Goal: Task Accomplishment & Management: Complete application form

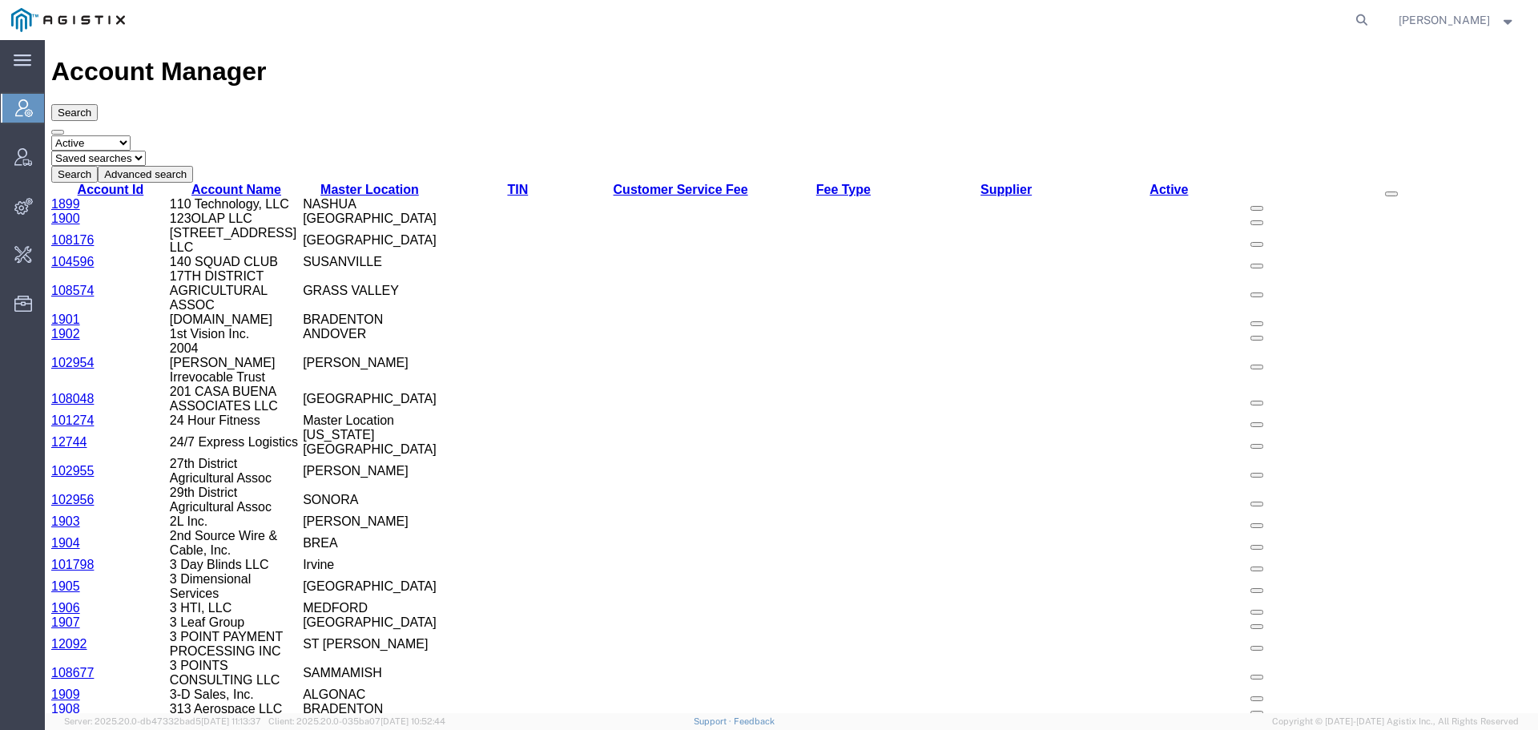
drag, startPoint x: 1367, startPoint y: 20, endPoint x: 1390, endPoint y: 27, distance: 24.3
click at [1367, 20] on agx-global-search at bounding box center [1119, 20] width 513 height 40
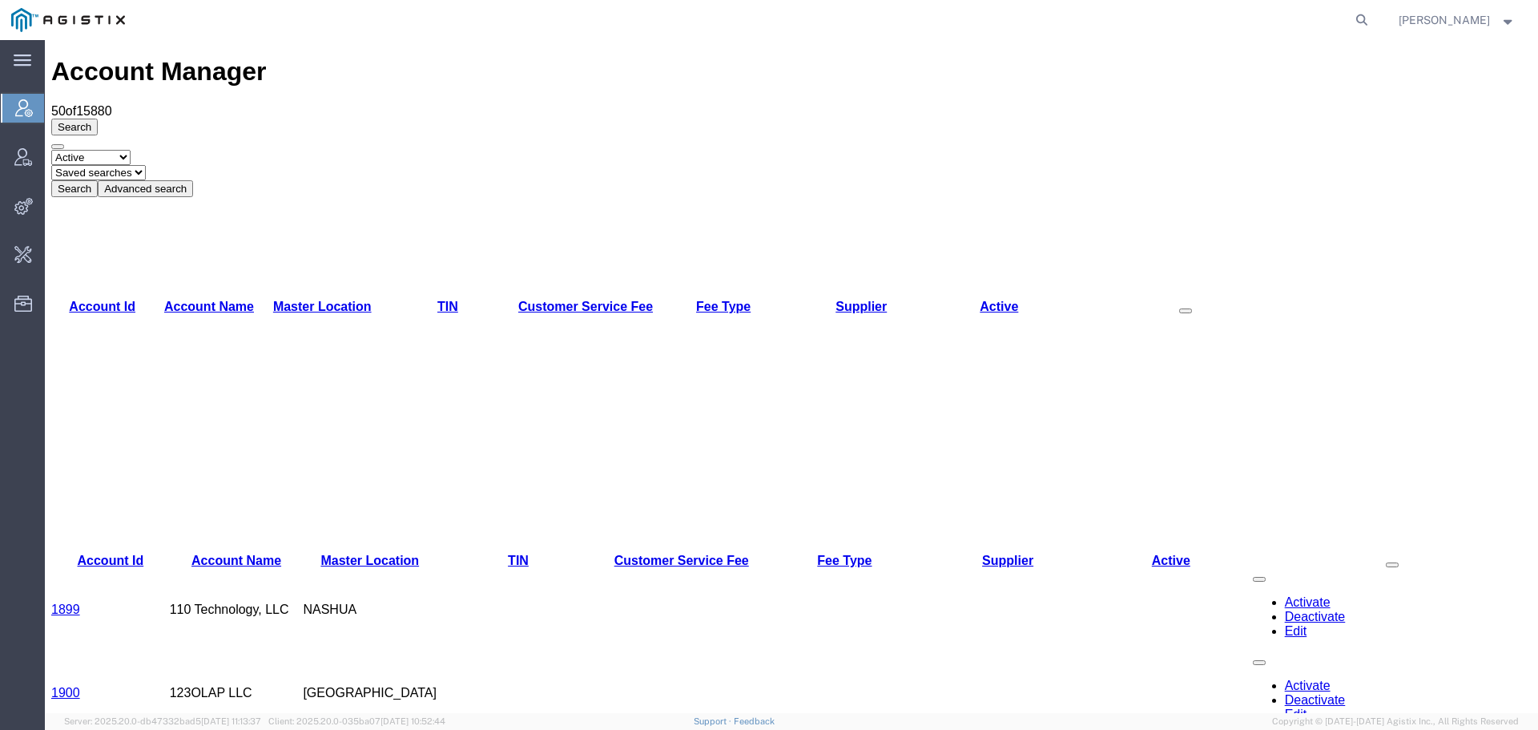
click at [1375, 27] on form at bounding box center [1362, 20] width 26 height 40
click at [1373, 18] on icon at bounding box center [1361, 20] width 22 height 22
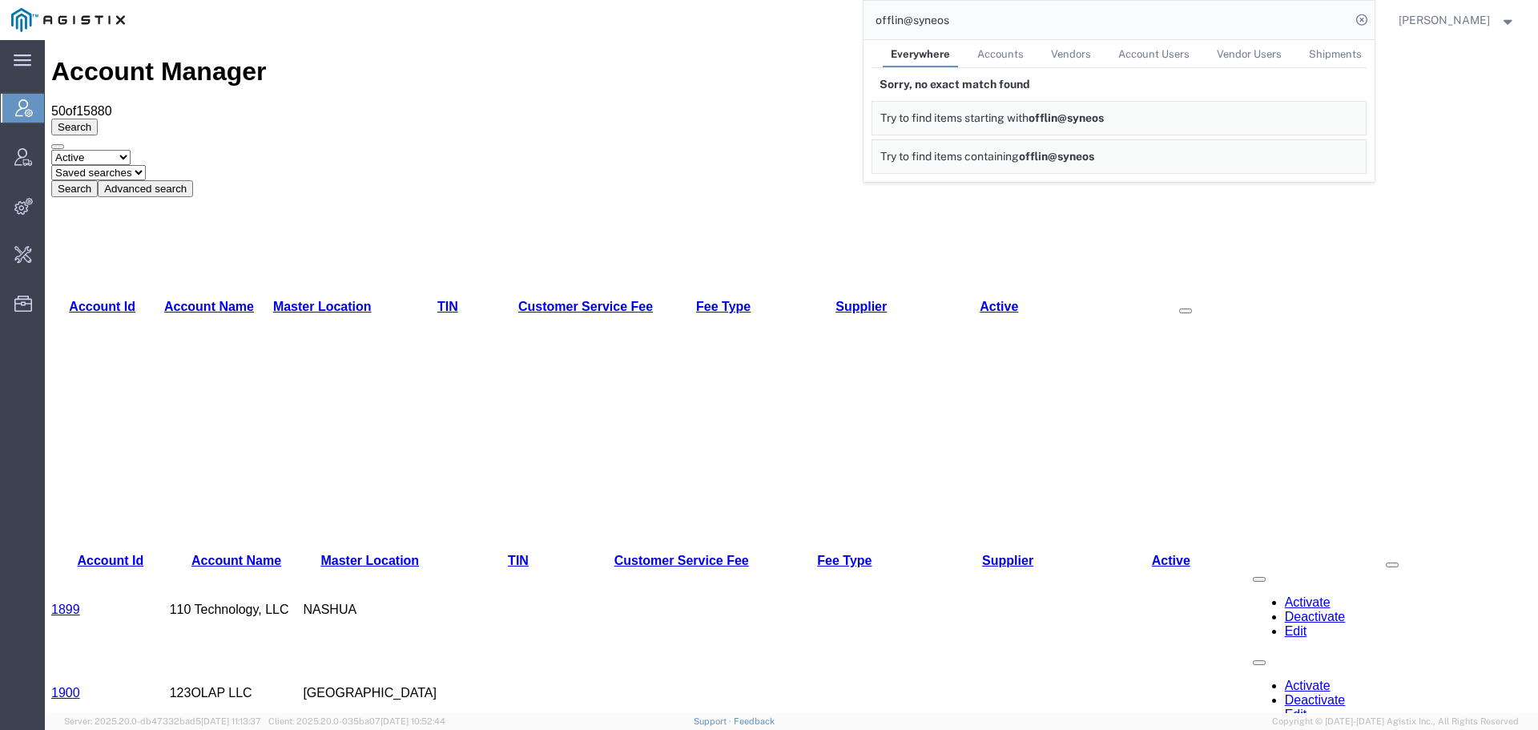
drag, startPoint x: 1042, startPoint y: 18, endPoint x: 788, endPoint y: 18, distance: 253.9
click at [788, 18] on div "offlin@syneos Everywhere Accounts Vendors Account Users Vendor Users Shipments …" at bounding box center [755, 20] width 1238 height 40
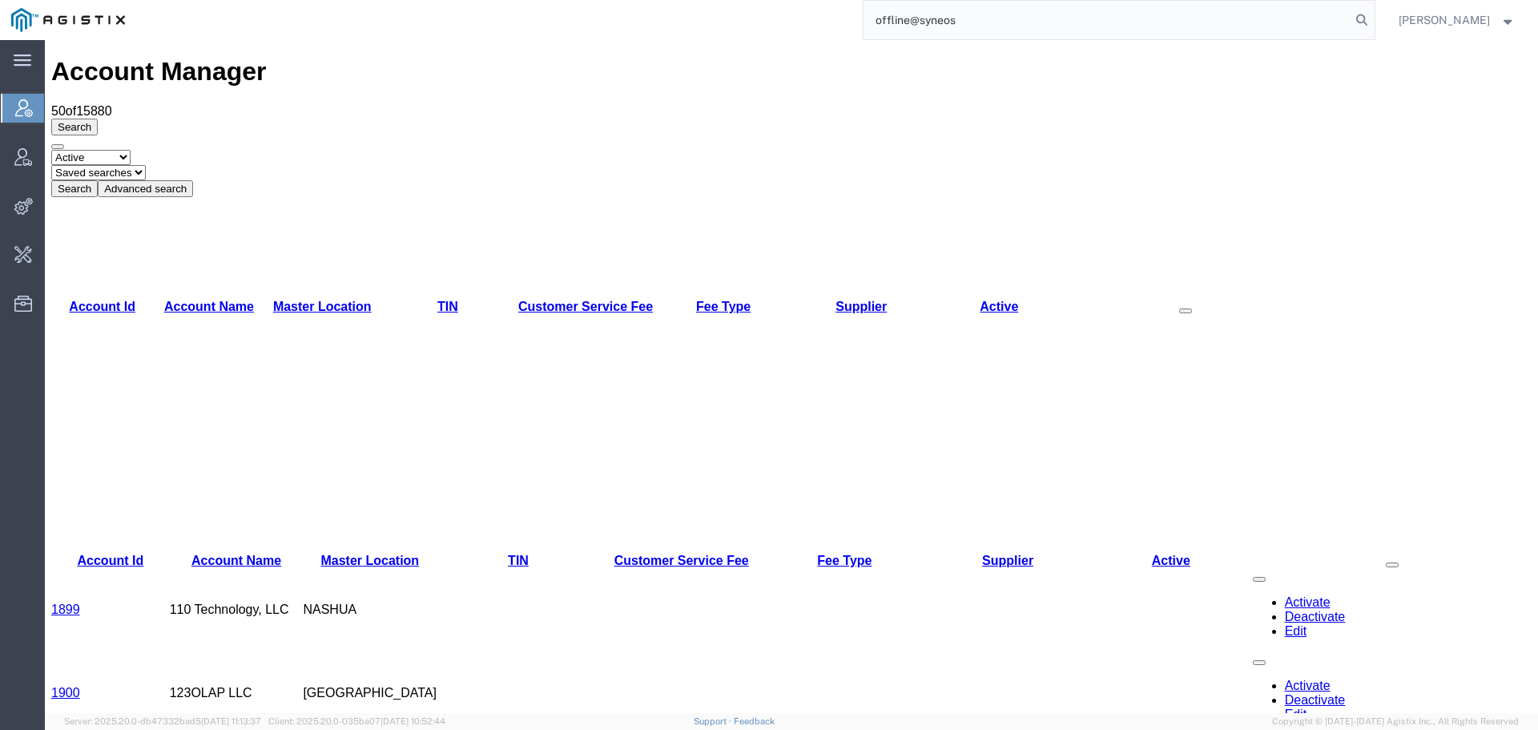
type input "offline@syneos"
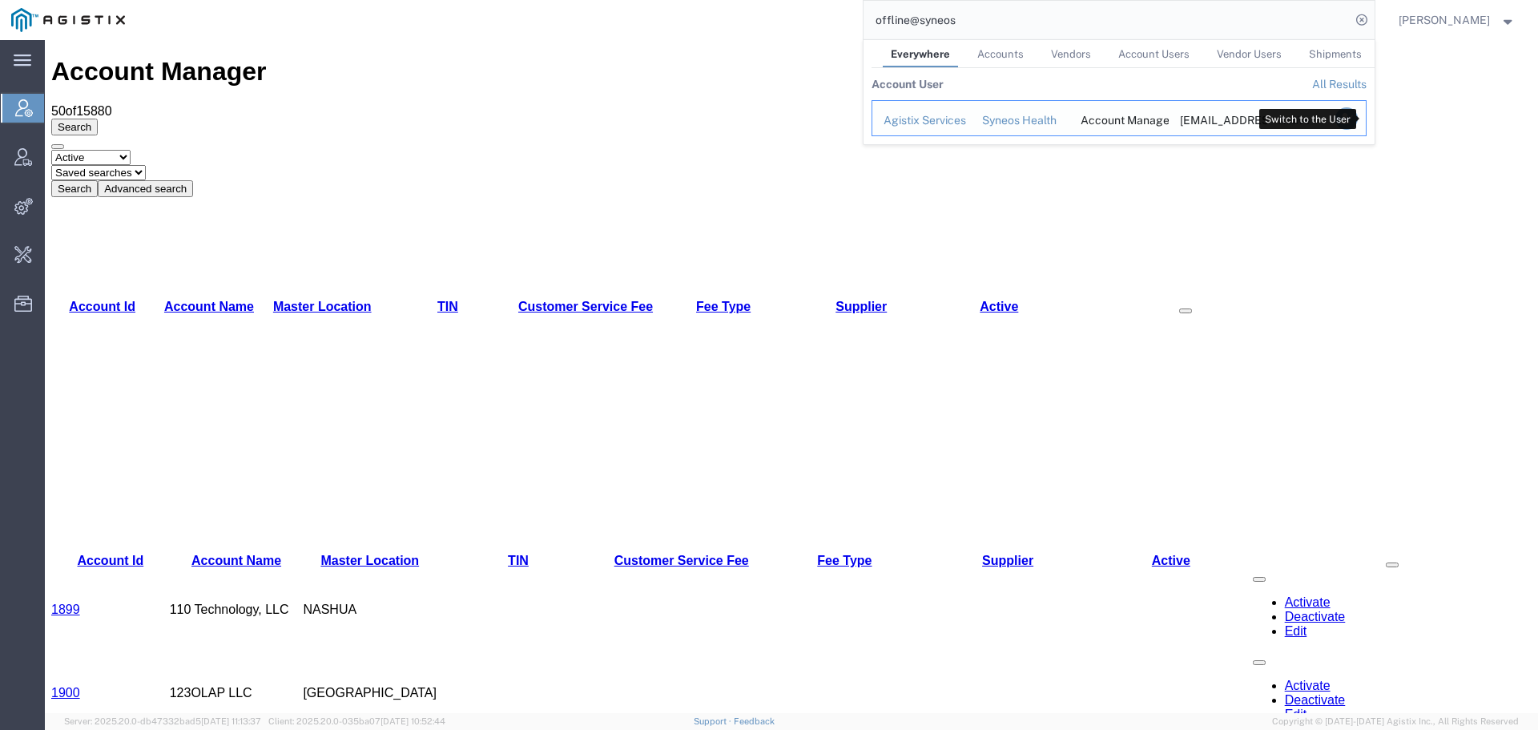
click at [1357, 120] on icon "Search Results" at bounding box center [1345, 118] width 22 height 22
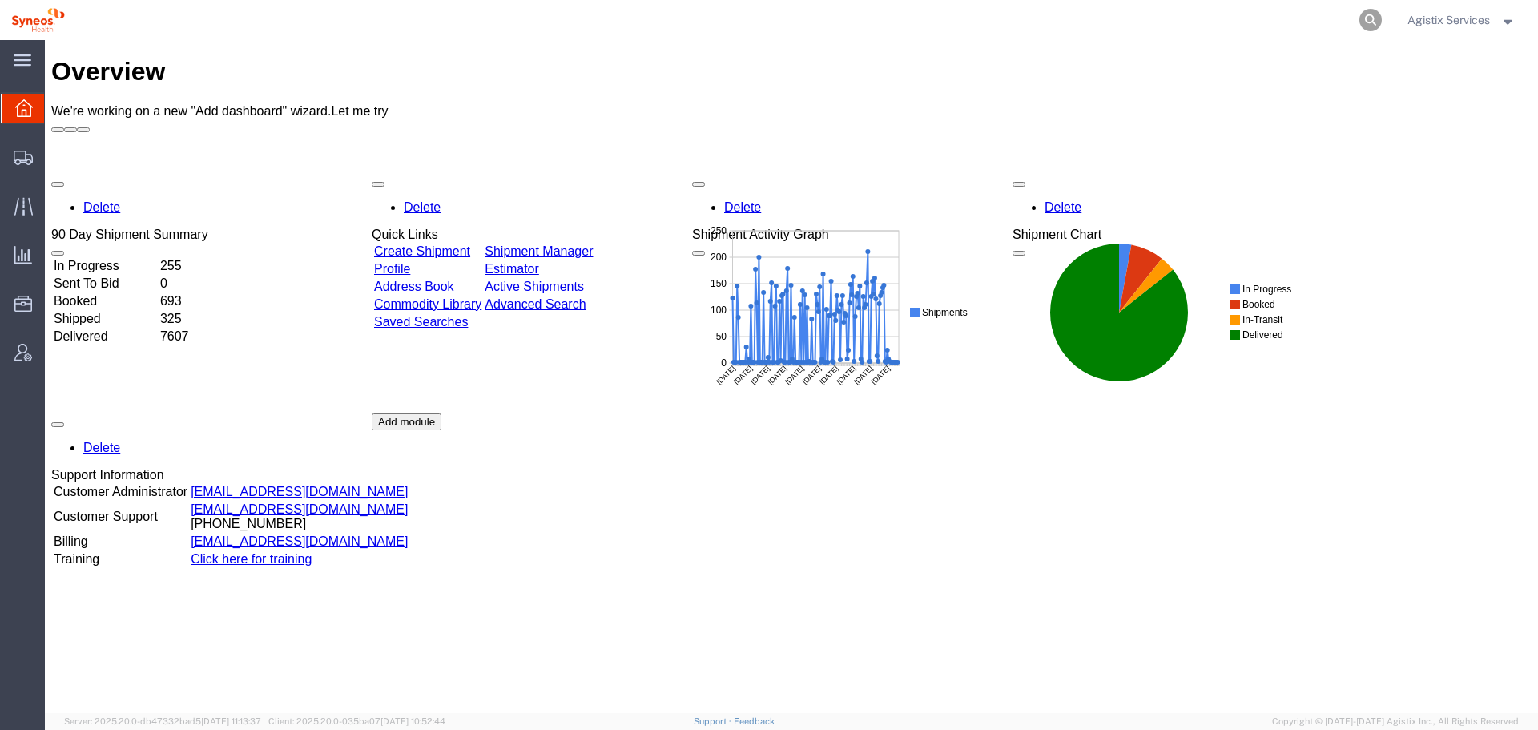
click at [1373, 22] on icon at bounding box center [1370, 20] width 22 height 22
paste input "57008312"
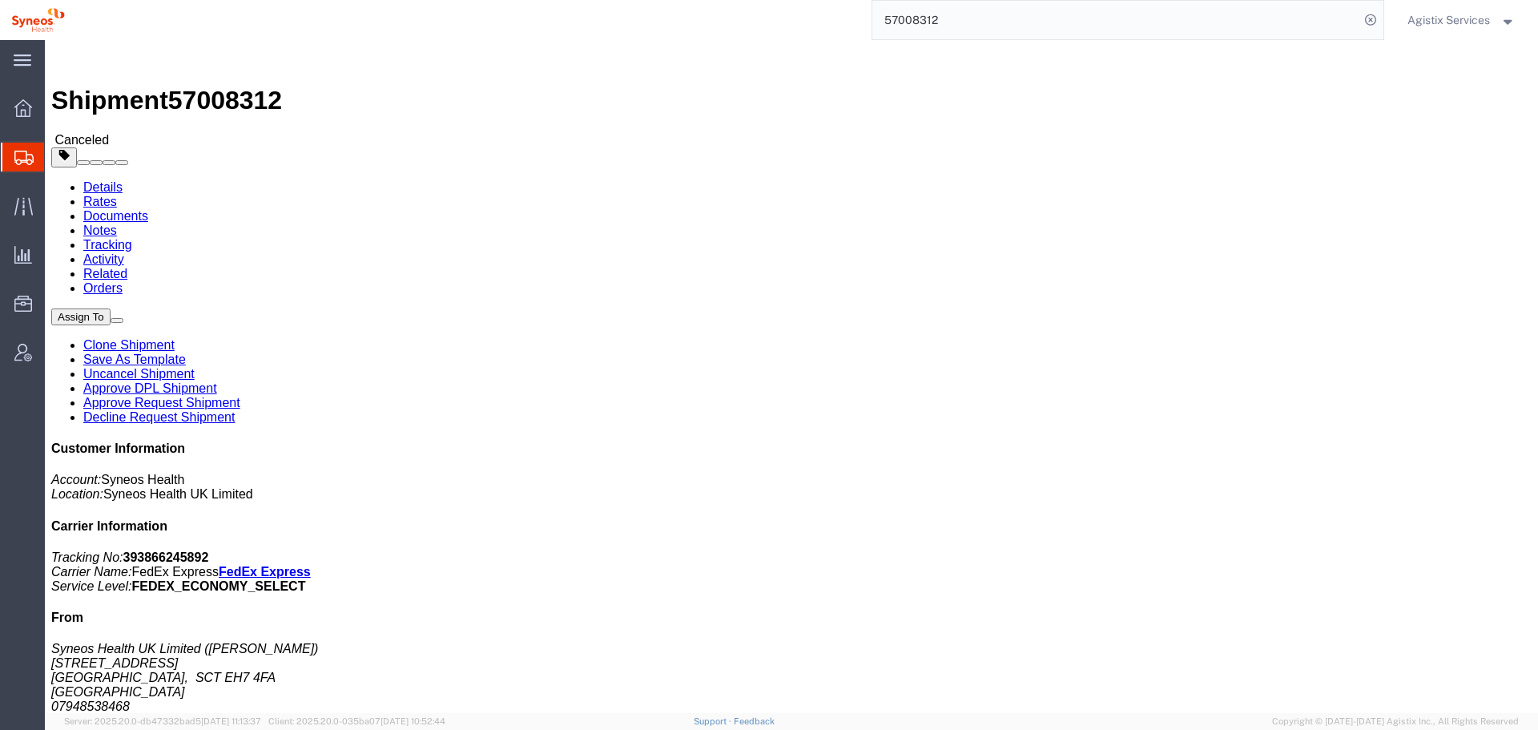
click img
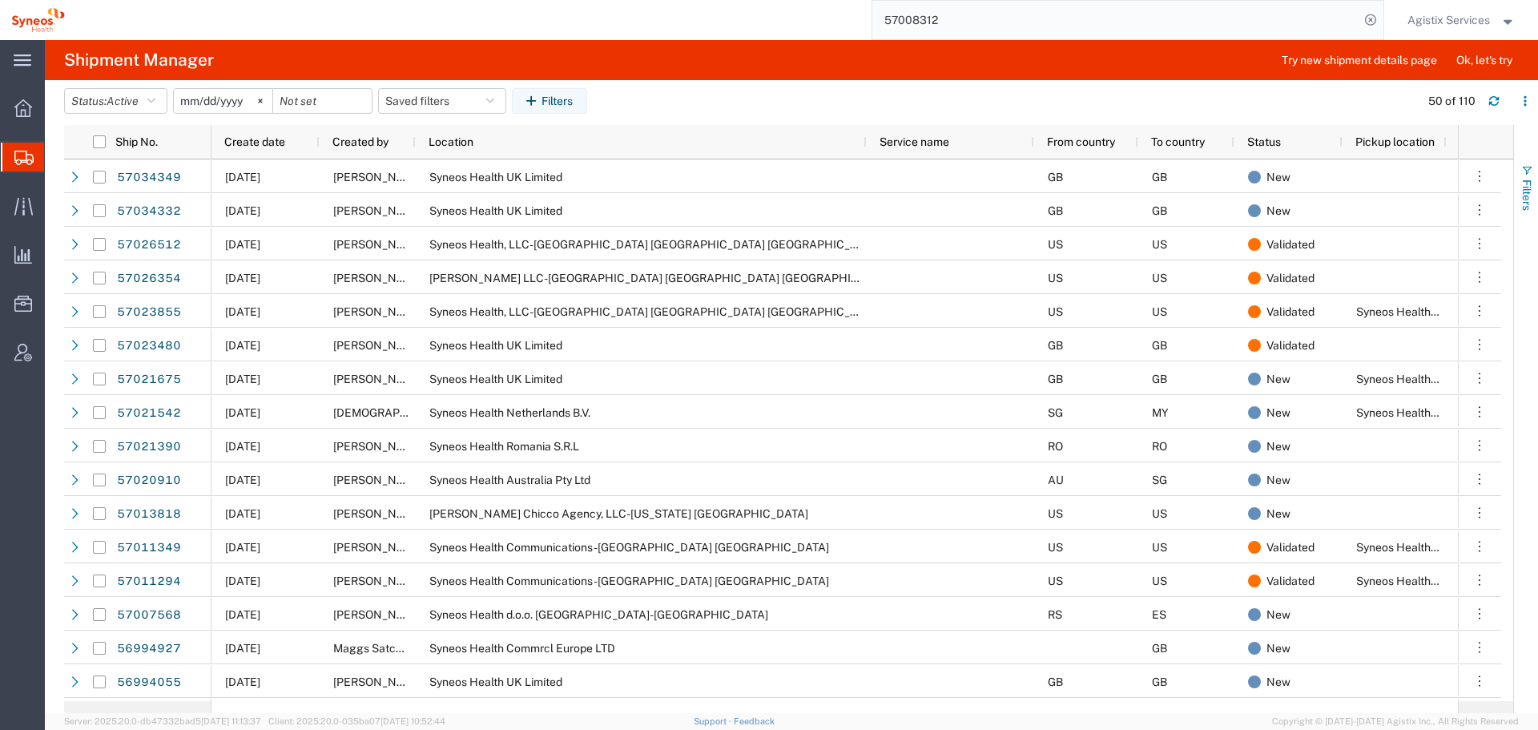
click at [1525, 180] on span "Filters" at bounding box center [1526, 194] width 13 height 31
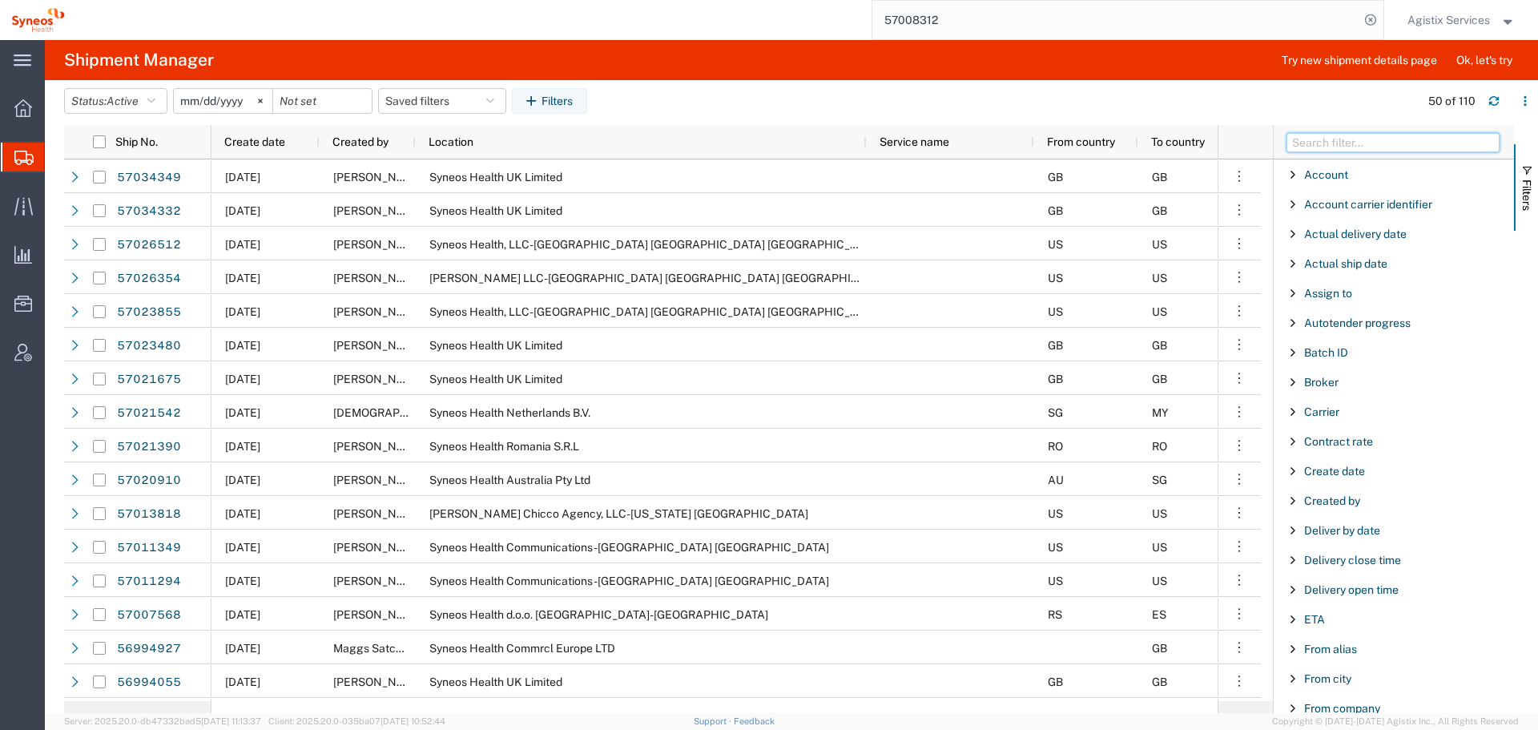
click at [1385, 138] on input "Filter Columns Input" at bounding box center [1392, 142] width 213 height 19
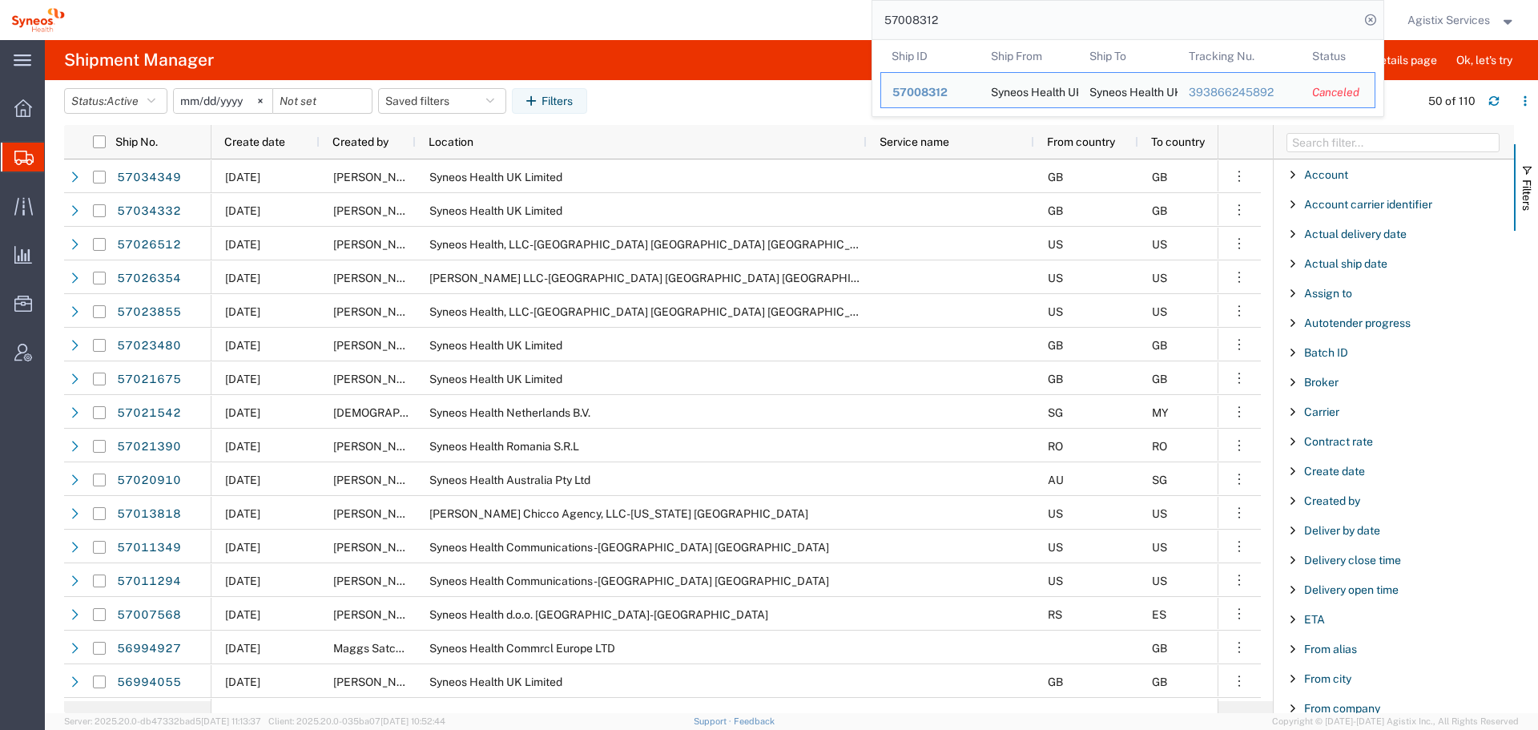
drag, startPoint x: 655, startPoint y: 2, endPoint x: 634, endPoint y: 9, distance: 22.0
click at [642, 4] on div "57008312 Ship ID Ship From Ship To Tracking Nu. Status Ship ID 57008312 Ship Fr…" at bounding box center [730, 20] width 1308 height 40
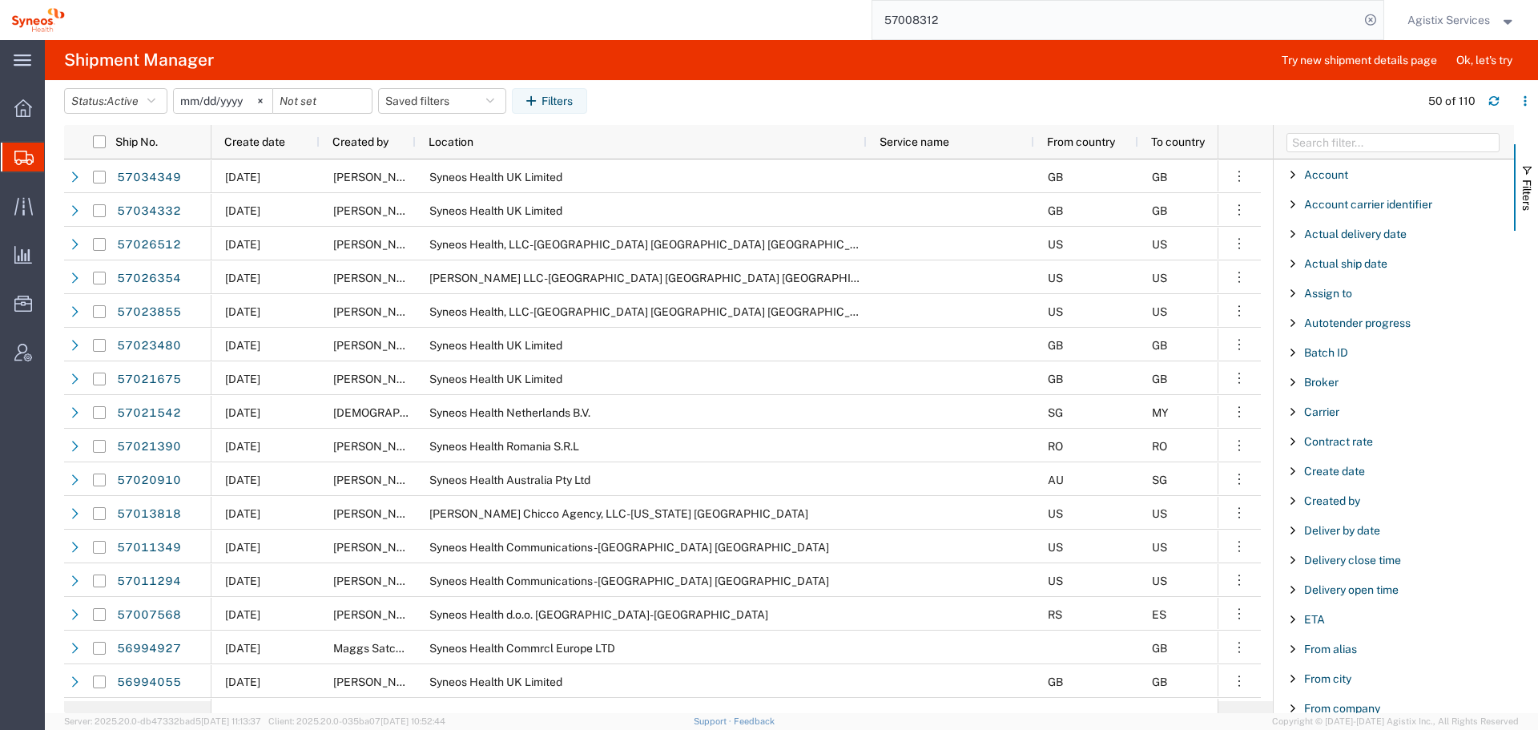
paste input "5"
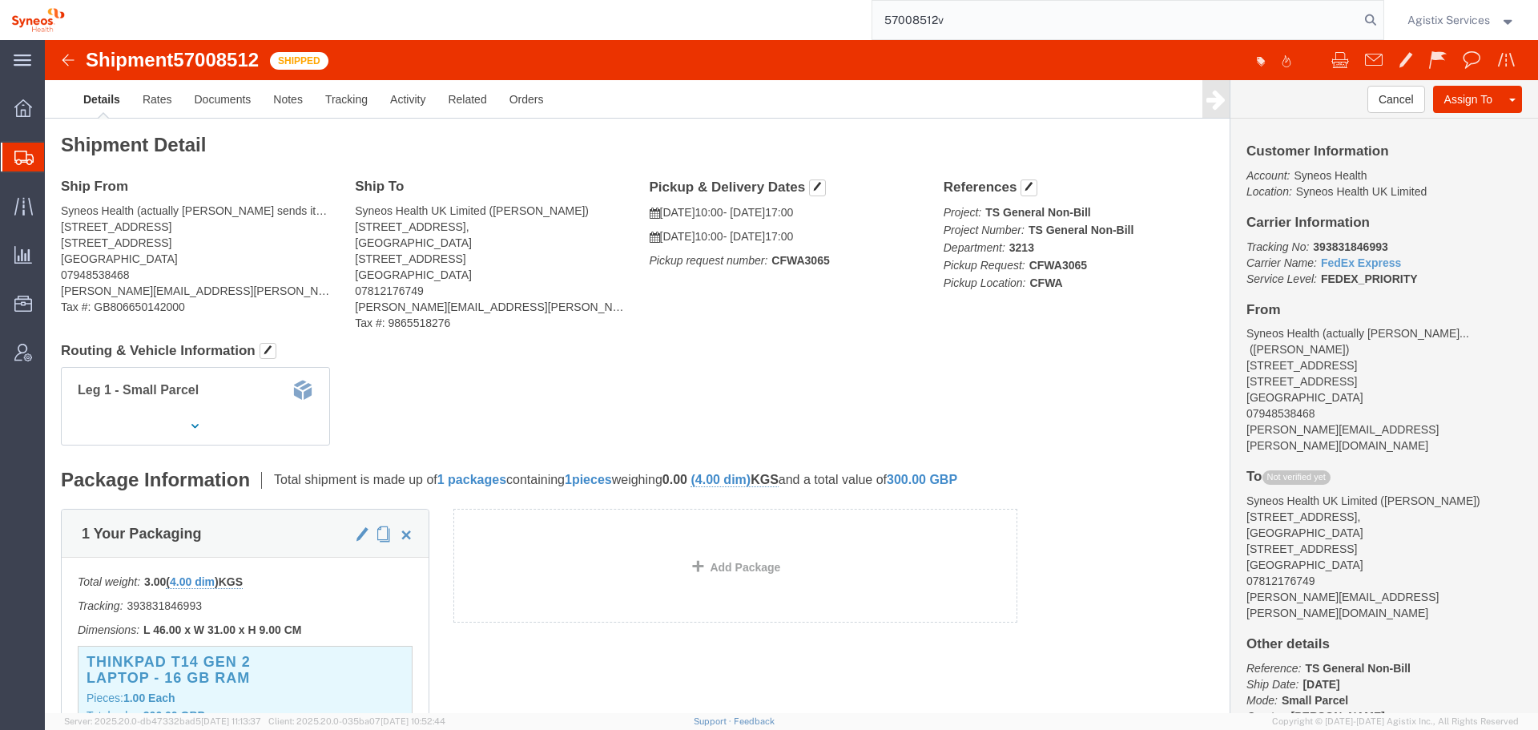
type input "57008512v"
click p "Tracking No: 393831846993 Carrier Name: FedEx Express FedEx Express Service Lev…"
click b "393831846993"
copy b "393831846993"
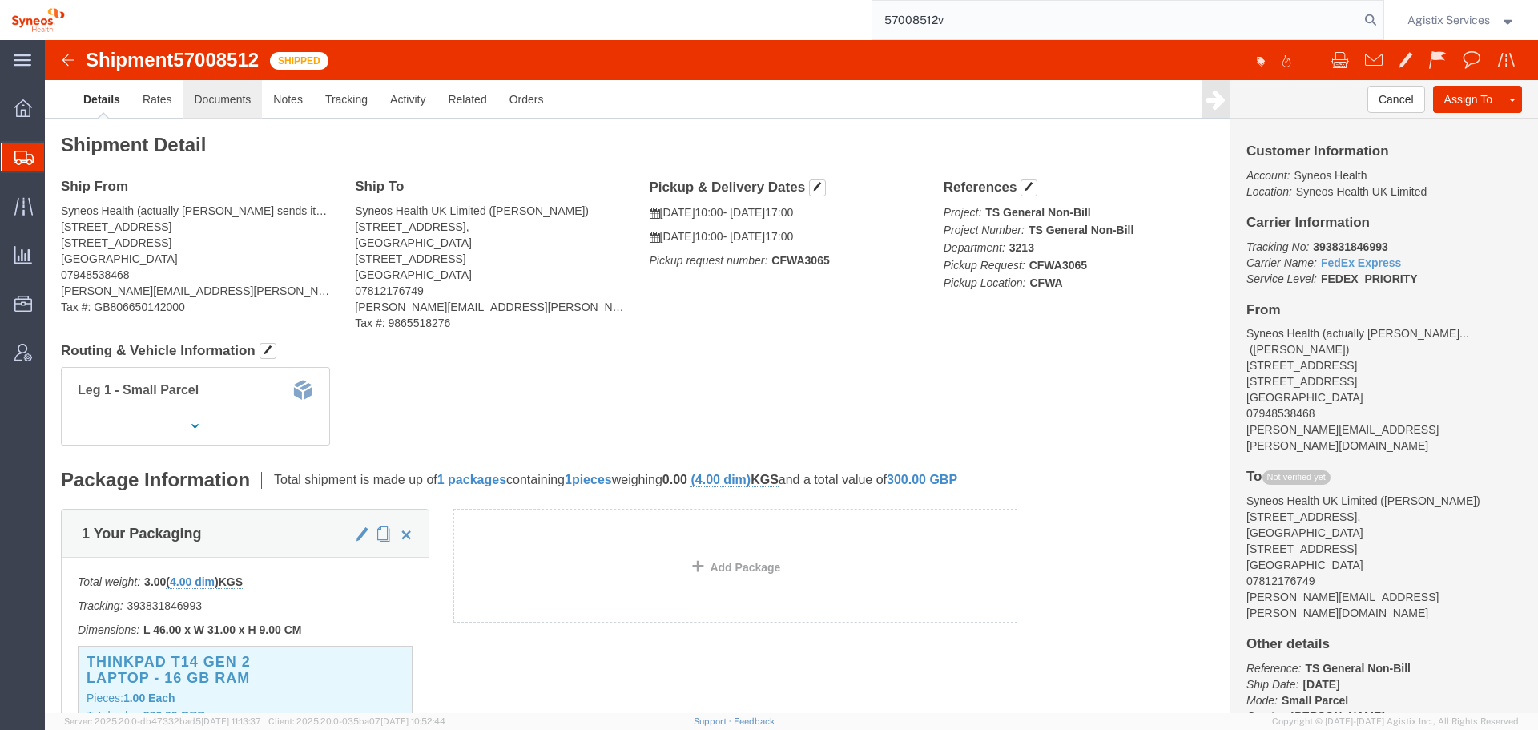
drag, startPoint x: 96, startPoint y: 1, endPoint x: 194, endPoint y: 42, distance: 106.2
click div "Shipment 57008512 Shipped Details Rates Documents Notes Tracking Activity Relat…"
click span "57008512"
copy span "57008512"
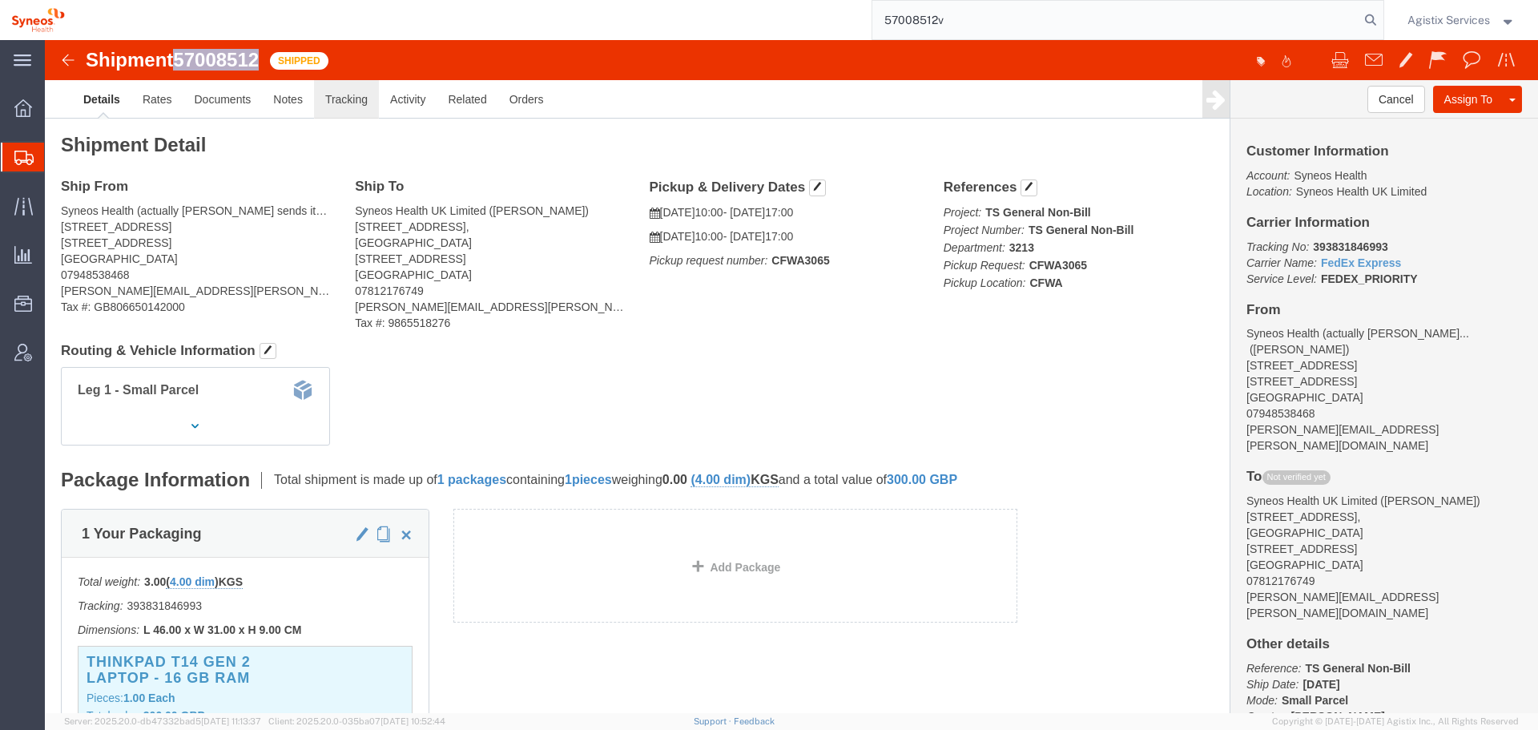
click link "Tracking"
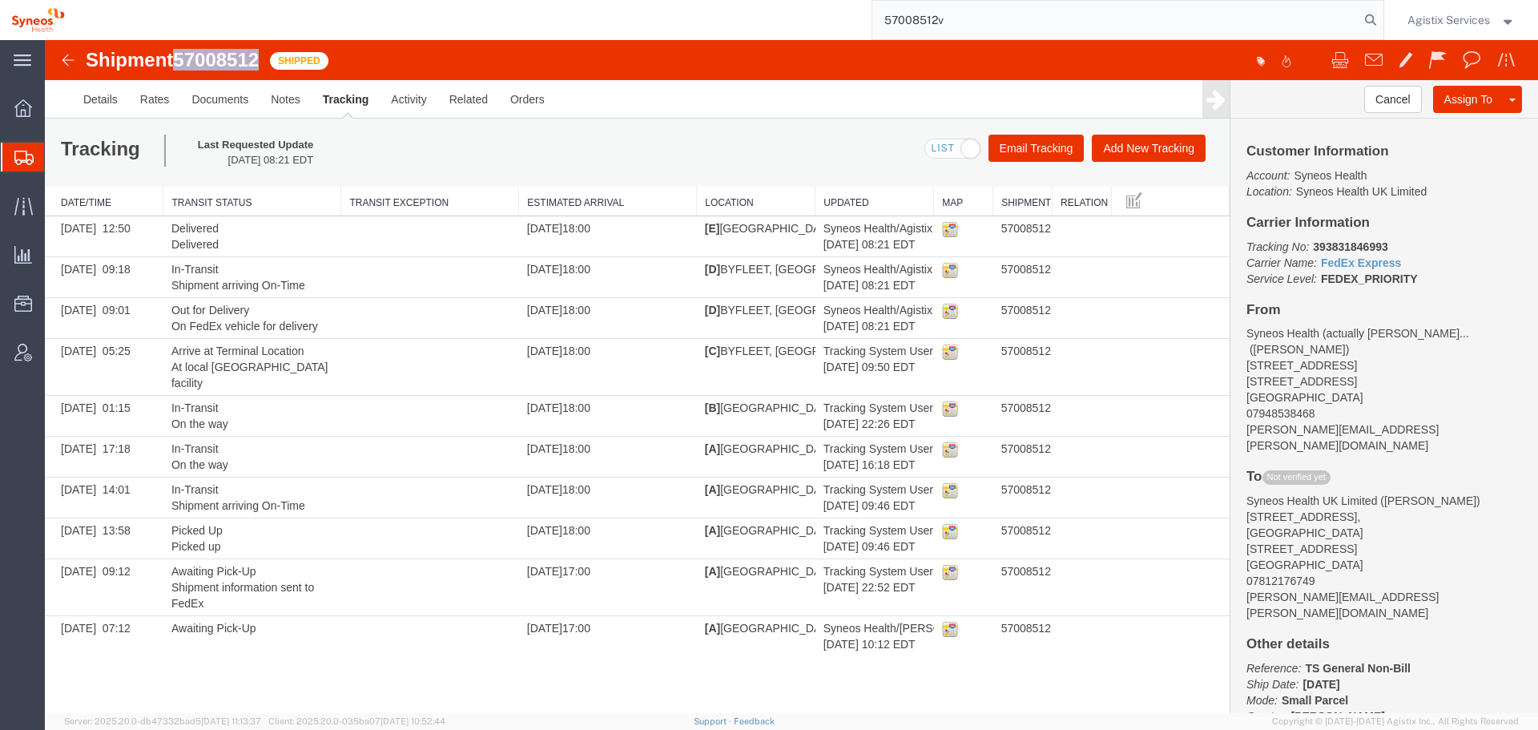
click at [337, 97] on link "Tracking" at bounding box center [346, 99] width 69 height 38
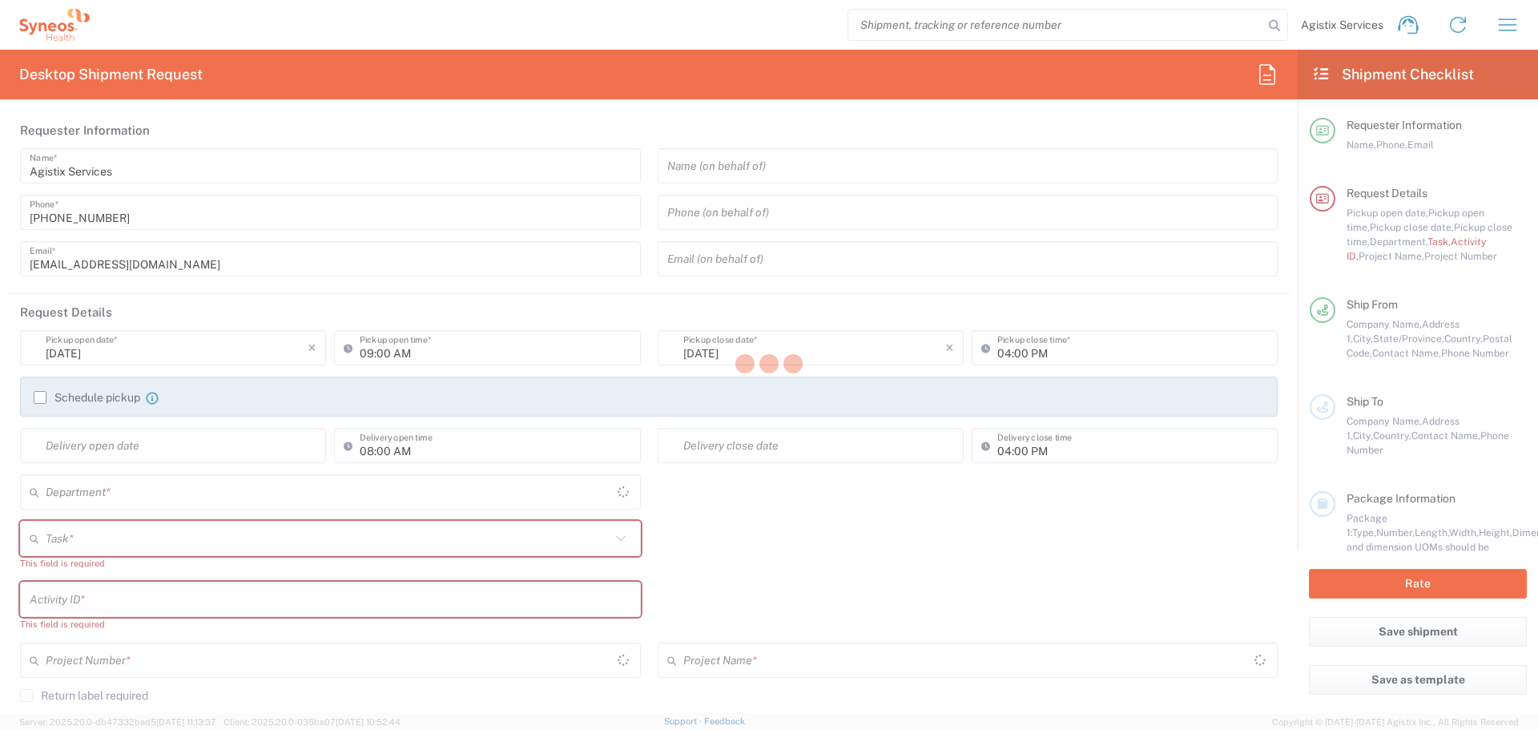
type input "4510"
type input "[US_STATE]"
type input "[GEOGRAPHIC_DATA]"
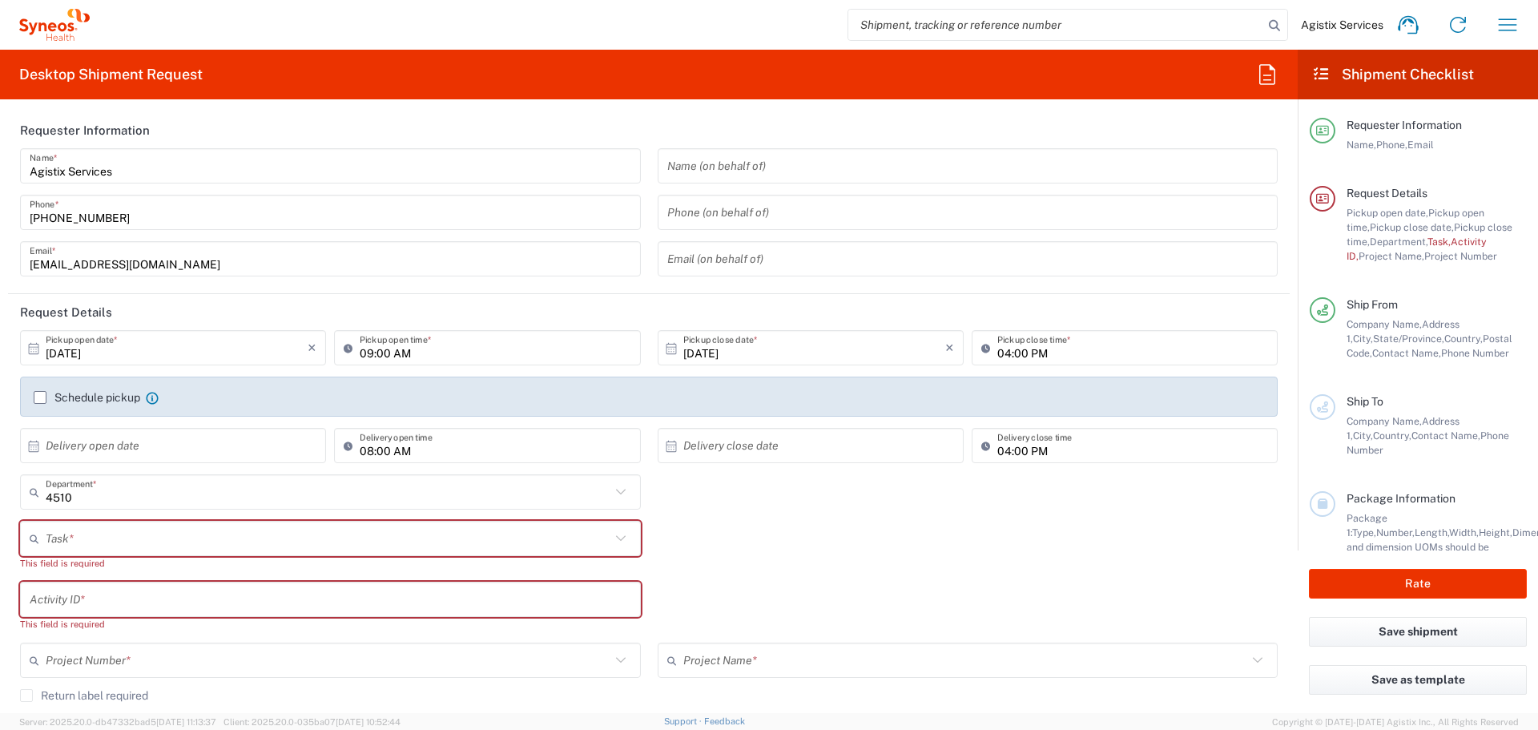
click at [1000, 26] on input "search" at bounding box center [1055, 25] width 415 height 30
paste input "57023480"
type input "57023480"
type input "SYNEOS HEALTH LLC [GEOGRAPHIC_DATA] [GEOGRAPHIC_DATA]"
type input "57023480"
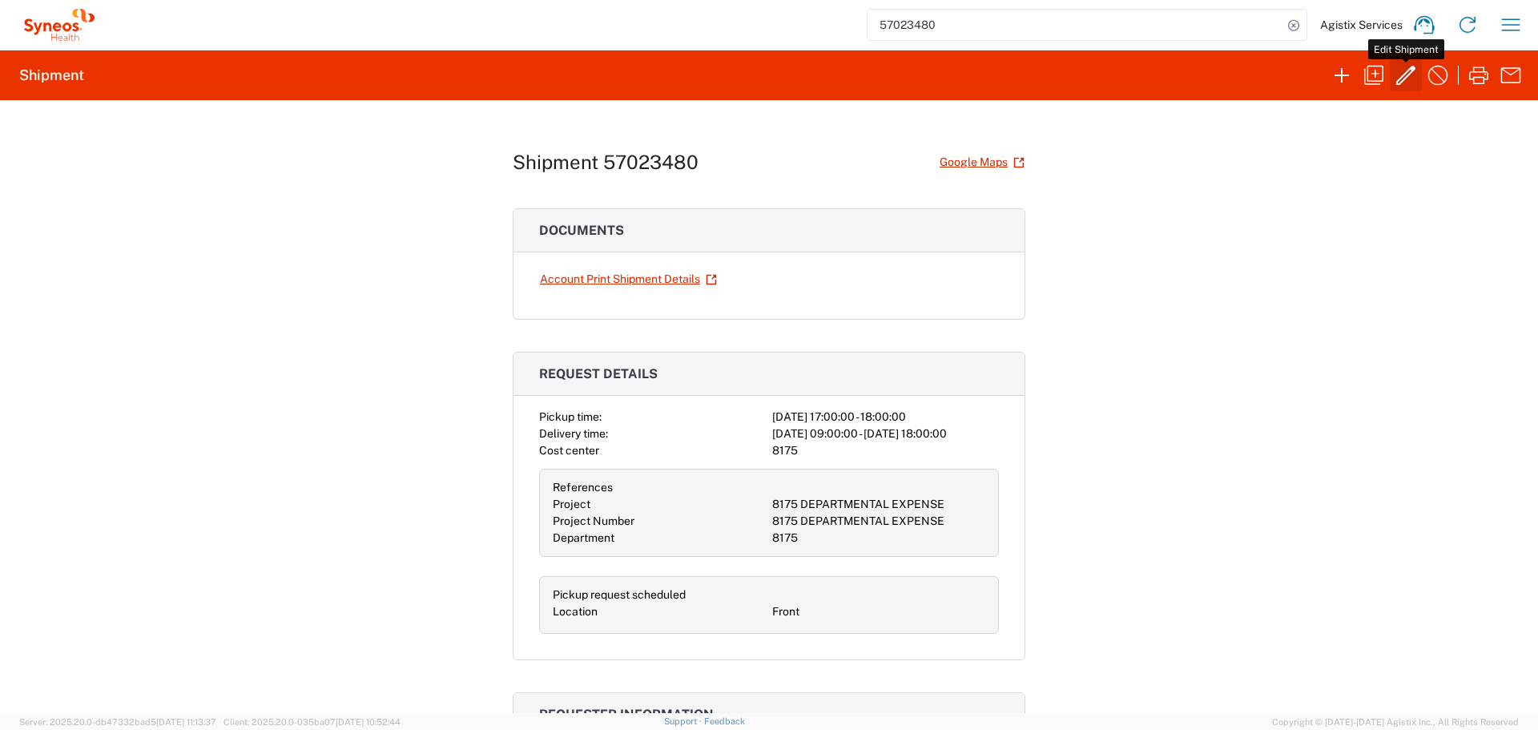
click at [1403, 73] on icon "button" at bounding box center [1406, 75] width 26 height 26
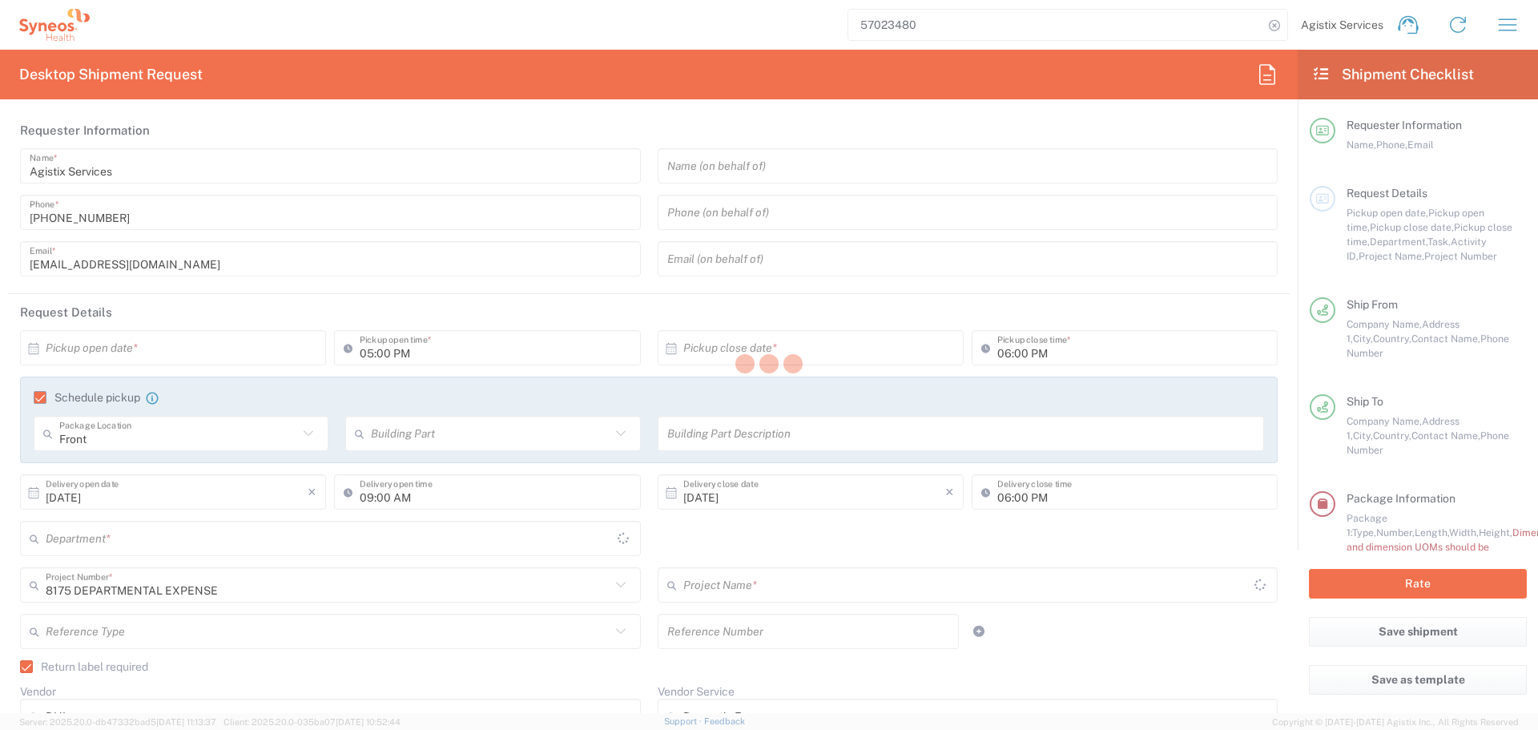
type input "8175"
type input "[GEOGRAPHIC_DATA]"
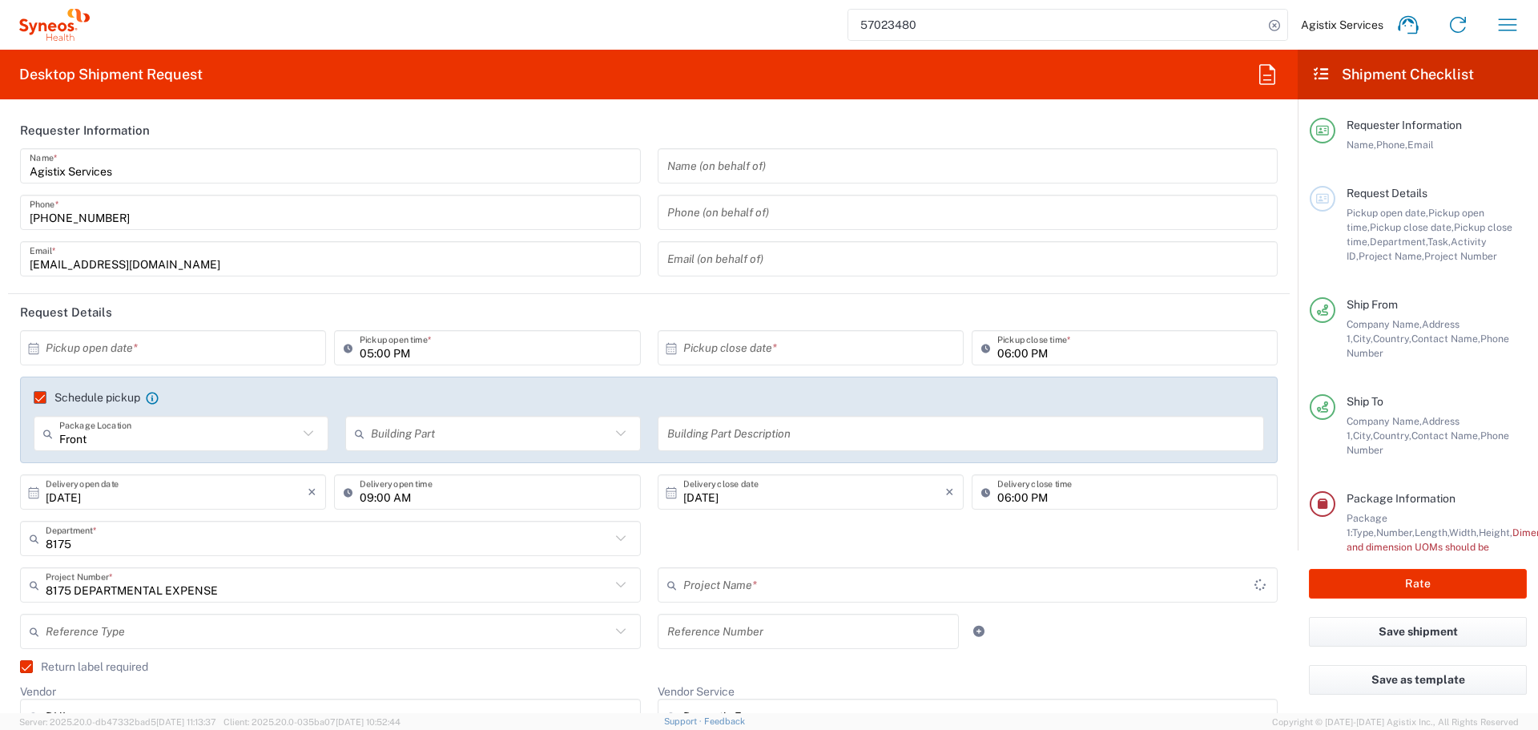
type input "8175 DEPARTMENTAL EXPENSE"
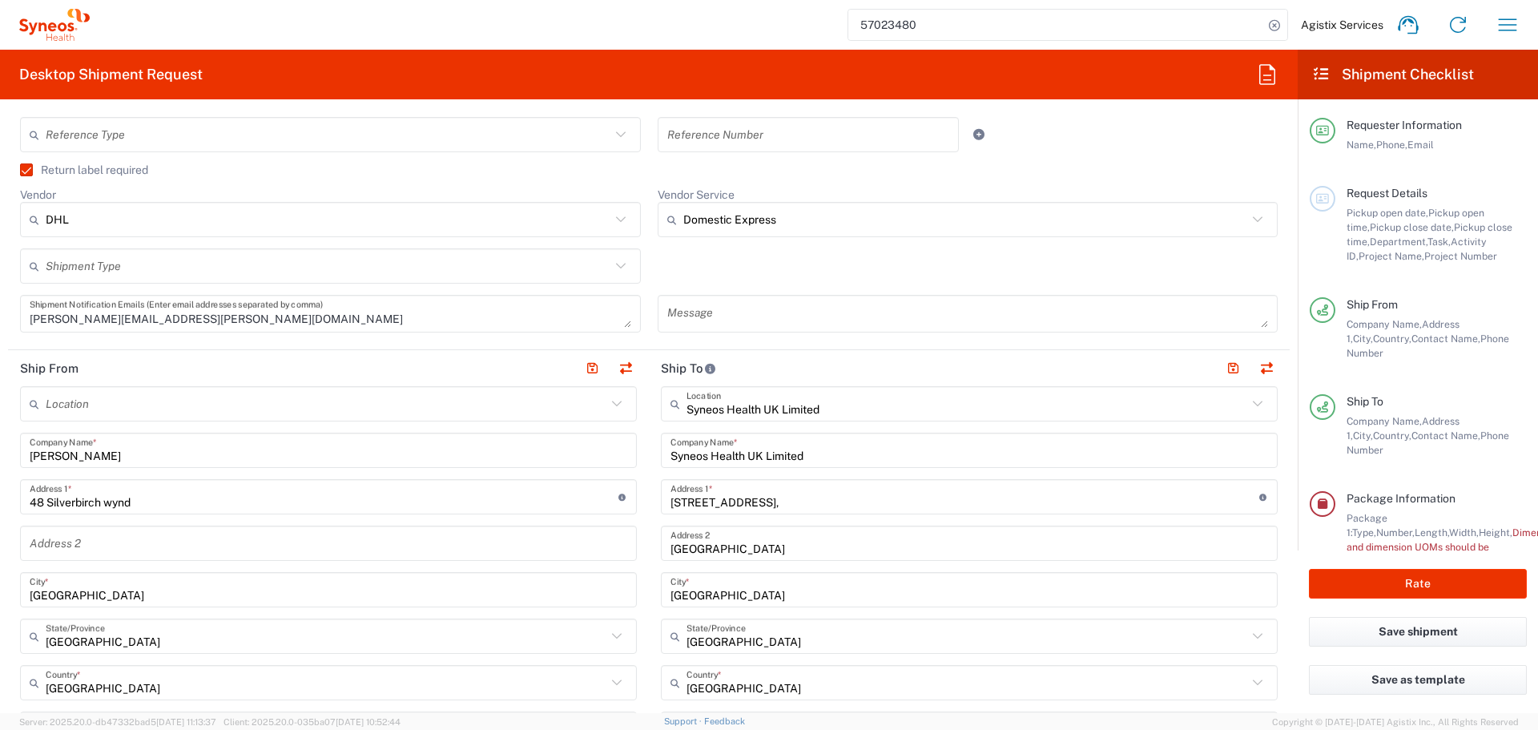
scroll to position [320, 0]
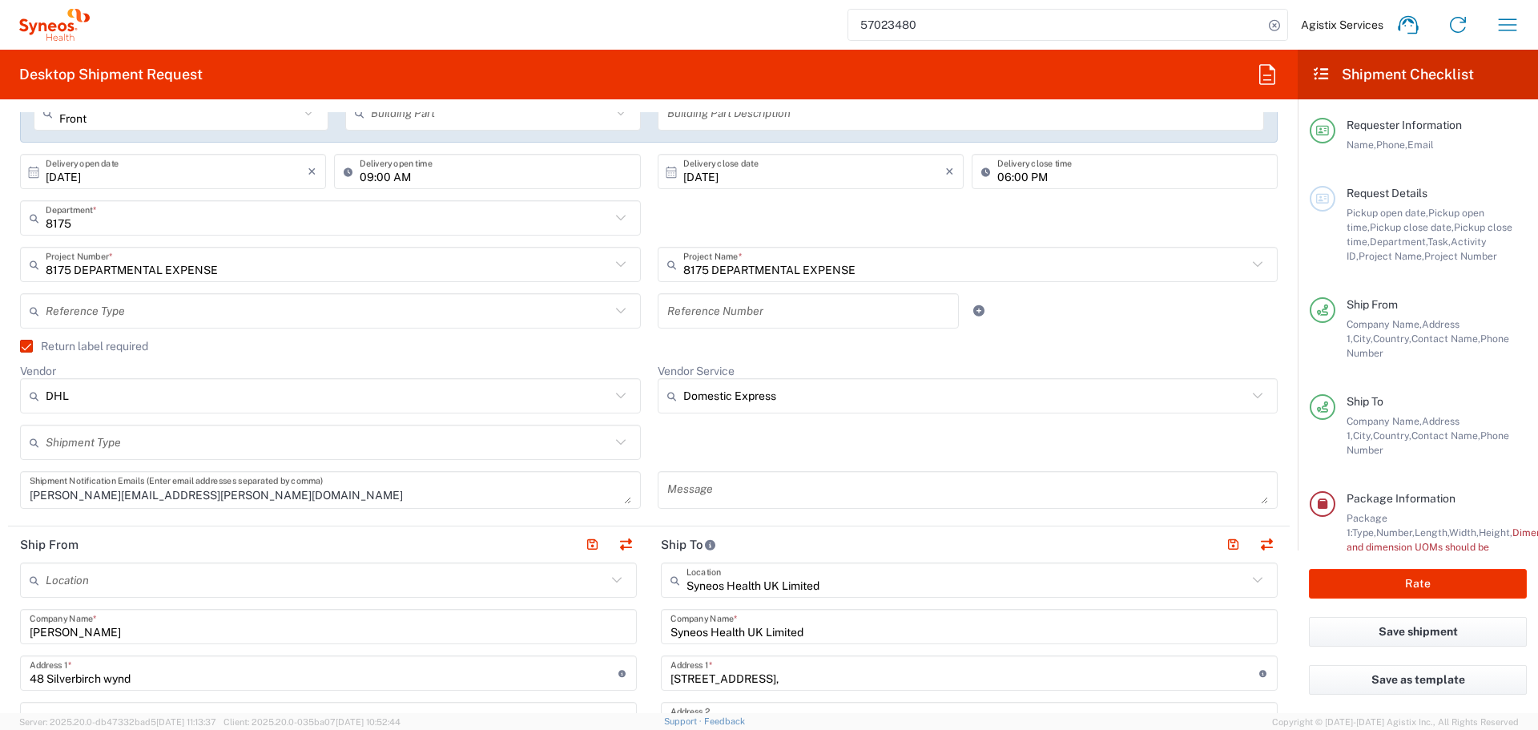
drag, startPoint x: 29, startPoint y: 348, endPoint x: 512, endPoint y: 403, distance: 486.1
click at [29, 348] on label "Return label required" at bounding box center [84, 346] width 128 height 13
click at [19, 346] on input "Return label required" at bounding box center [19, 346] width 0 height 0
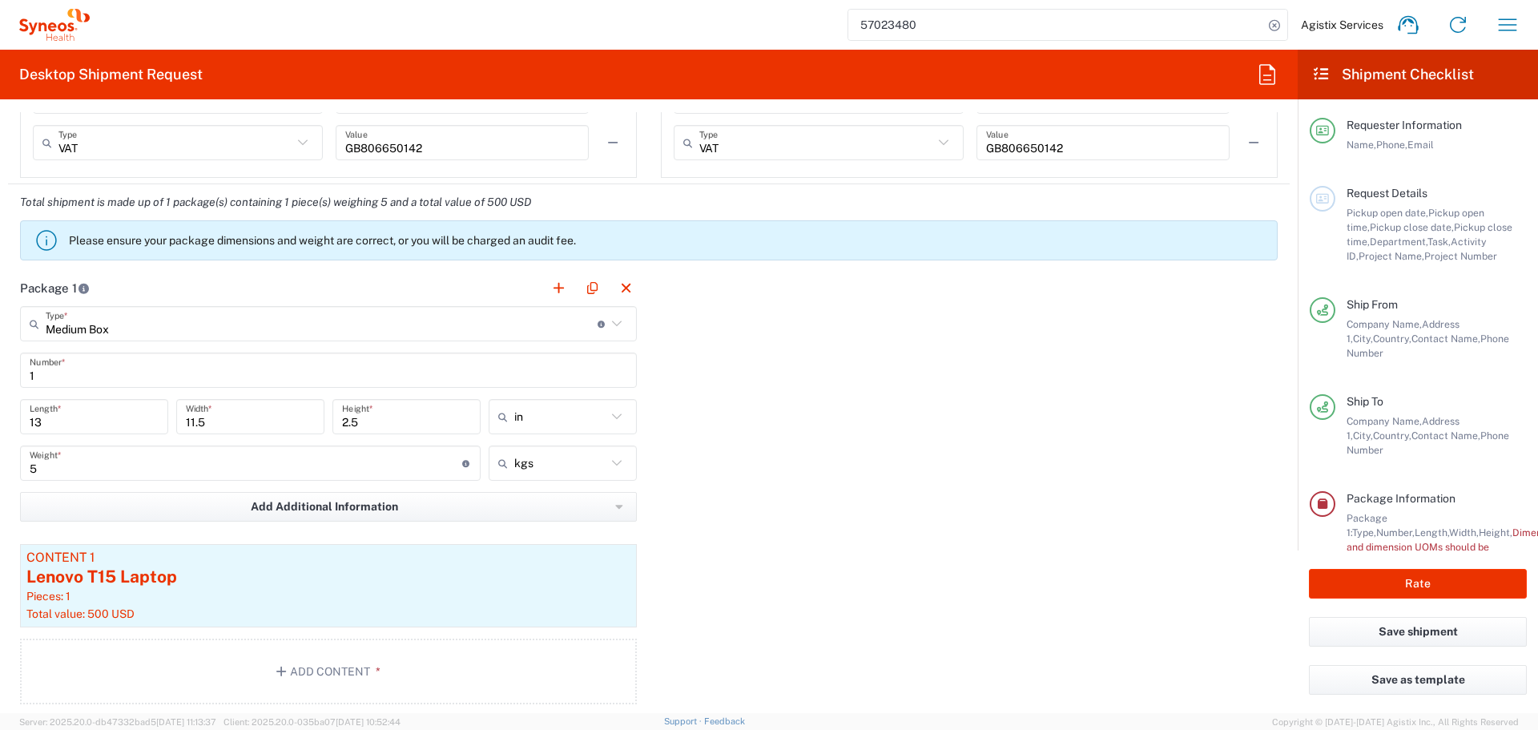
scroll to position [1403, 0]
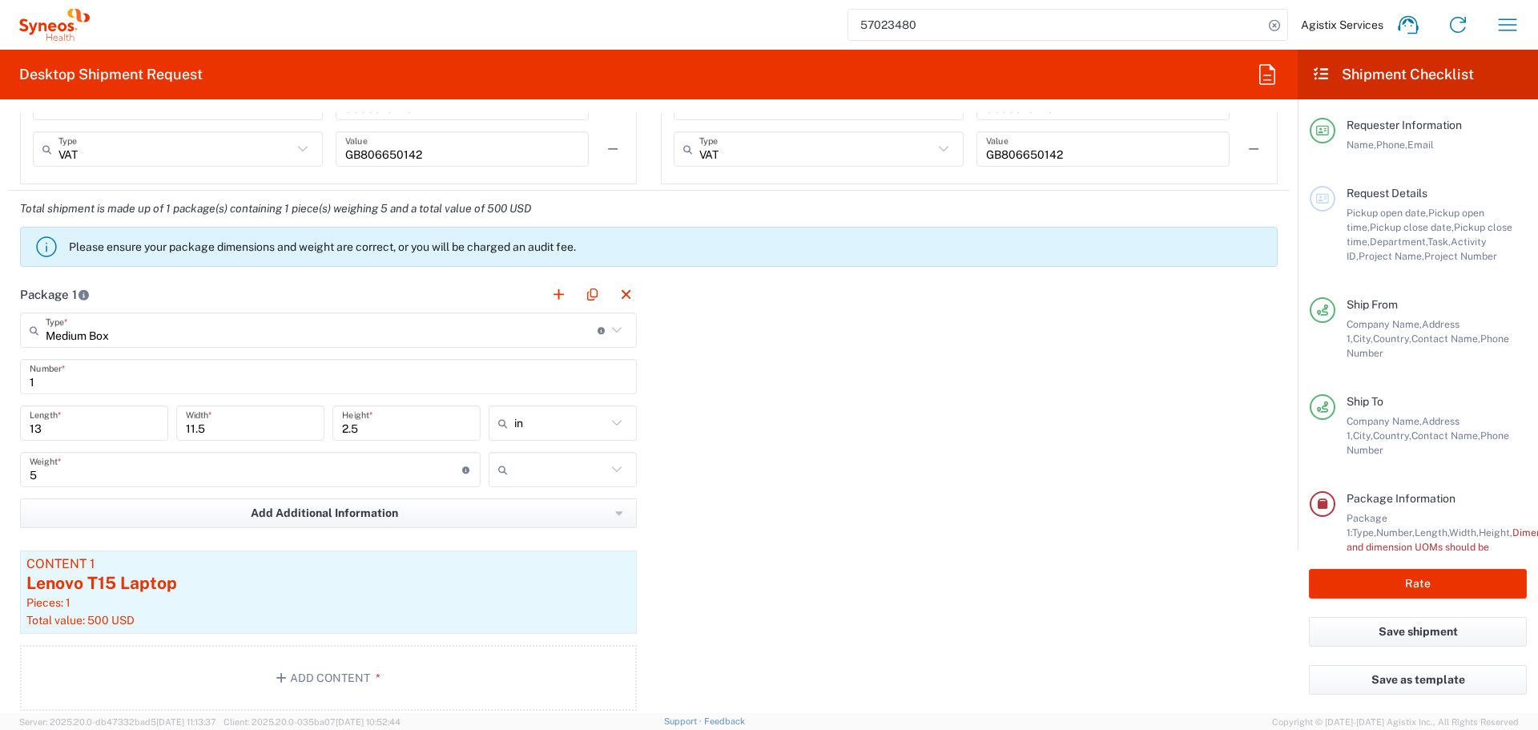
click at [537, 473] on input "text" at bounding box center [560, 470] width 92 height 26
click at [520, 529] on span "lbs" at bounding box center [556, 530] width 143 height 25
type input "11.02"
type input "lbs"
click at [1350, 585] on button "Rate" at bounding box center [1418, 584] width 218 height 30
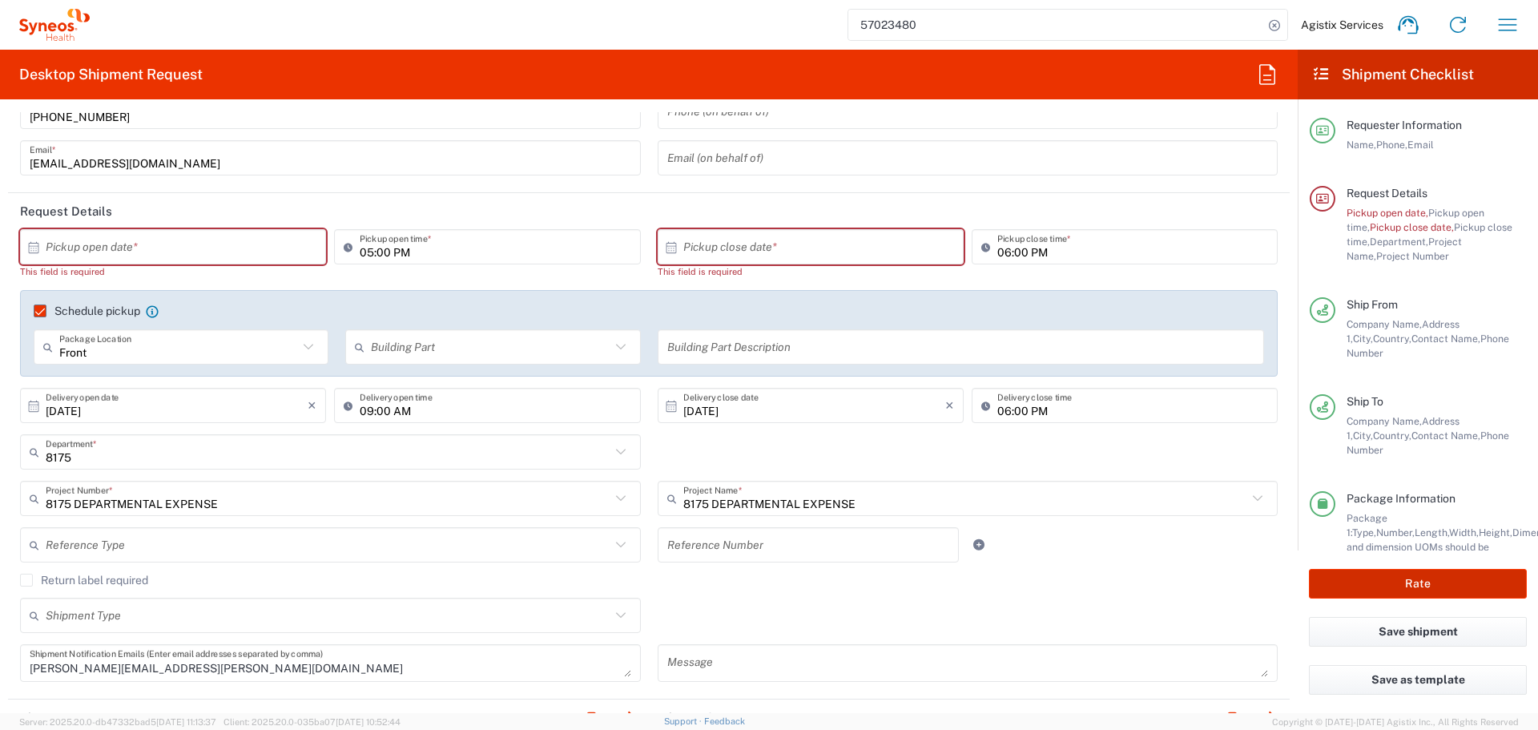
scroll to position [56, 0]
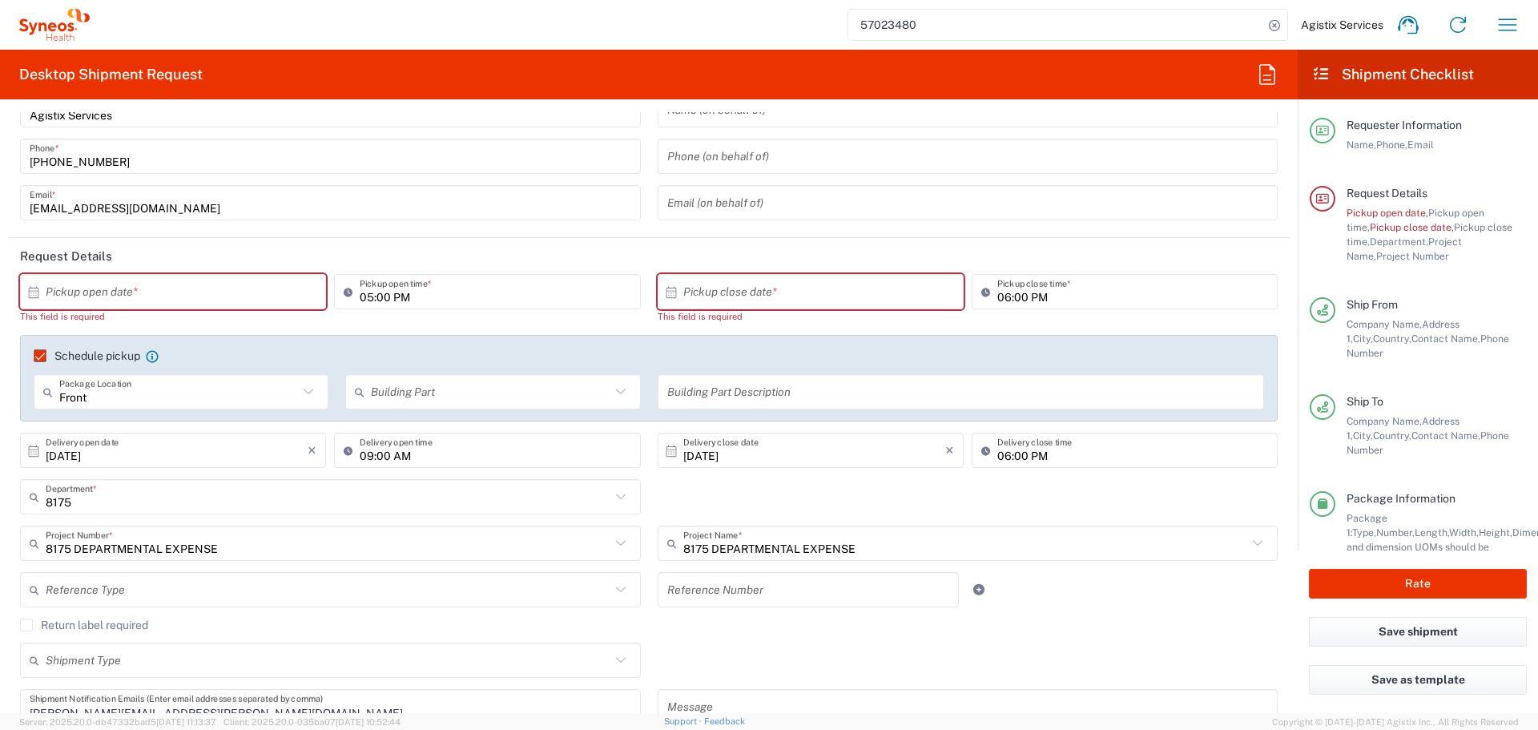
click at [119, 288] on input "text" at bounding box center [177, 292] width 262 height 28
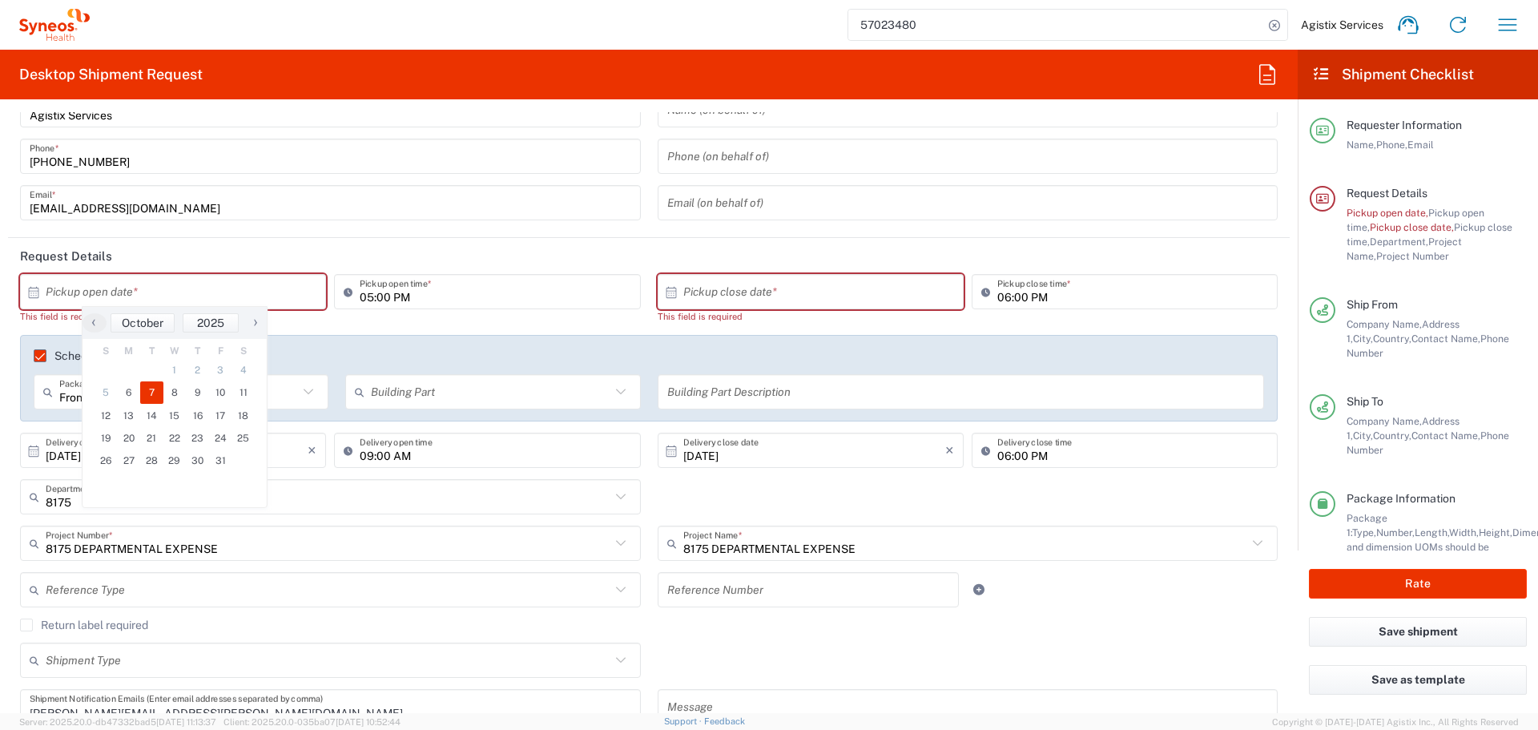
click at [149, 398] on span "7" at bounding box center [151, 392] width 23 height 22
type input "[DATE]"
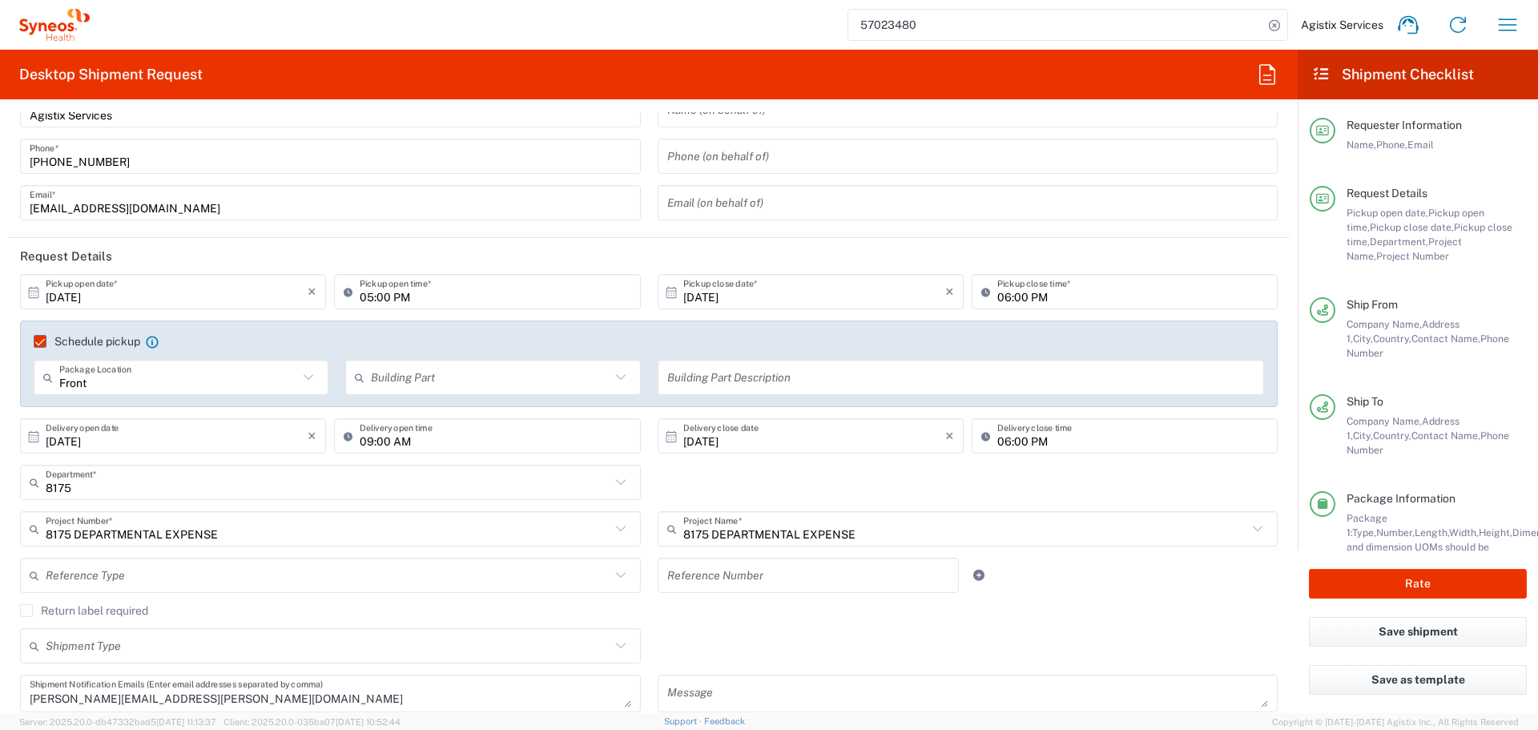
click at [362, 296] on input "05:00 PM" at bounding box center [495, 292] width 271 height 28
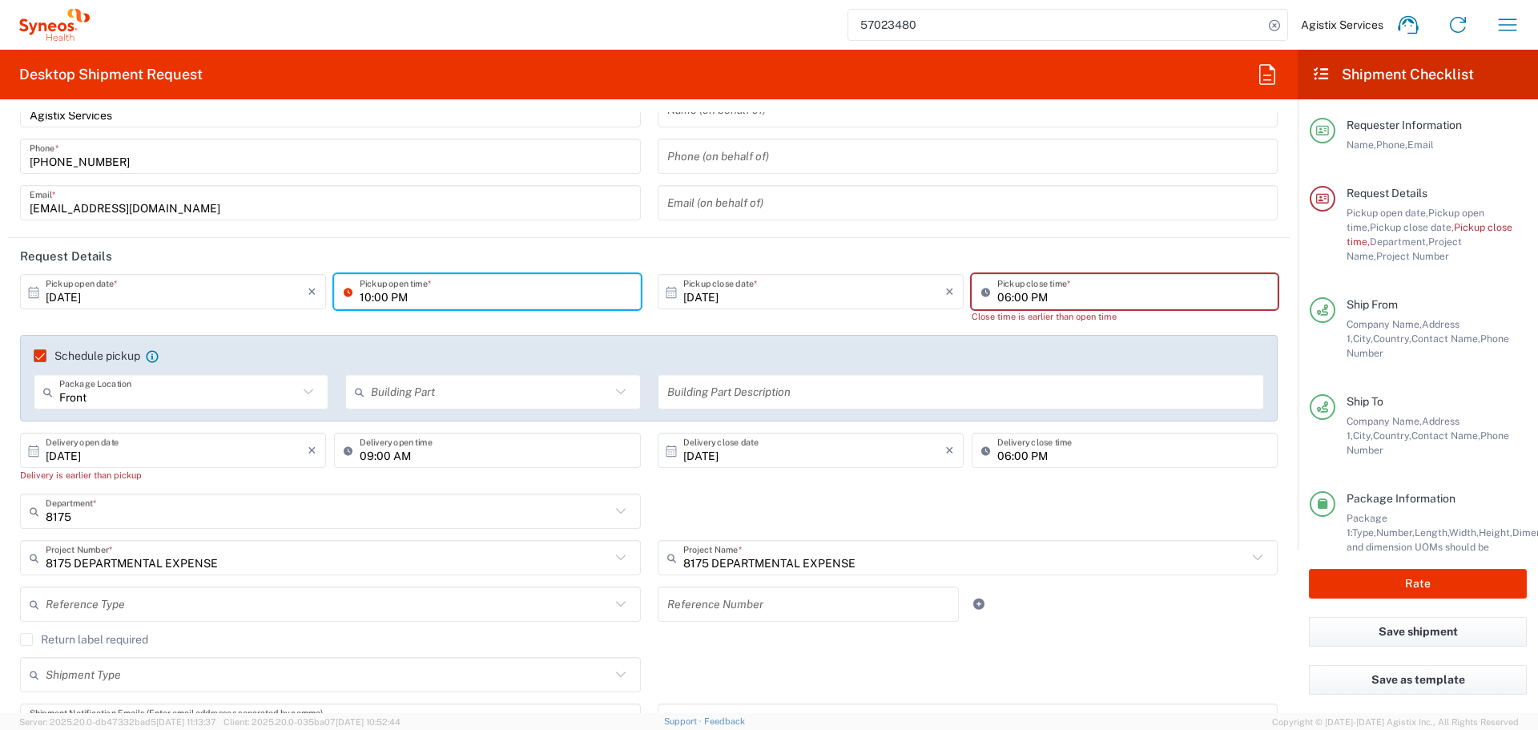
click at [394, 304] on input "10:00 PM" at bounding box center [495, 292] width 271 height 28
click at [404, 299] on input "10:00 PM" at bounding box center [495, 292] width 271 height 28
type input "10:00 AM"
click at [997, 296] on input "06:00 PM" at bounding box center [1132, 292] width 271 height 28
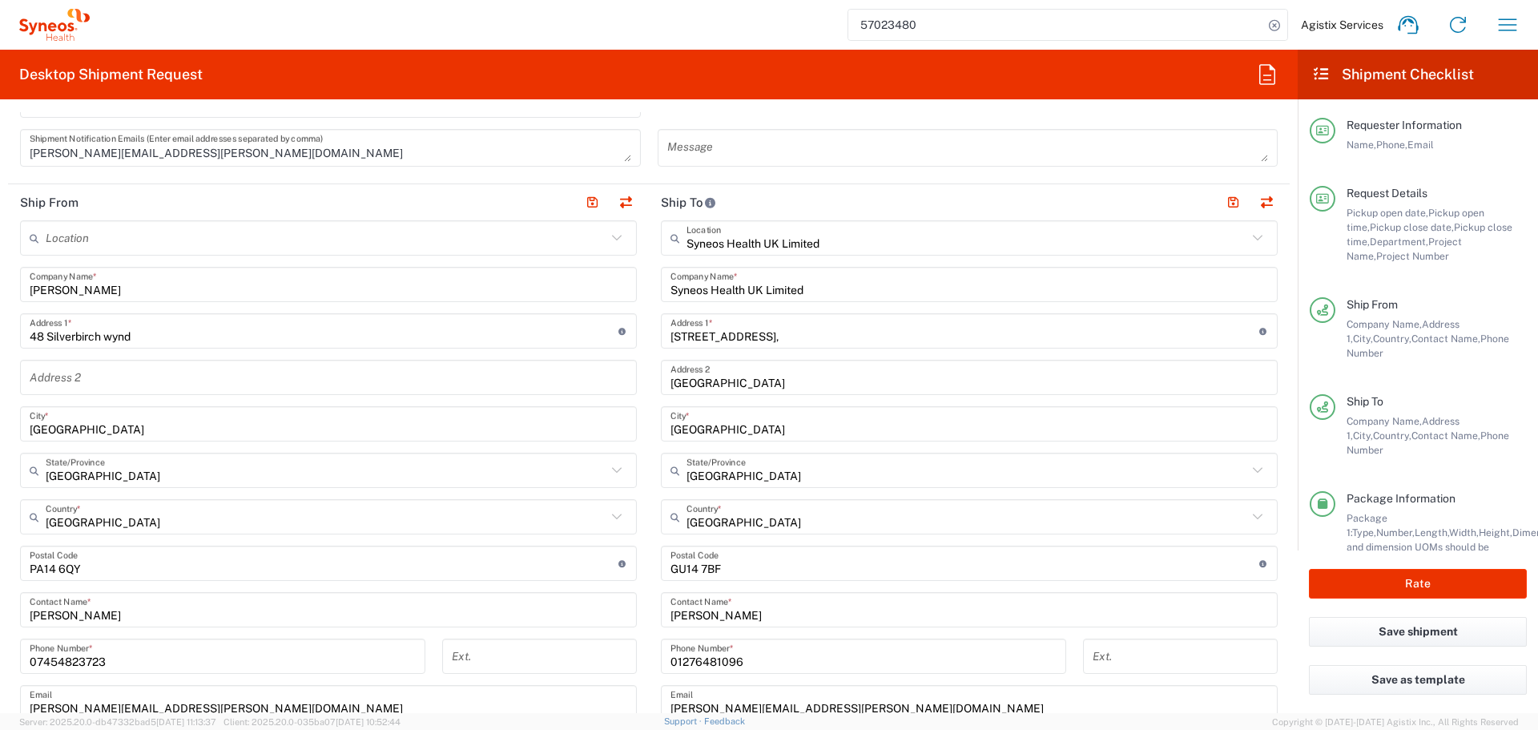
scroll to position [617, 0]
type input "02:00 PM"
click at [1378, 585] on button "Rate" at bounding box center [1418, 584] width 218 height 30
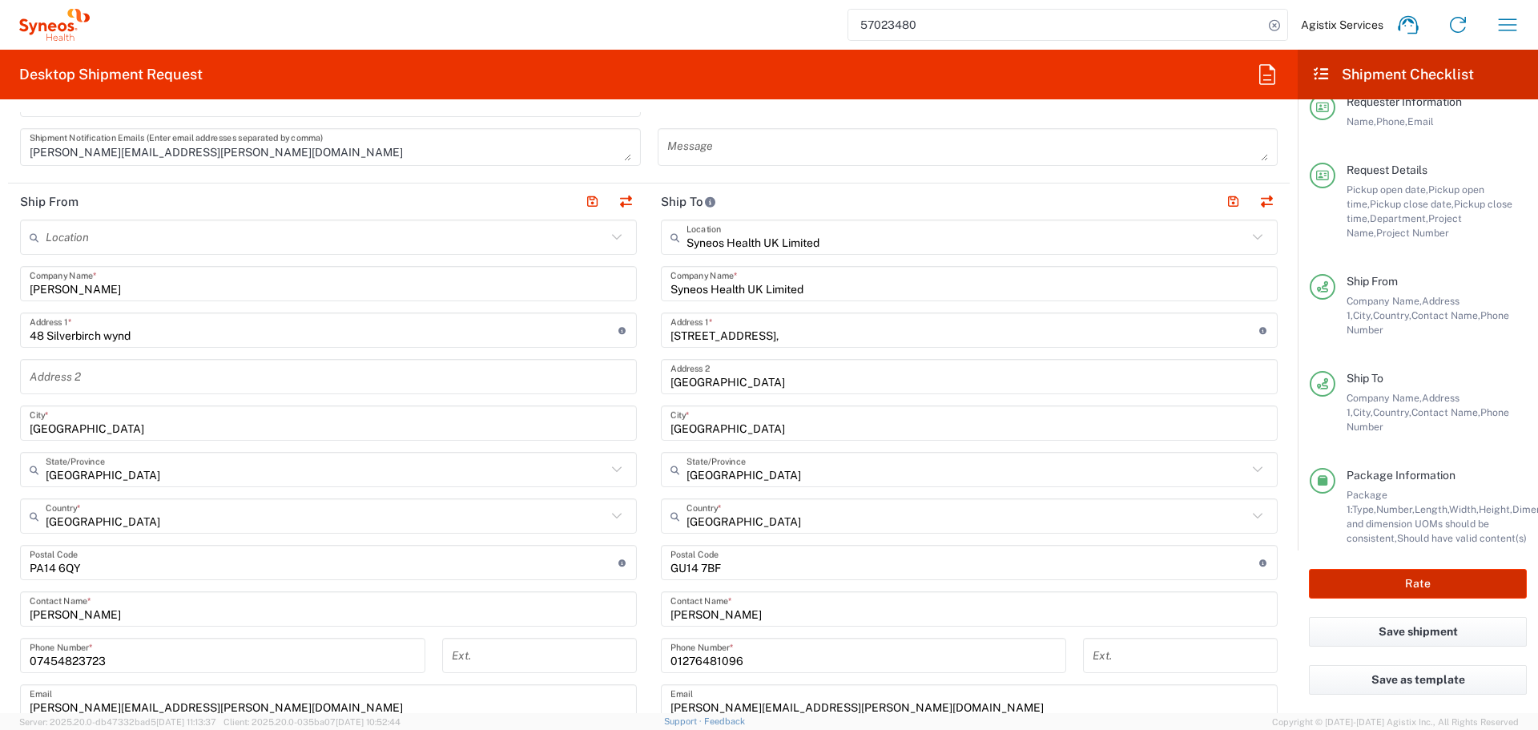
scroll to position [0, 0]
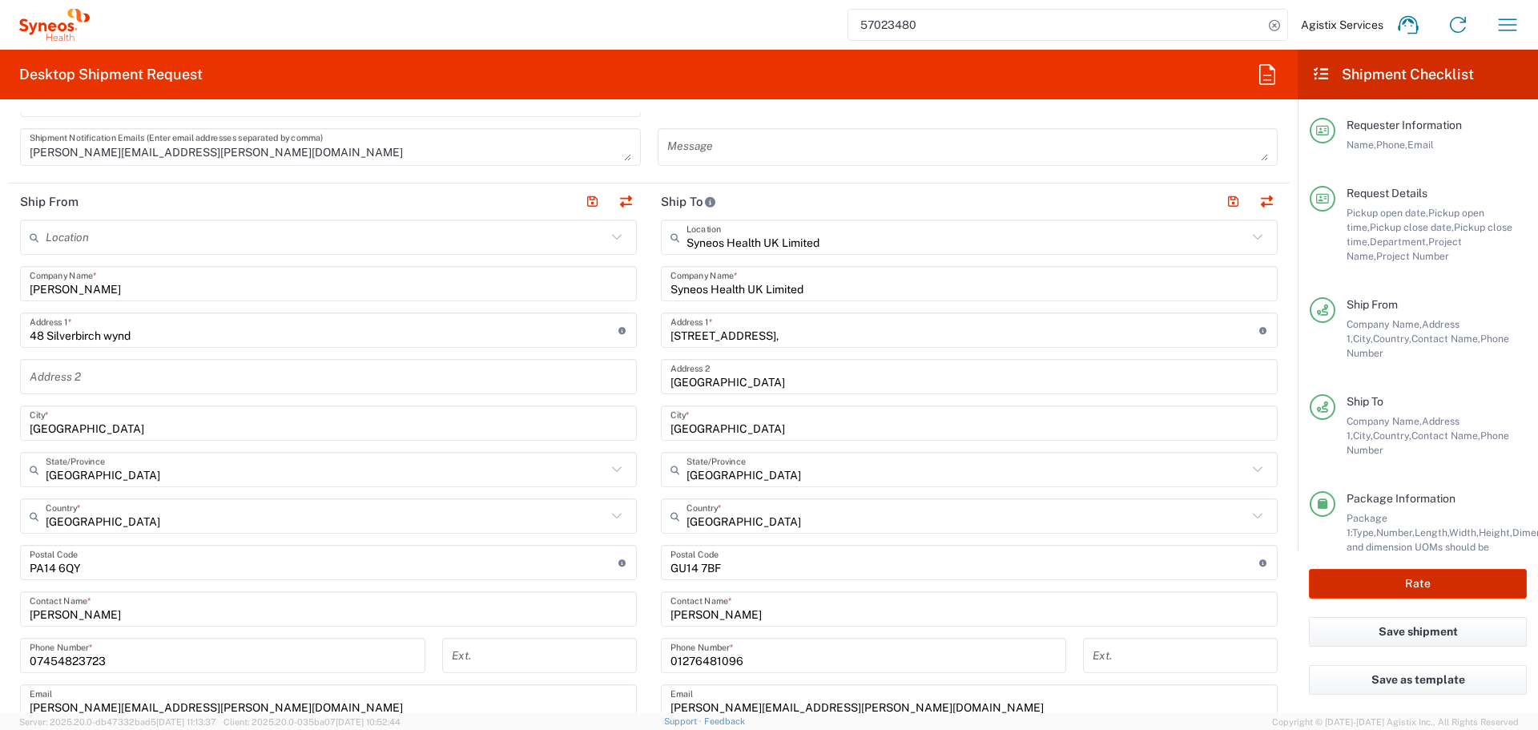
click at [1389, 579] on button "Rate" at bounding box center [1418, 584] width 218 height 30
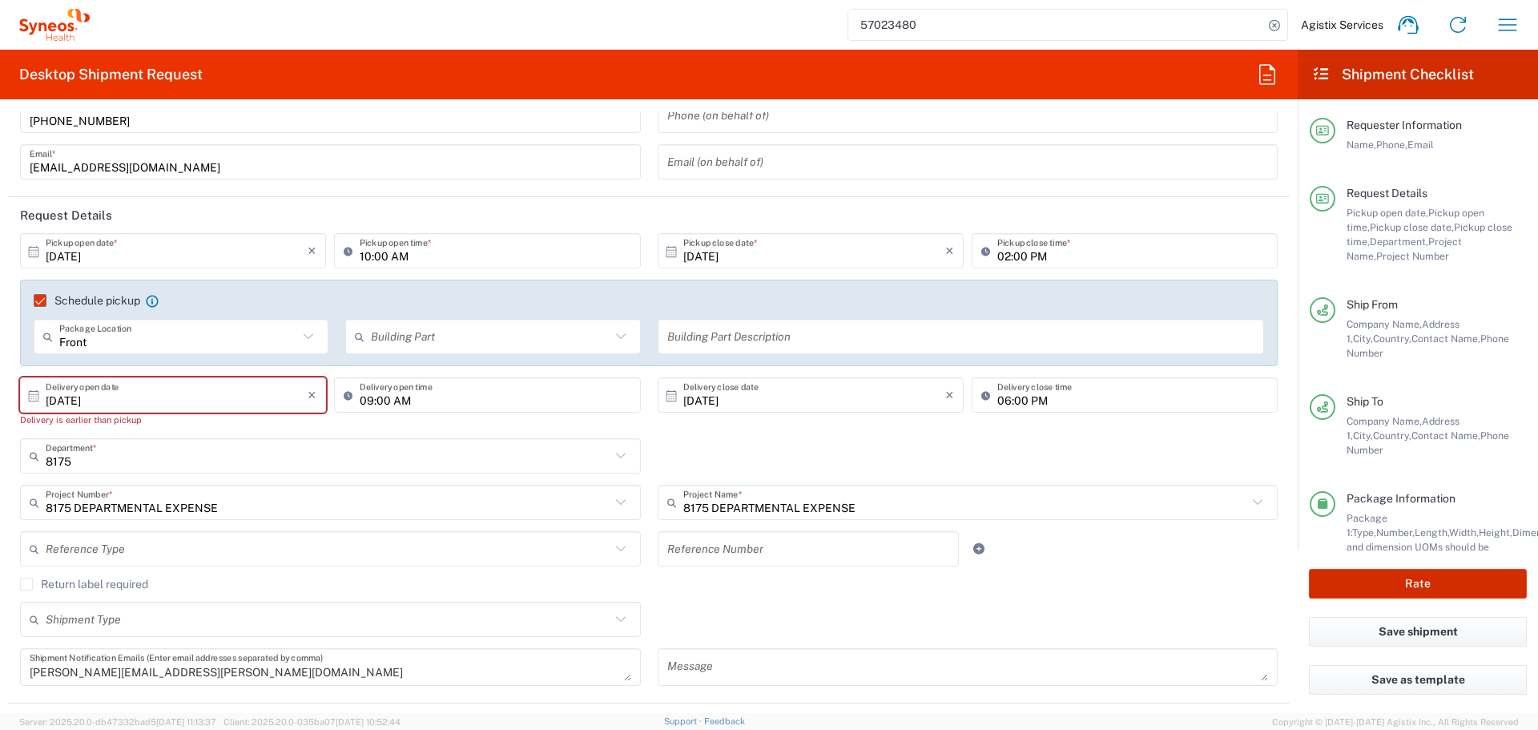
scroll to position [136, 0]
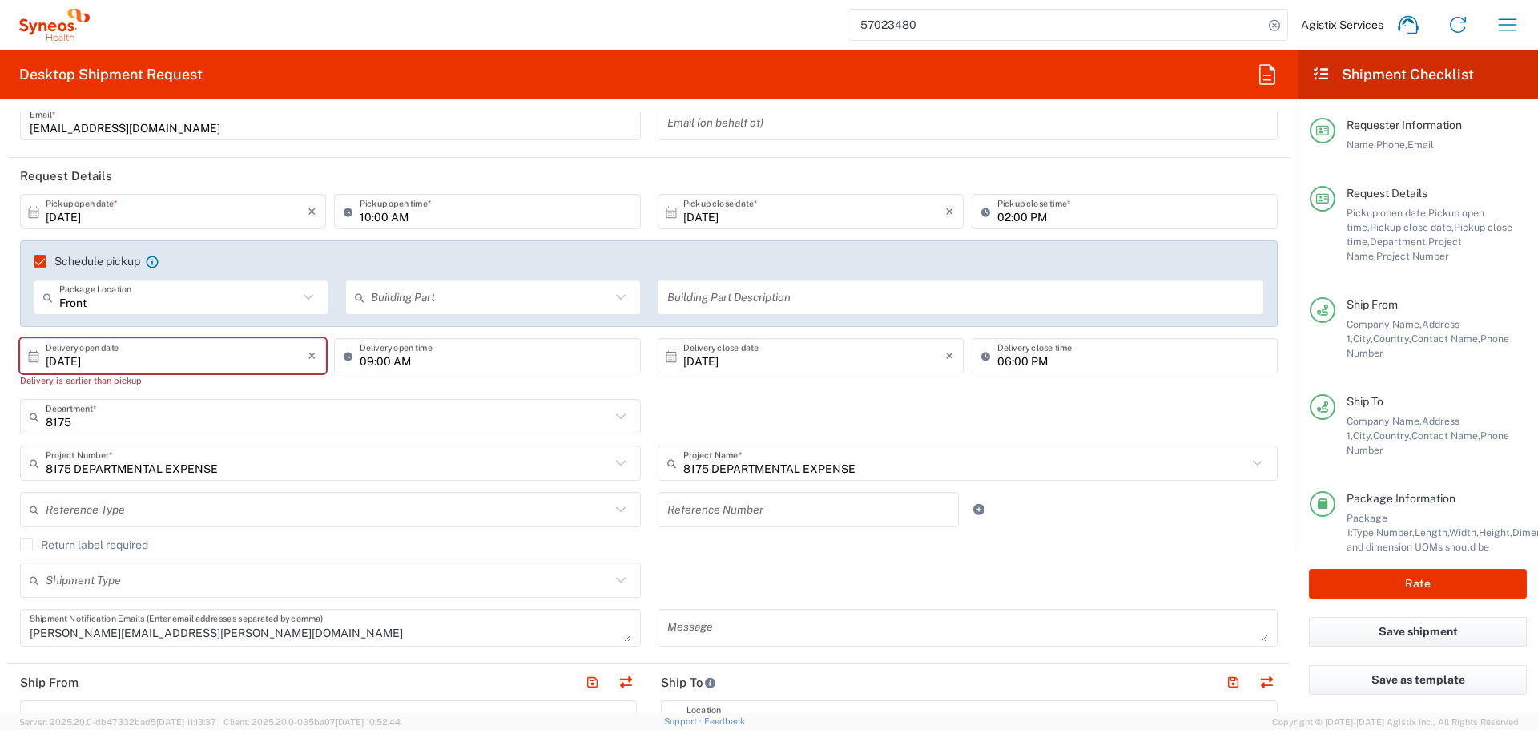
click at [65, 357] on input "[DATE]" at bounding box center [177, 356] width 262 height 28
click at [174, 457] on span "8" at bounding box center [174, 456] width 23 height 22
type input "[DATE]"
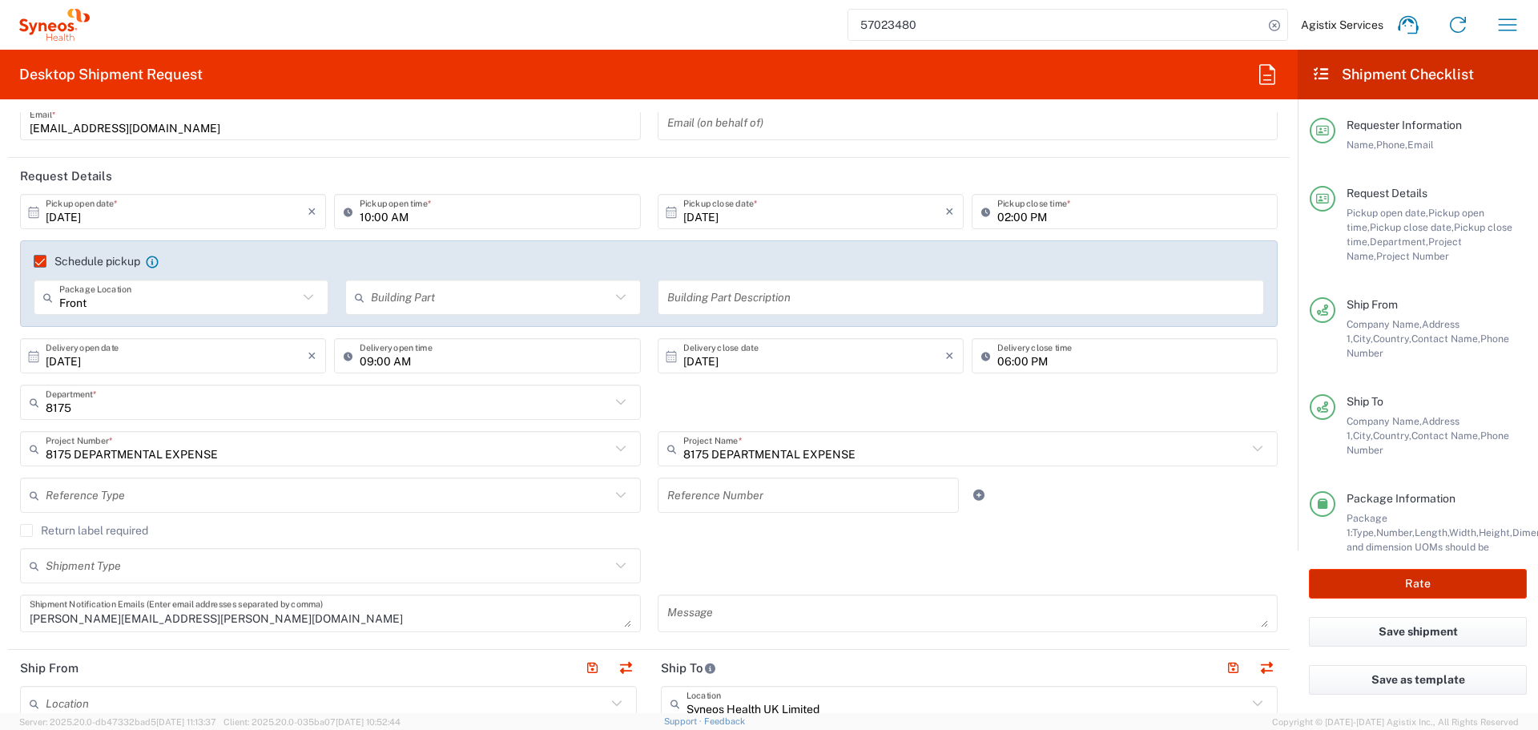
click at [1364, 579] on button "Rate" at bounding box center [1418, 584] width 218 height 30
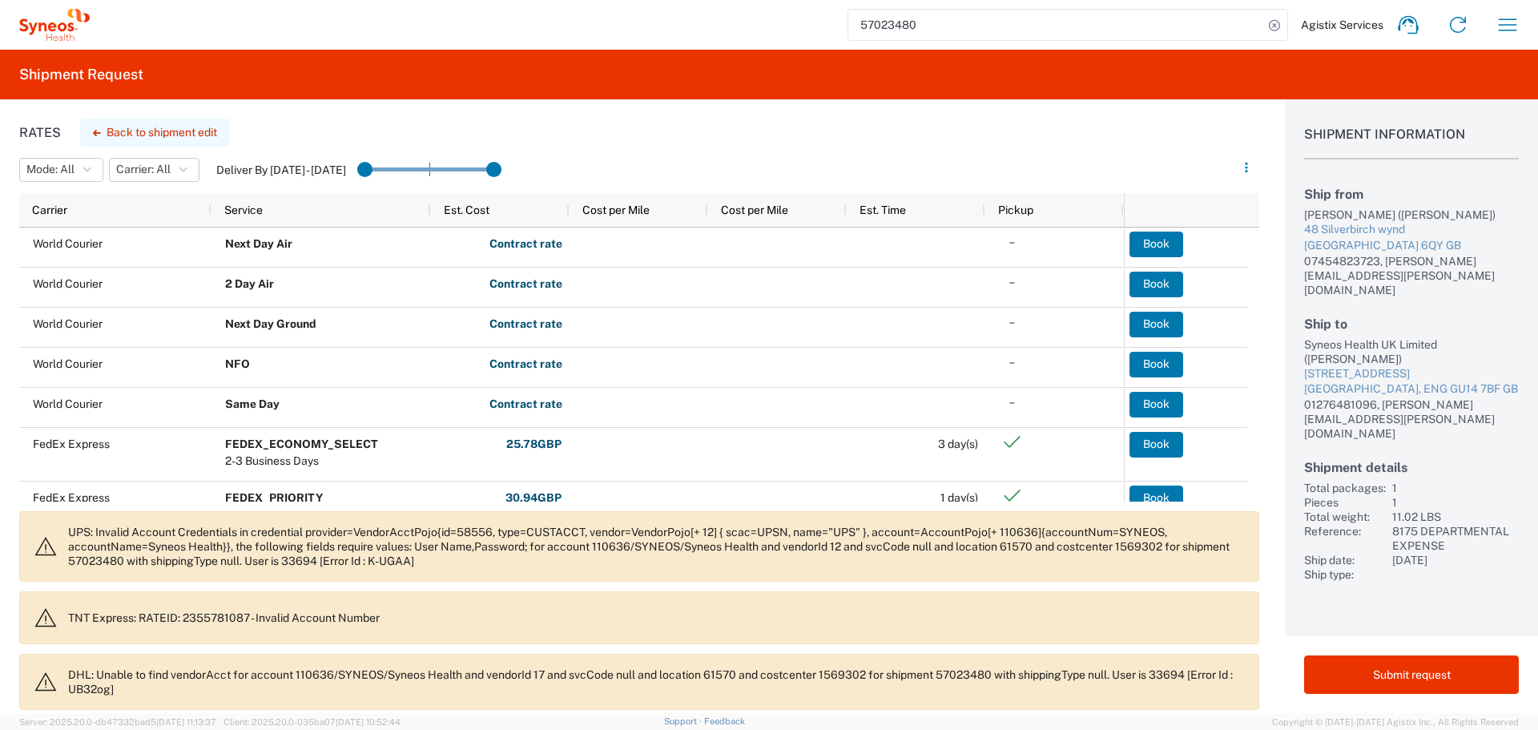
click at [119, 132] on button "Back to shipment edit" at bounding box center [155, 133] width 150 height 28
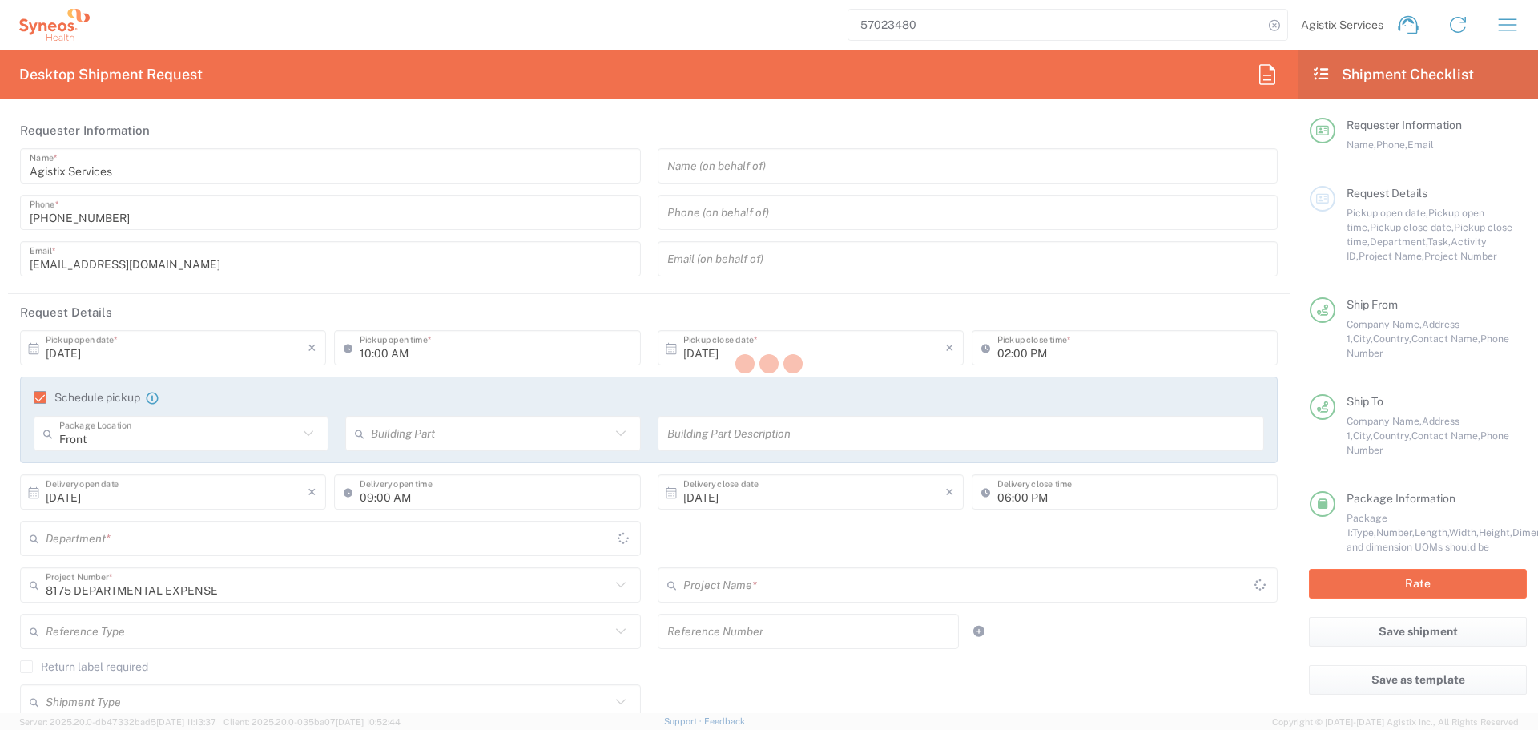
type input "8175 DEPARTMENTAL EXPENSE"
type input "[GEOGRAPHIC_DATA]"
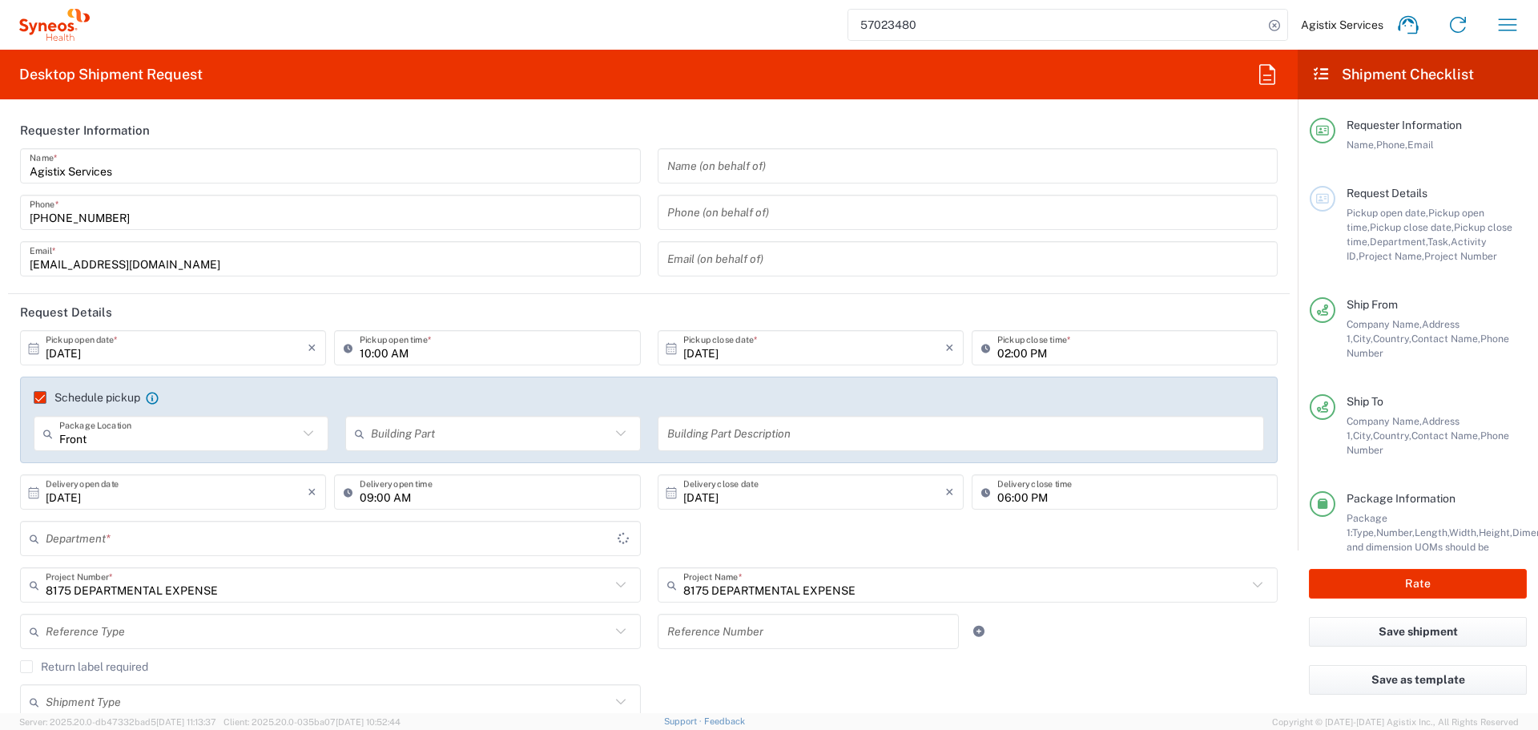
type input "8175"
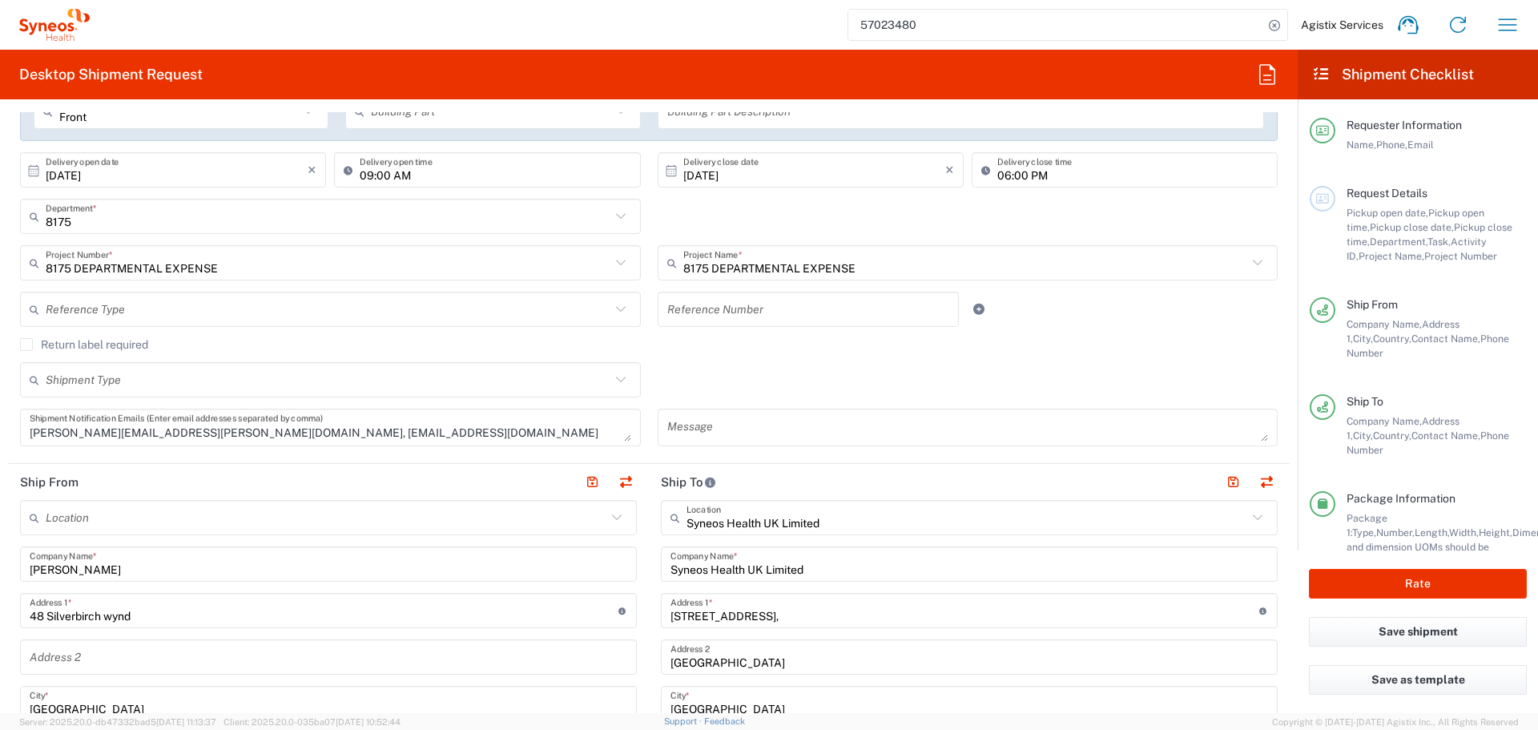
scroll to position [320, 0]
click at [26, 343] on label "Return label required" at bounding box center [84, 346] width 128 height 13
click at [26, 346] on input "Return label required" at bounding box center [26, 346] width 0 height 0
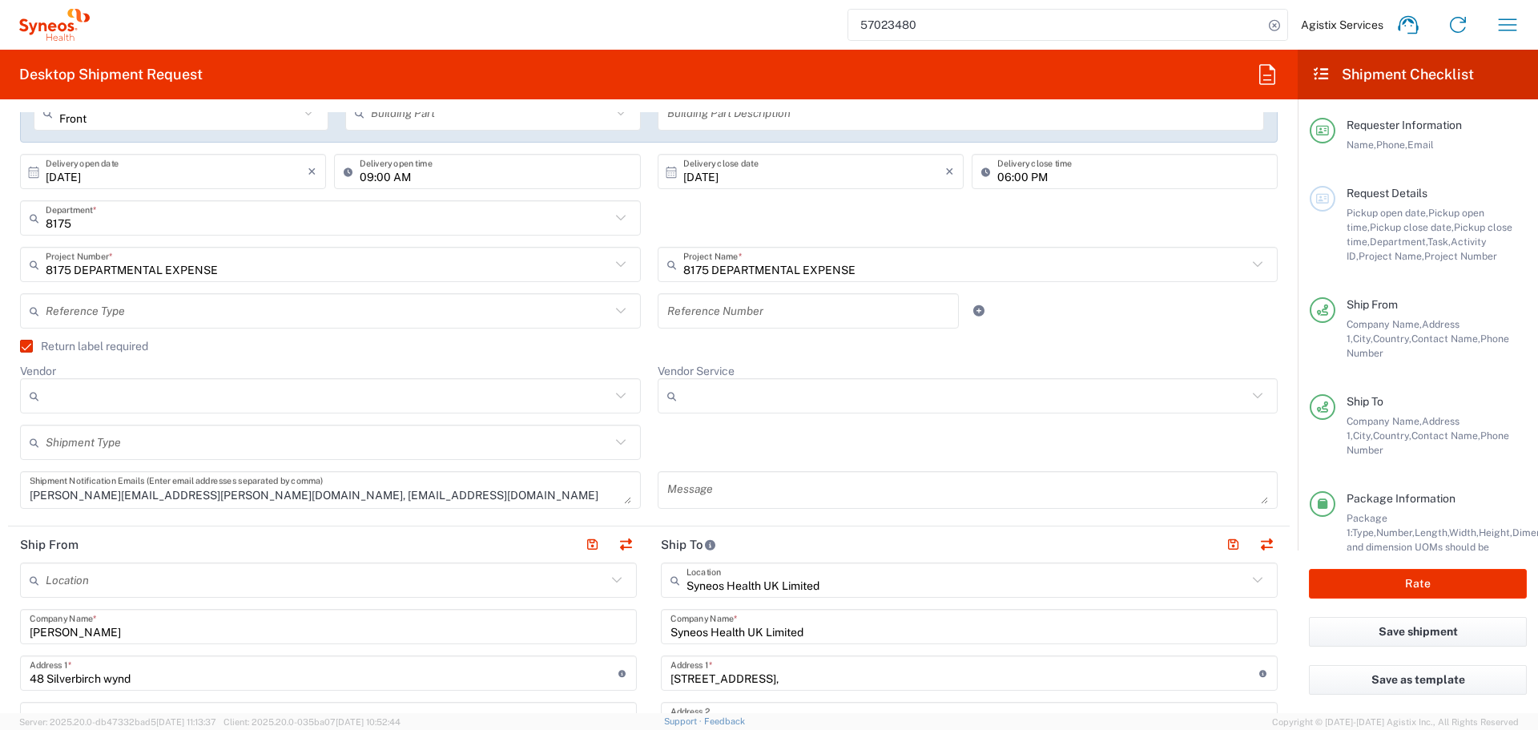
click at [140, 396] on input "Vendor" at bounding box center [328, 396] width 565 height 26
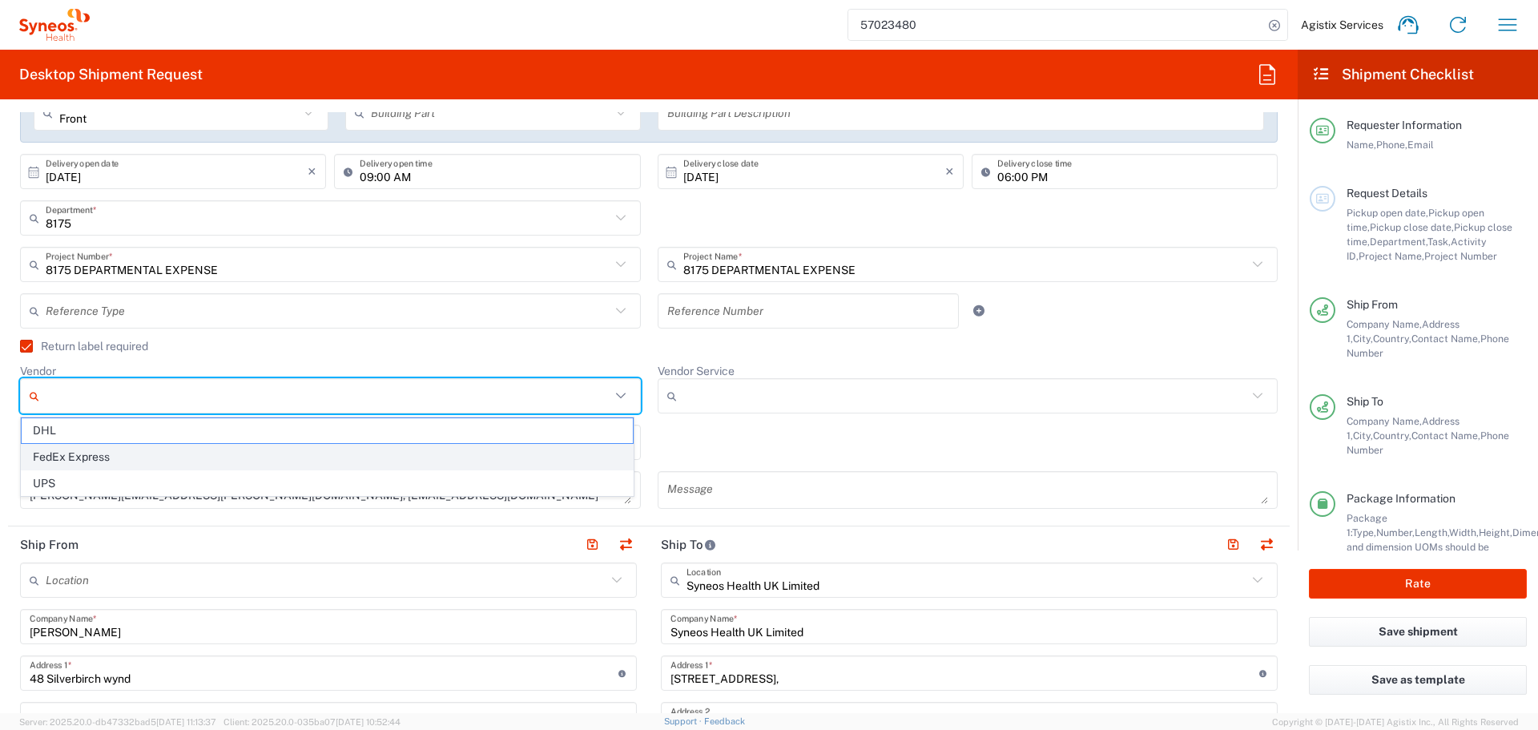
click at [128, 447] on span "FedEx Express" at bounding box center [327, 456] width 611 height 25
type input "FedEx Express"
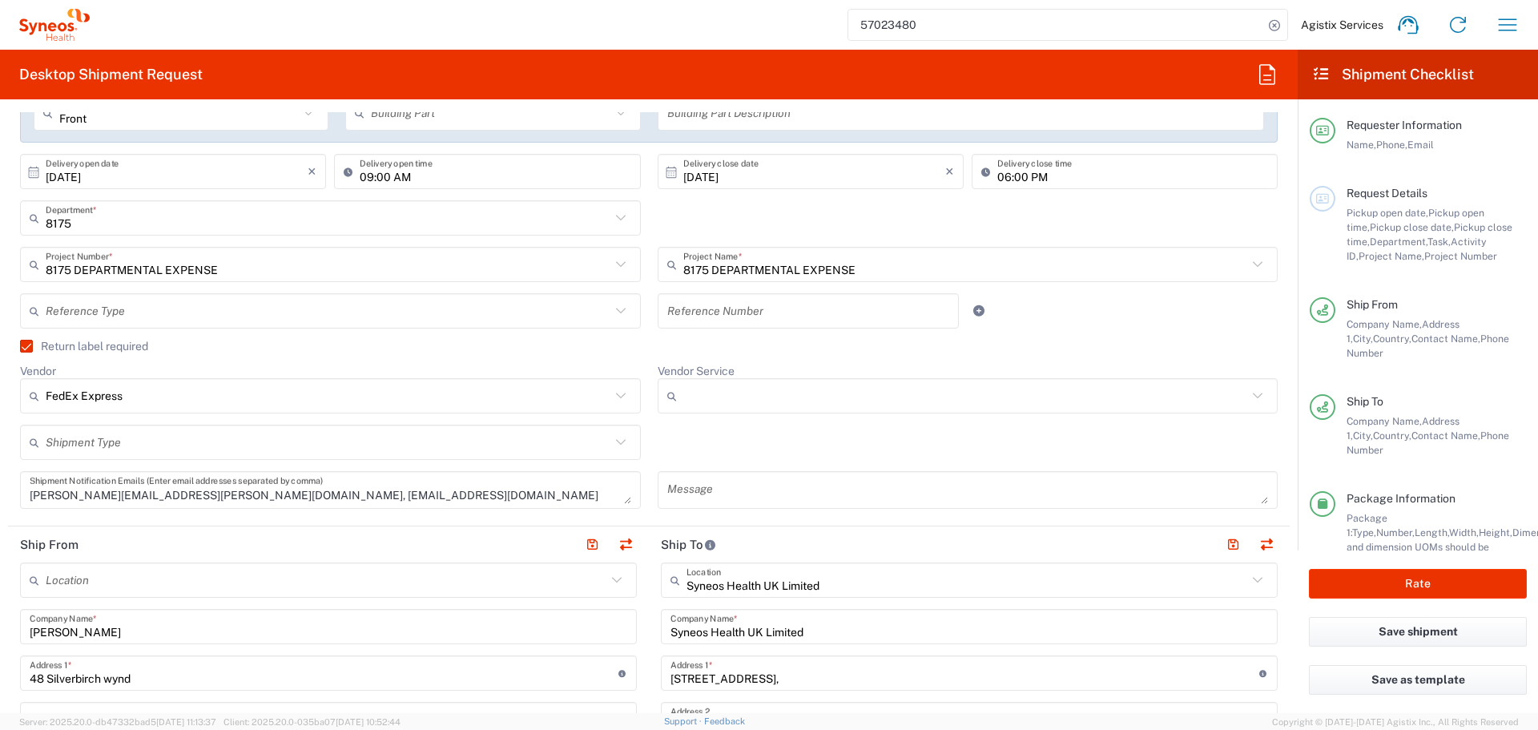
click at [790, 383] on input "Vendor Service" at bounding box center [965, 396] width 565 height 26
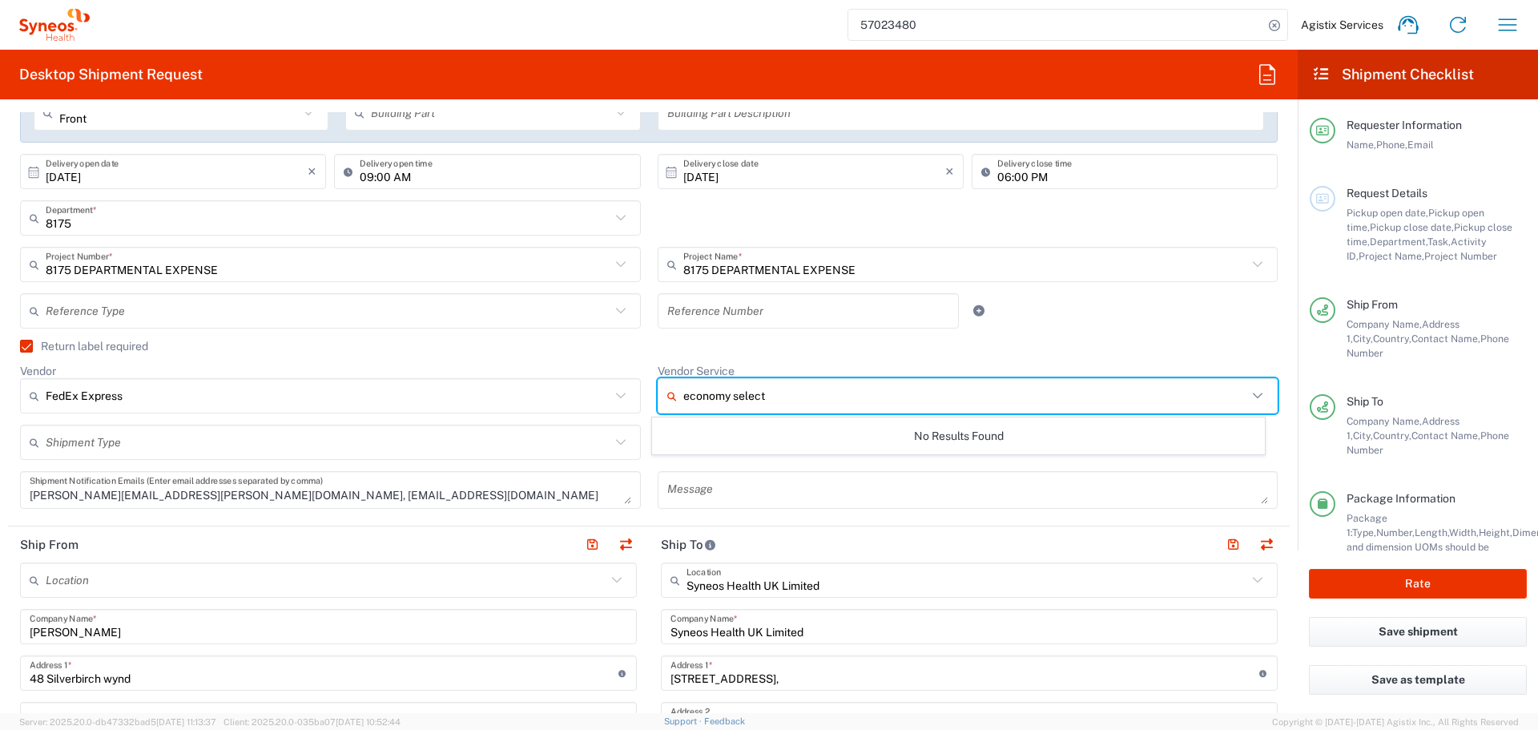
type input "economy select"
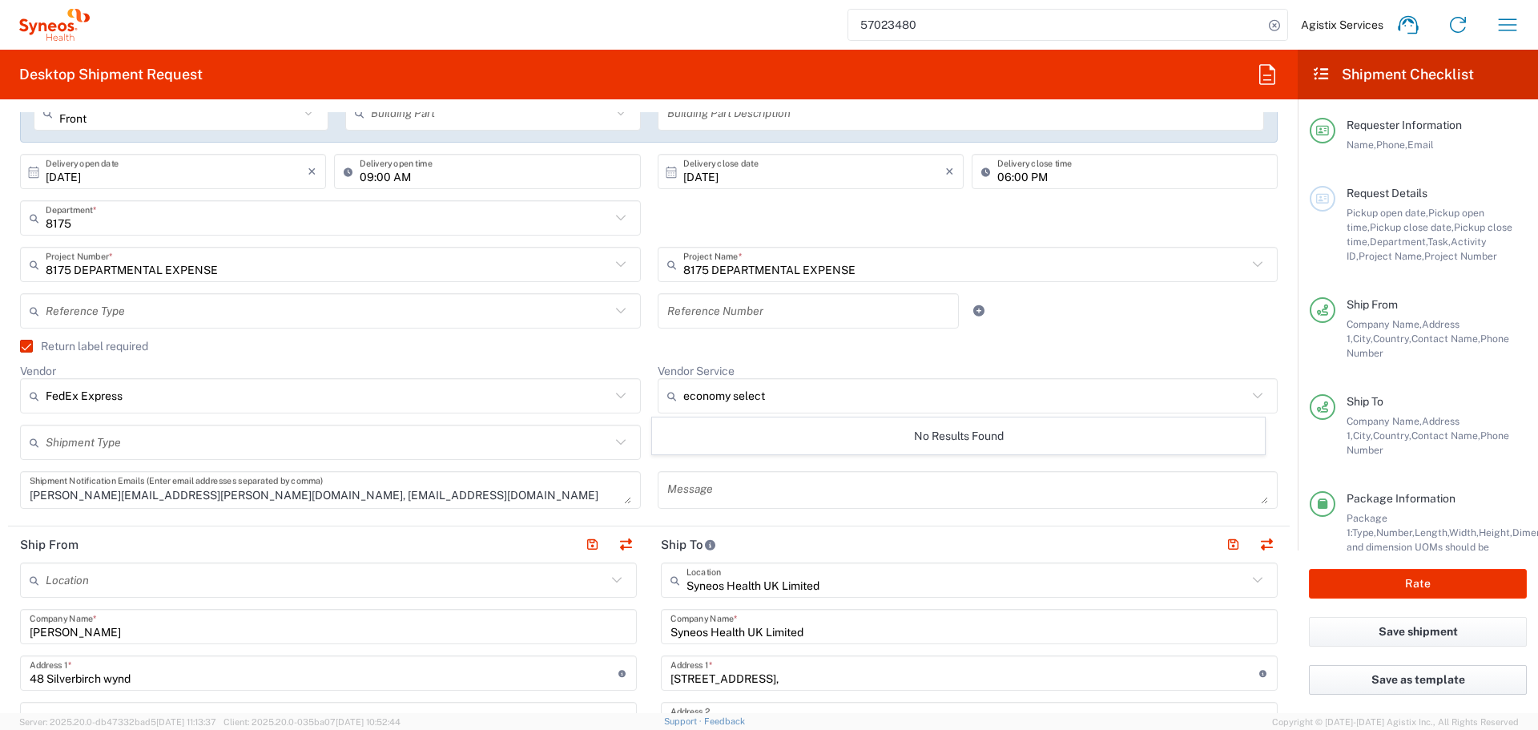
drag, startPoint x: 20, startPoint y: 344, endPoint x: 1493, endPoint y: 683, distance: 1511.3
click at [20, 344] on label "Return label required" at bounding box center [84, 346] width 128 height 13
click at [19, 346] on input "Return label required" at bounding box center [19, 346] width 0 height 0
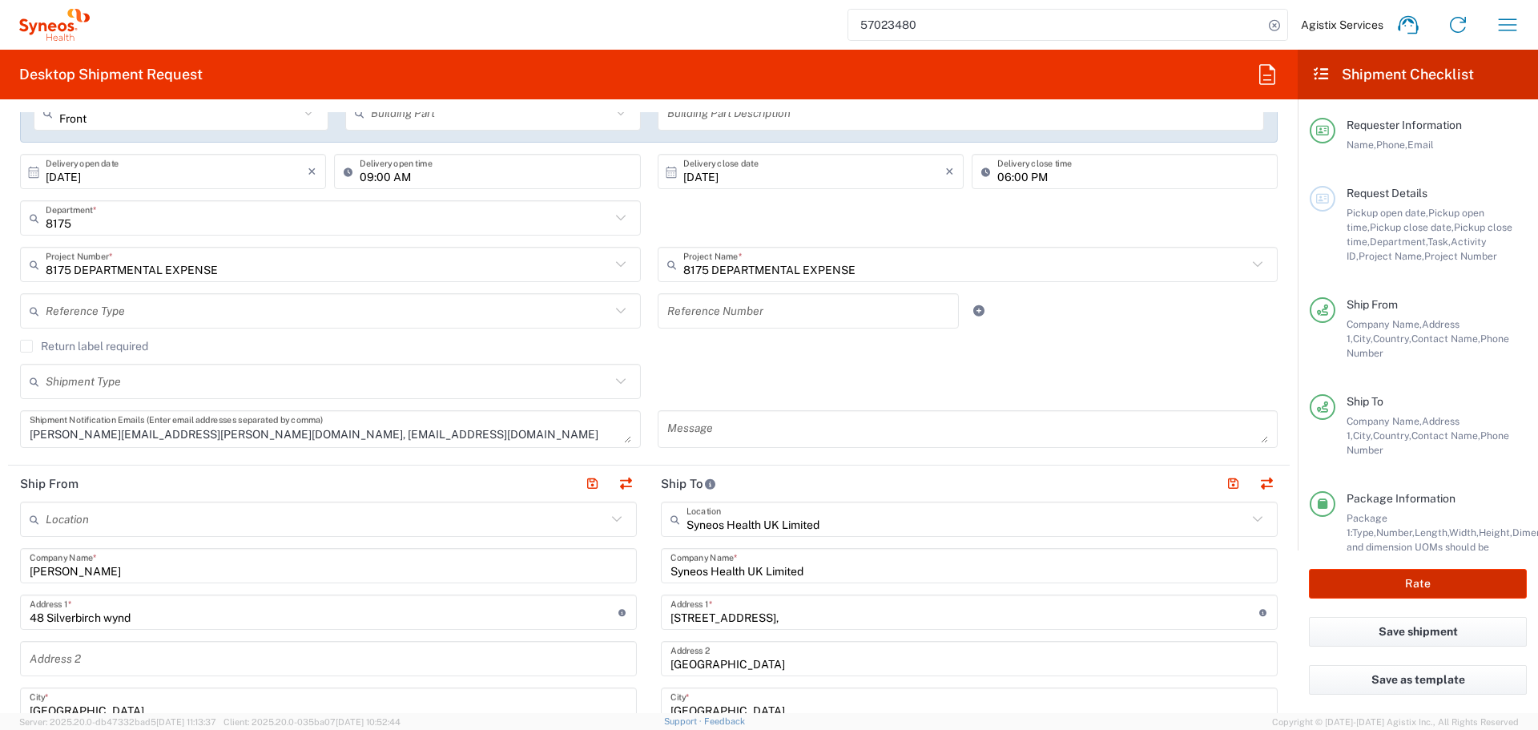
click at [1391, 581] on button "Rate" at bounding box center [1418, 584] width 218 height 30
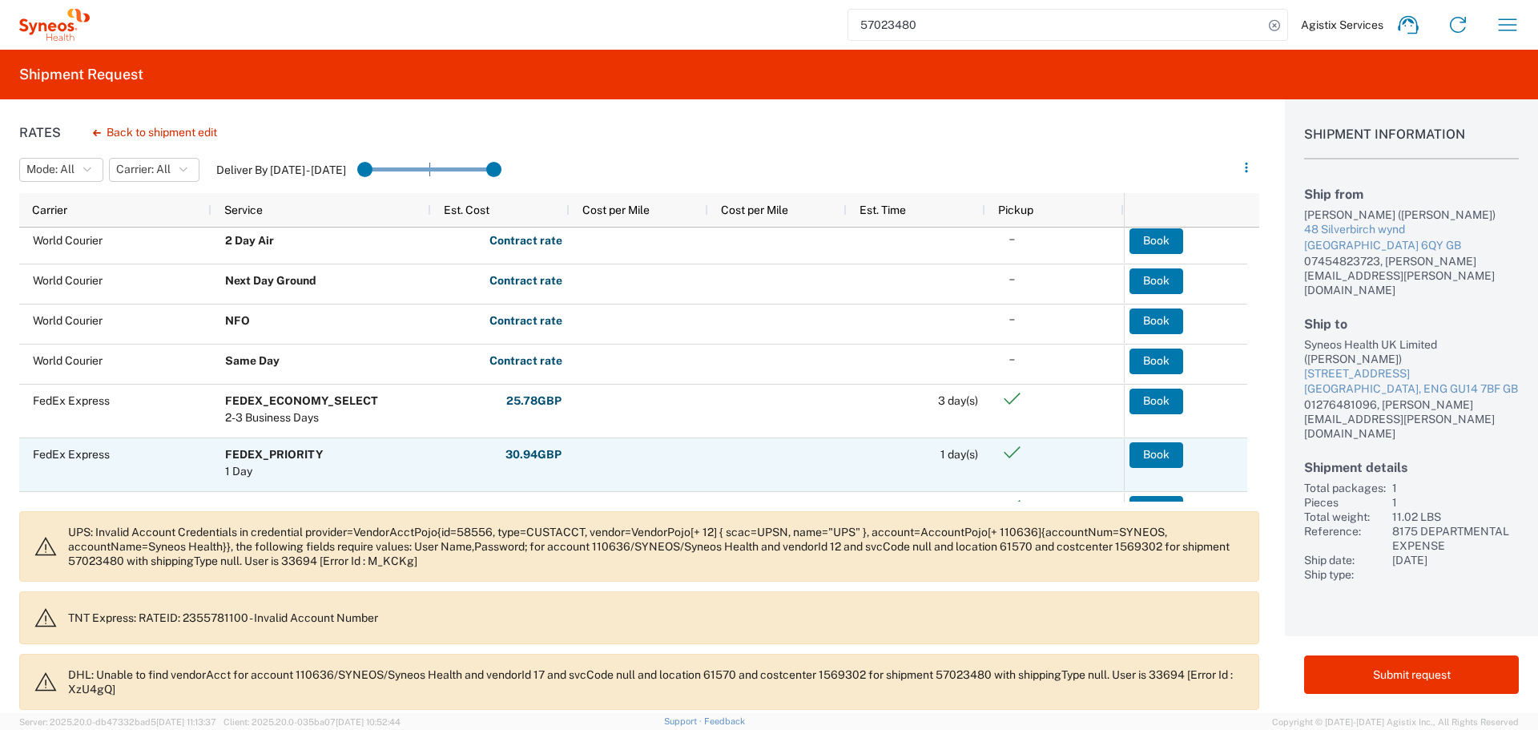
scroll to position [80, 0]
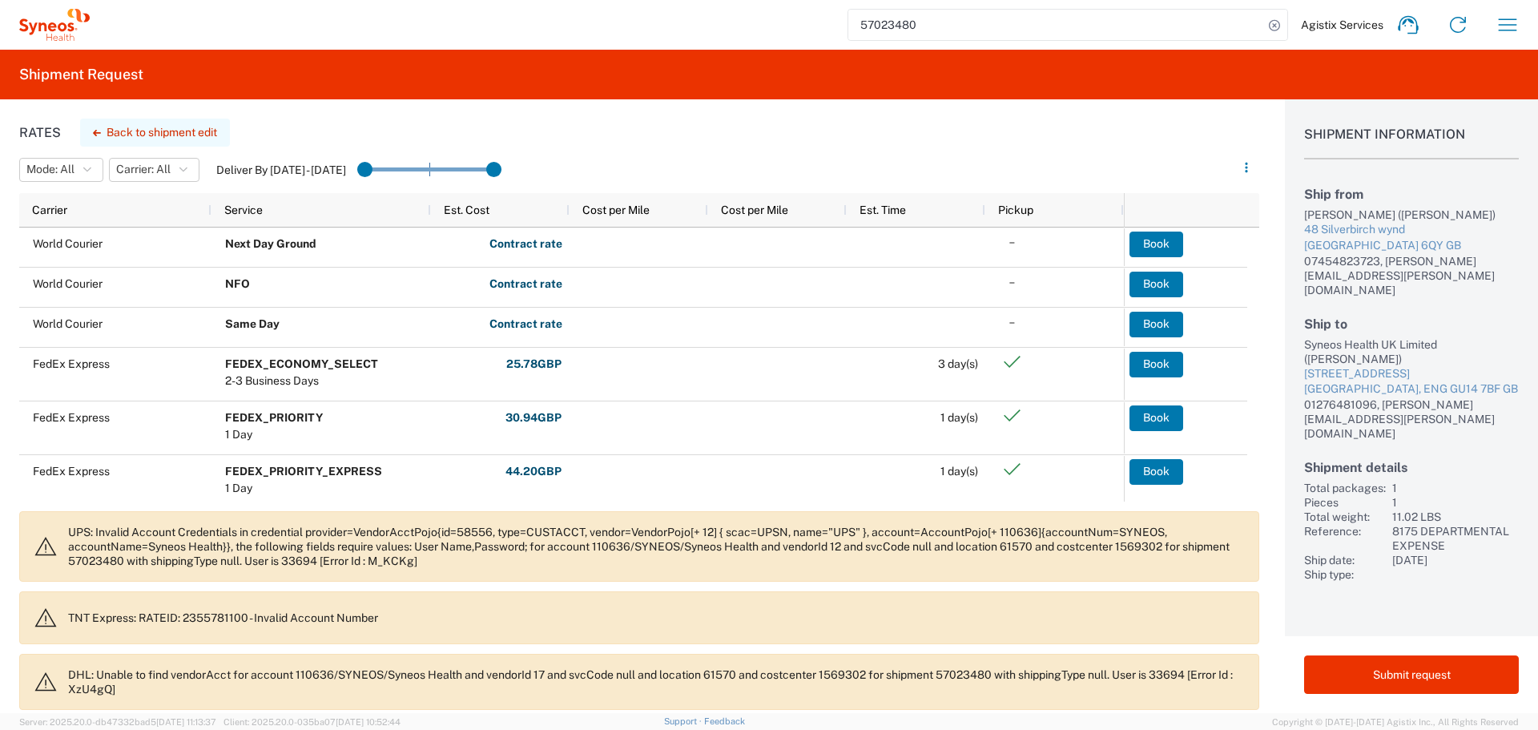
click at [142, 124] on button "Back to shipment edit" at bounding box center [155, 133] width 150 height 28
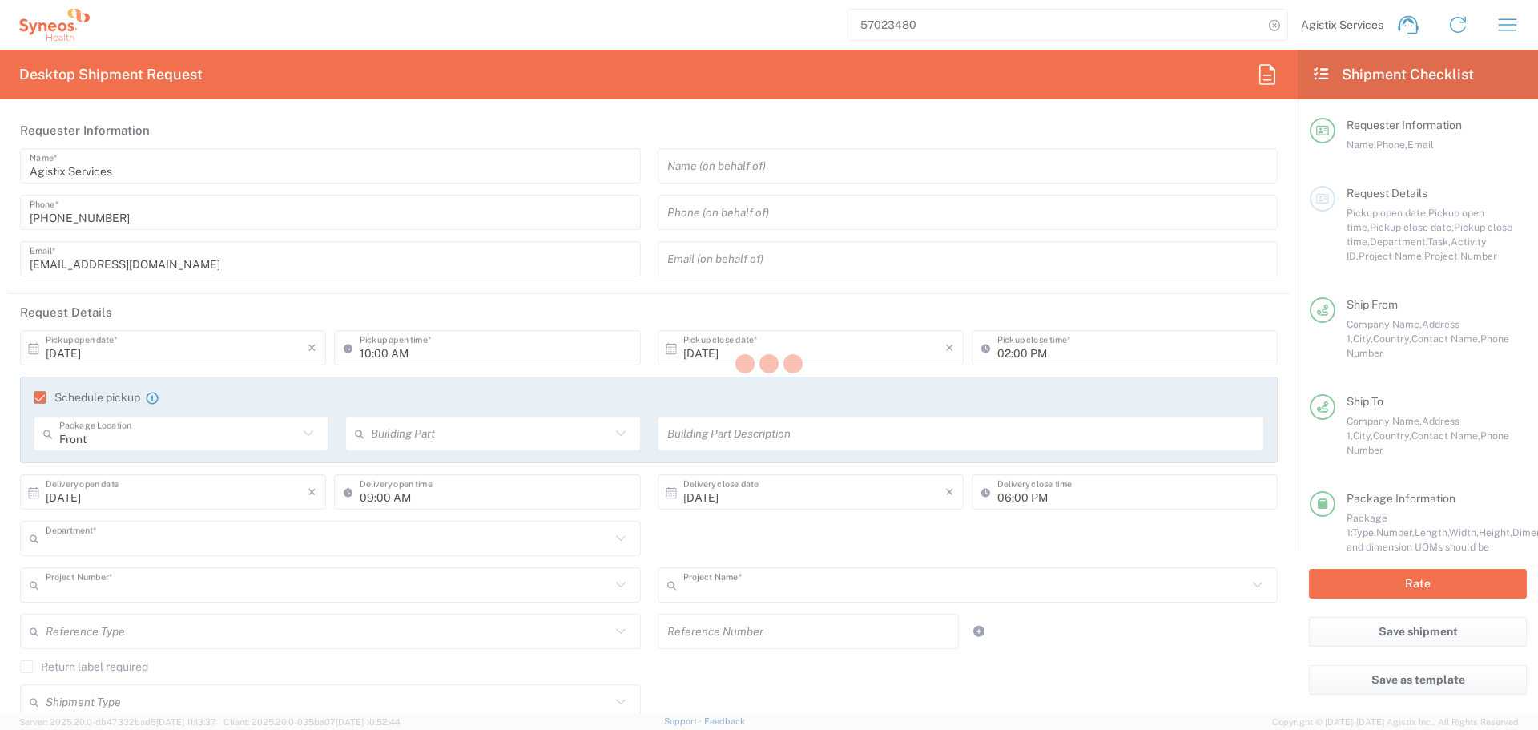
type input "8175"
type input "8175 DEPARTMENTAL EXPENSE"
type input "[GEOGRAPHIC_DATA]"
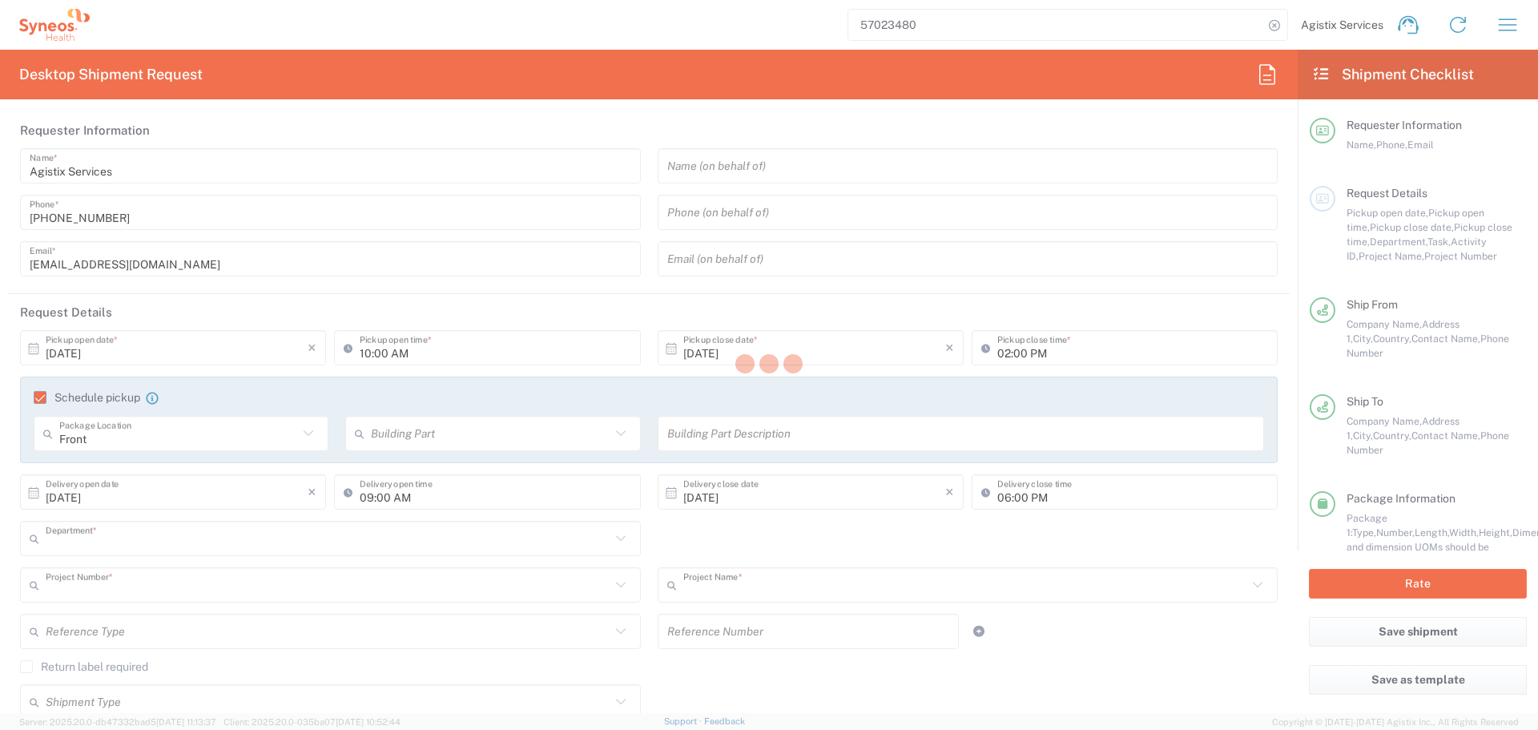
type input "Medium Box"
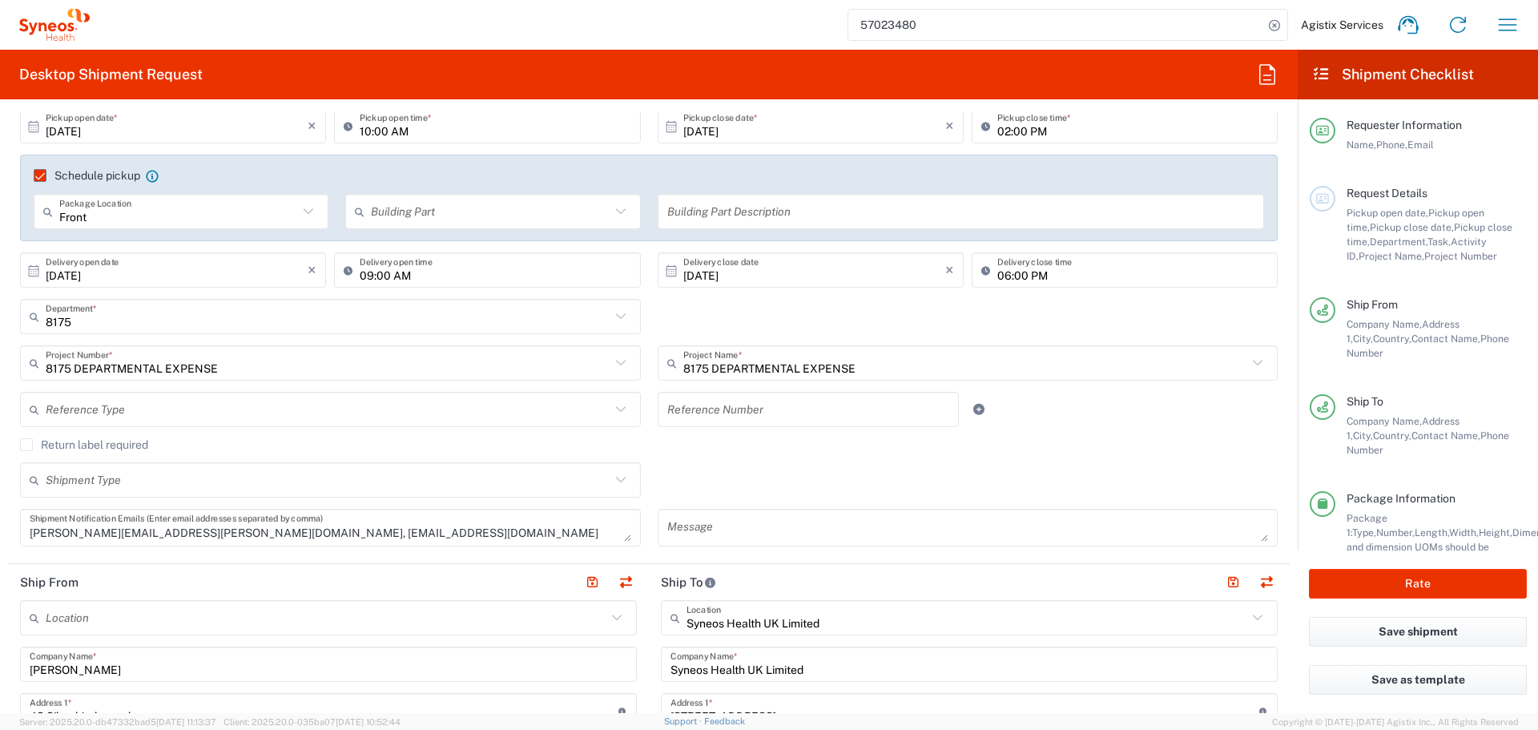
scroll to position [240, 0]
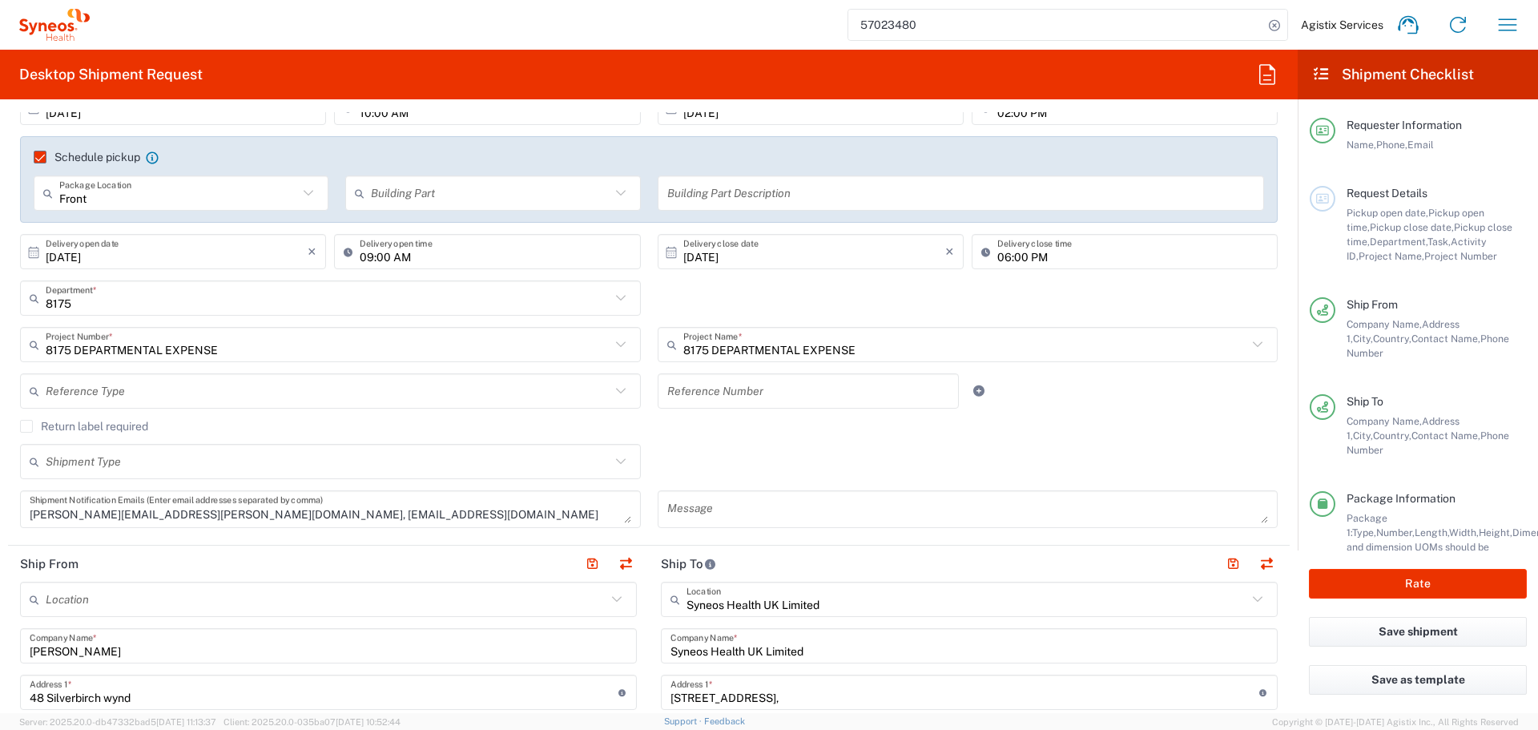
click at [32, 424] on label "Return label required" at bounding box center [84, 426] width 128 height 13
click at [26, 426] on input "Return label required" at bounding box center [26, 426] width 0 height 0
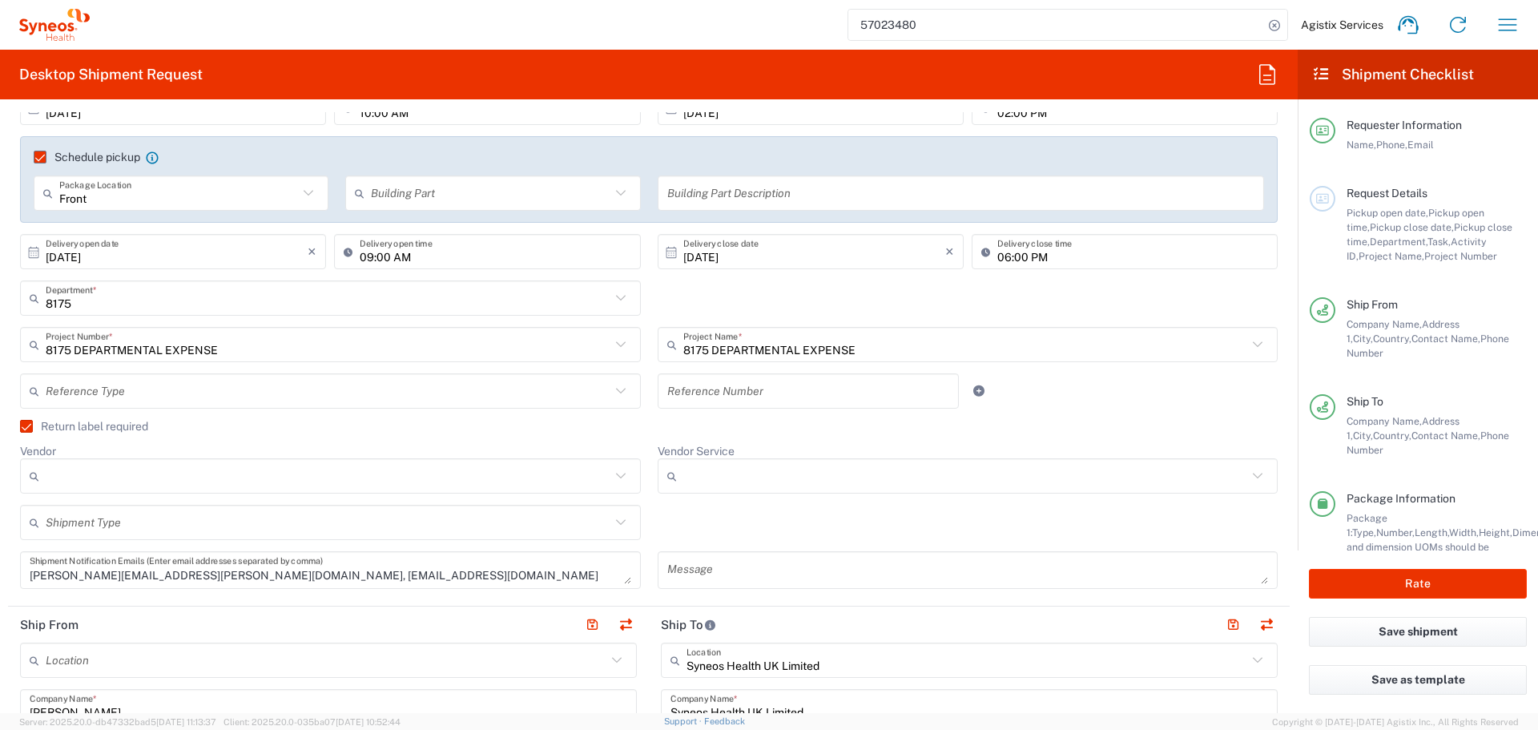
click at [95, 473] on input "Vendor" at bounding box center [328, 476] width 565 height 26
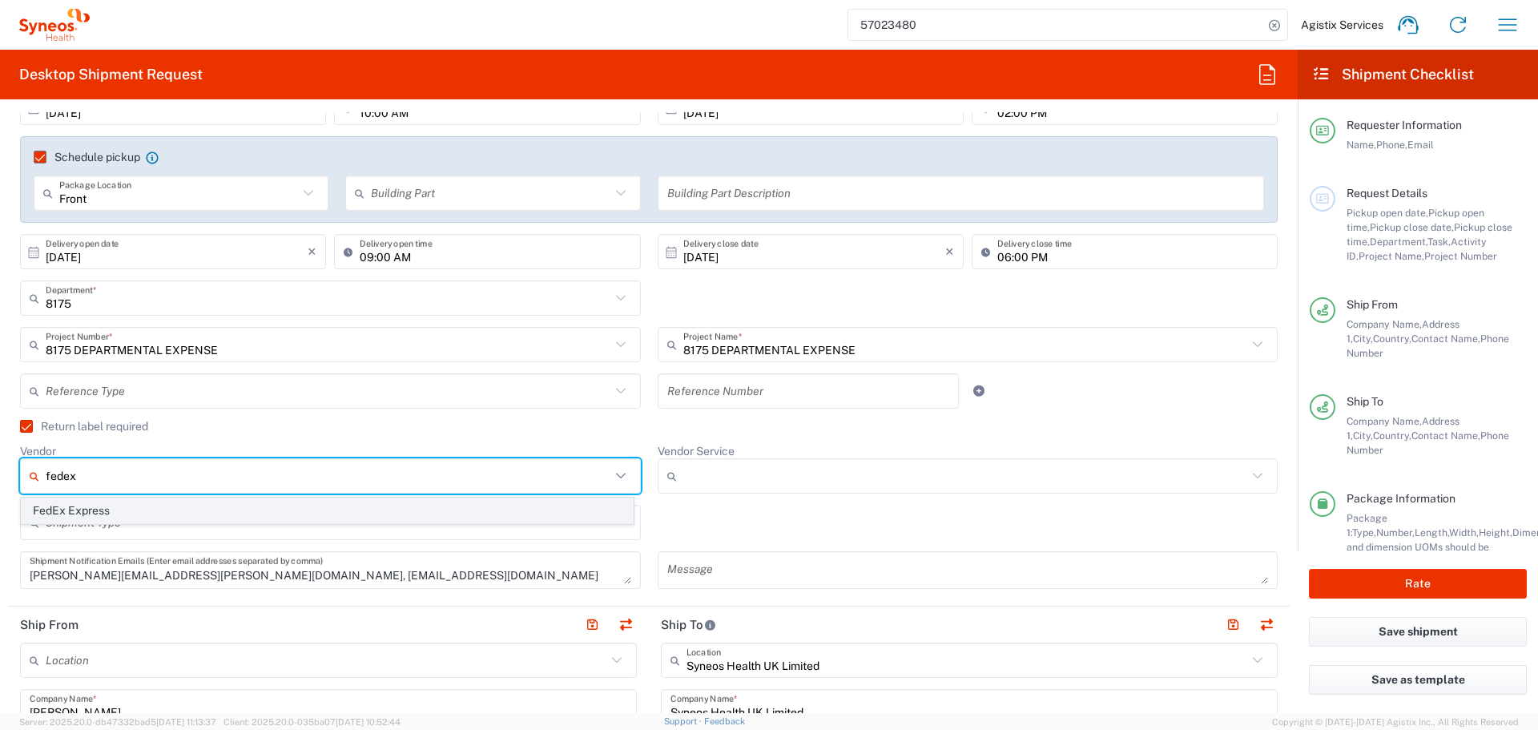
type input "fedex"
click at [99, 538] on div "Shipment Type" at bounding box center [330, 522] width 621 height 35
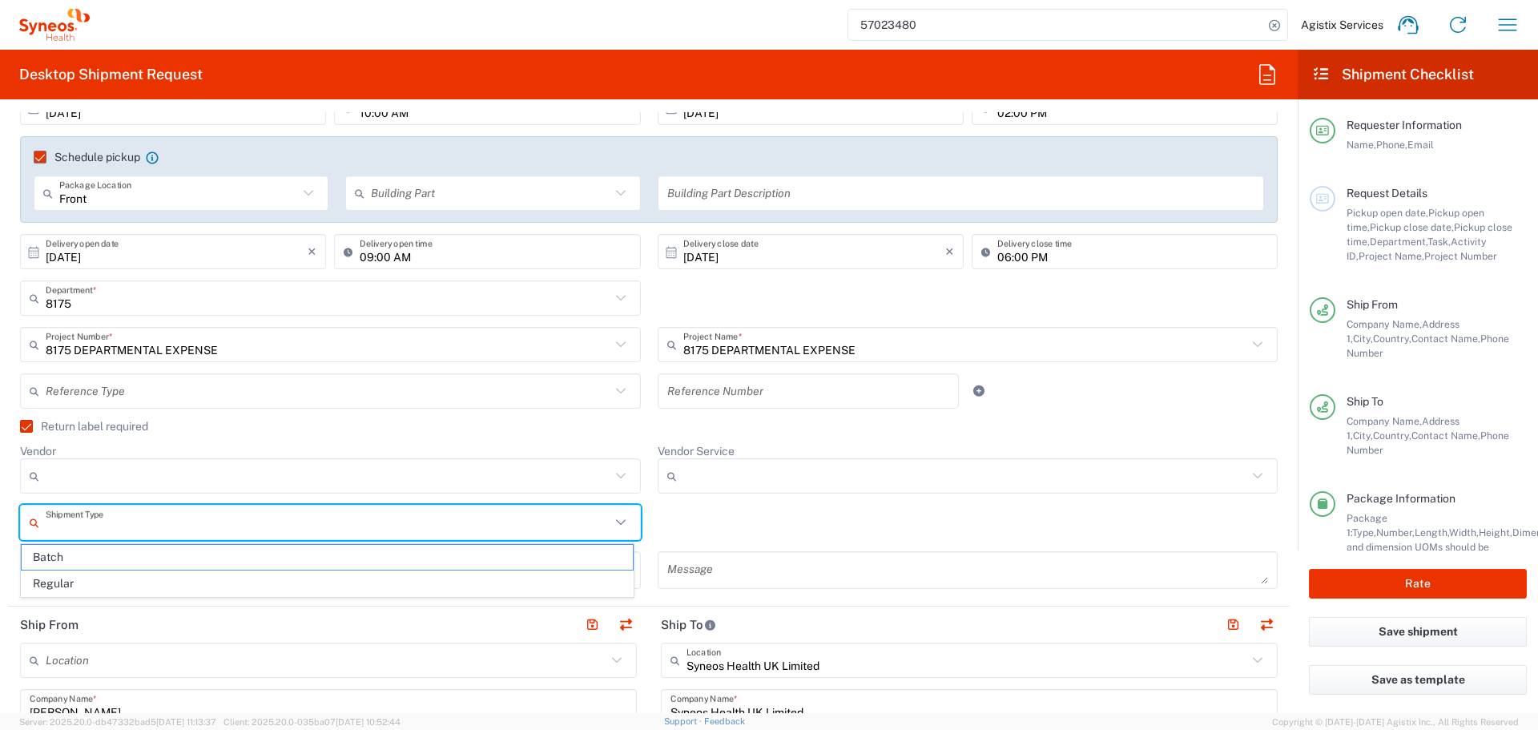
click at [103, 485] on input "Vendor" at bounding box center [328, 476] width 565 height 26
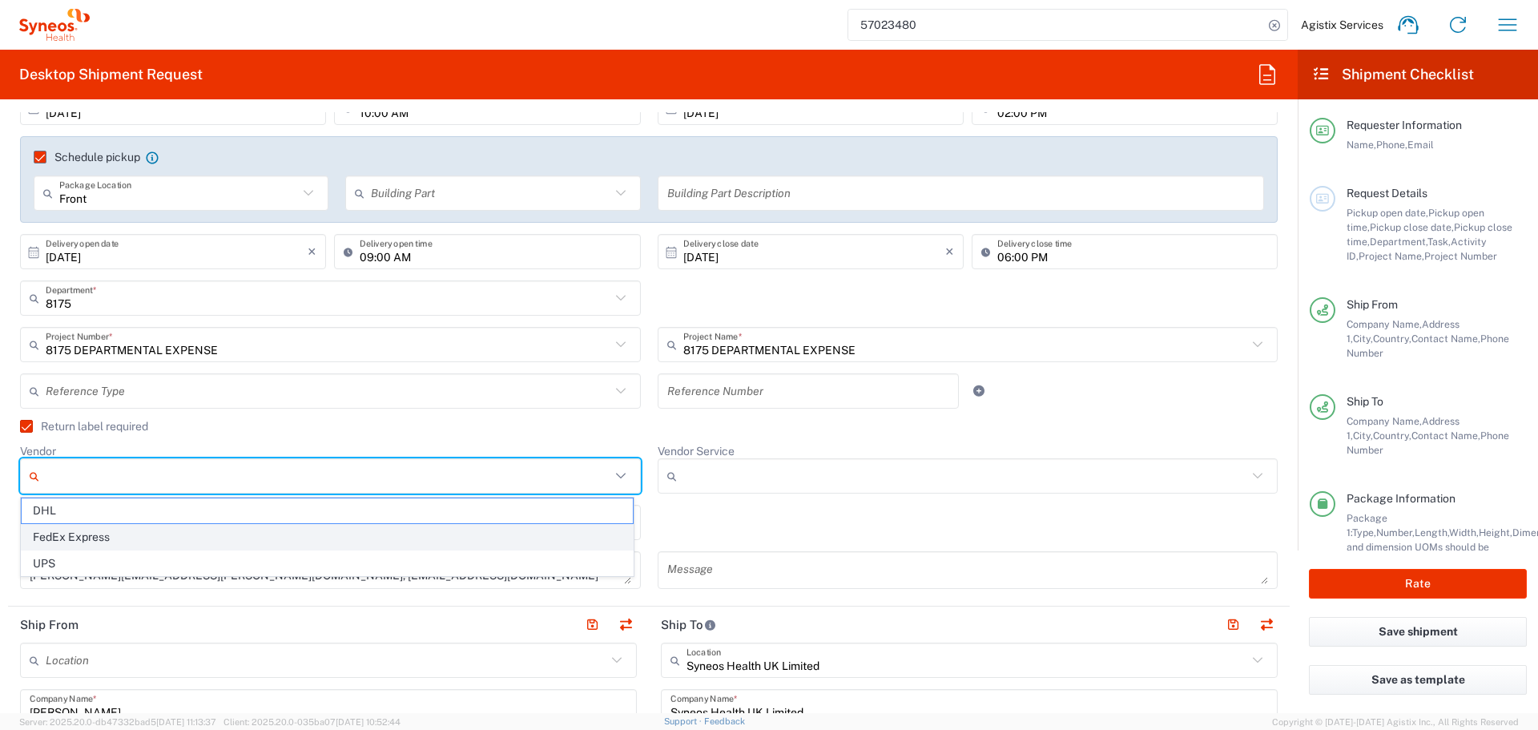
click at [101, 533] on span "FedEx Express" at bounding box center [327, 537] width 611 height 25
type input "FedEx Express"
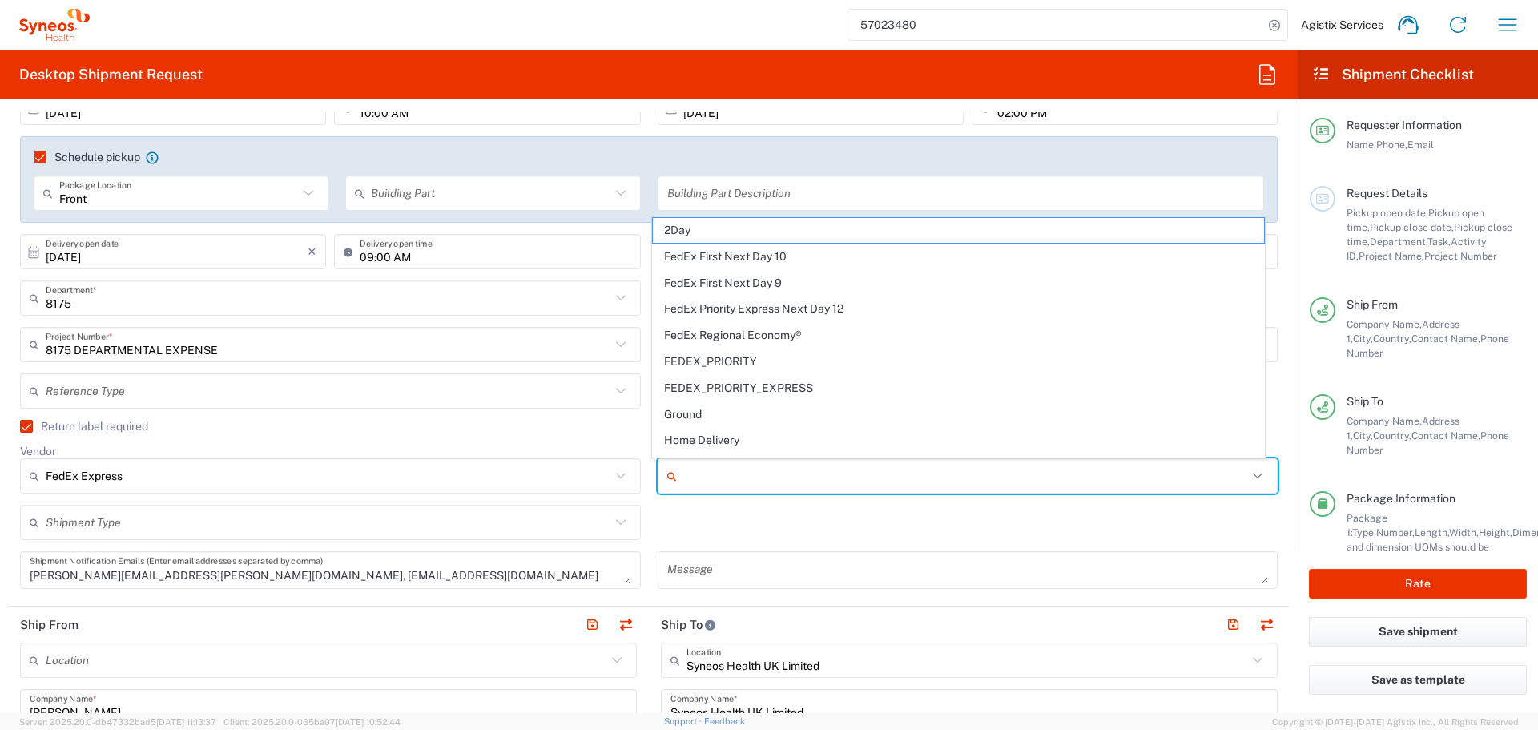
click at [735, 478] on input "Vendor Service" at bounding box center [965, 476] width 565 height 26
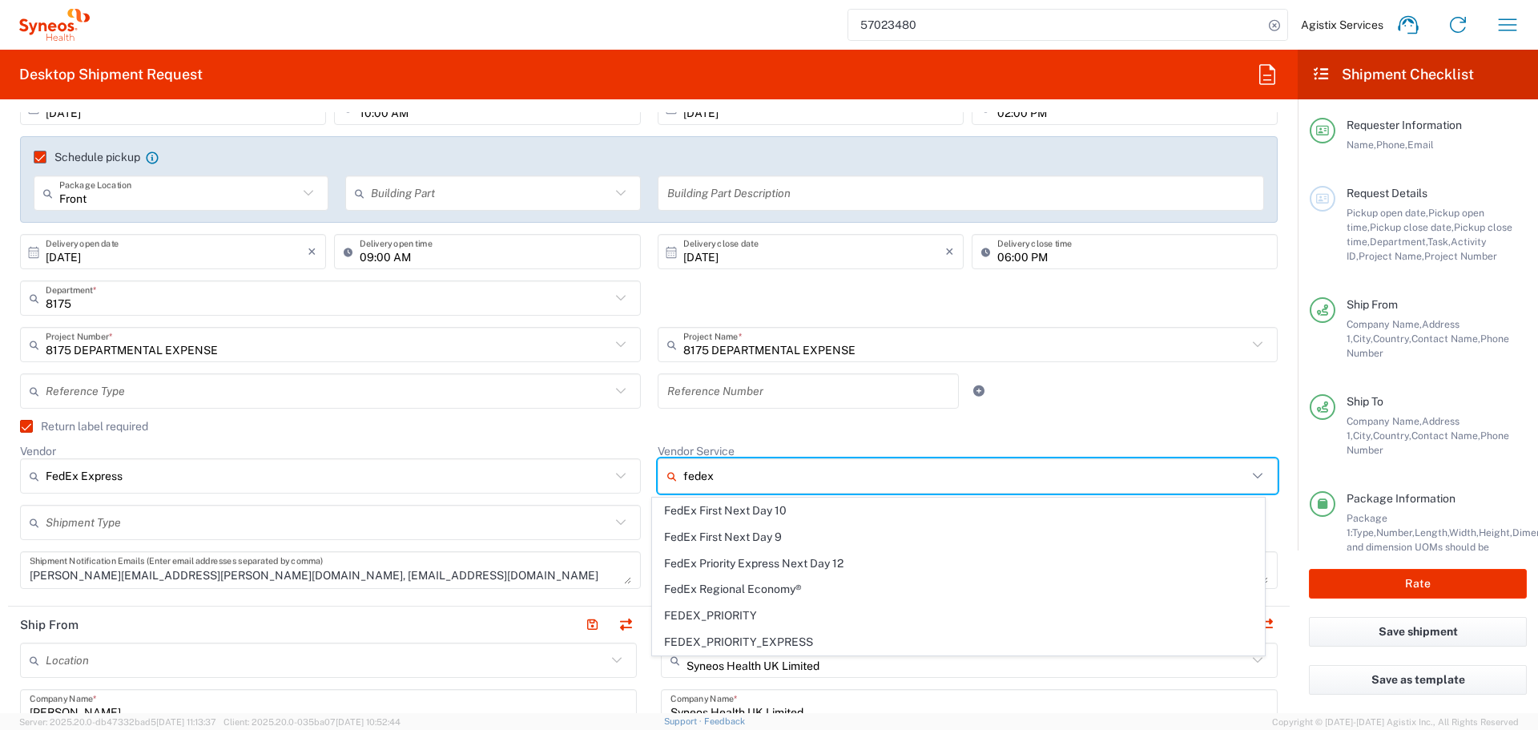
type input "fedex"
drag, startPoint x: 585, startPoint y: 482, endPoint x: 529, endPoint y: 482, distance: 56.1
click at [529, 482] on div "10/07/2025 × Pickup open date * Cancel Apply 10:00 AM Pickup open time * 10/07/…" at bounding box center [649, 345] width 1274 height 510
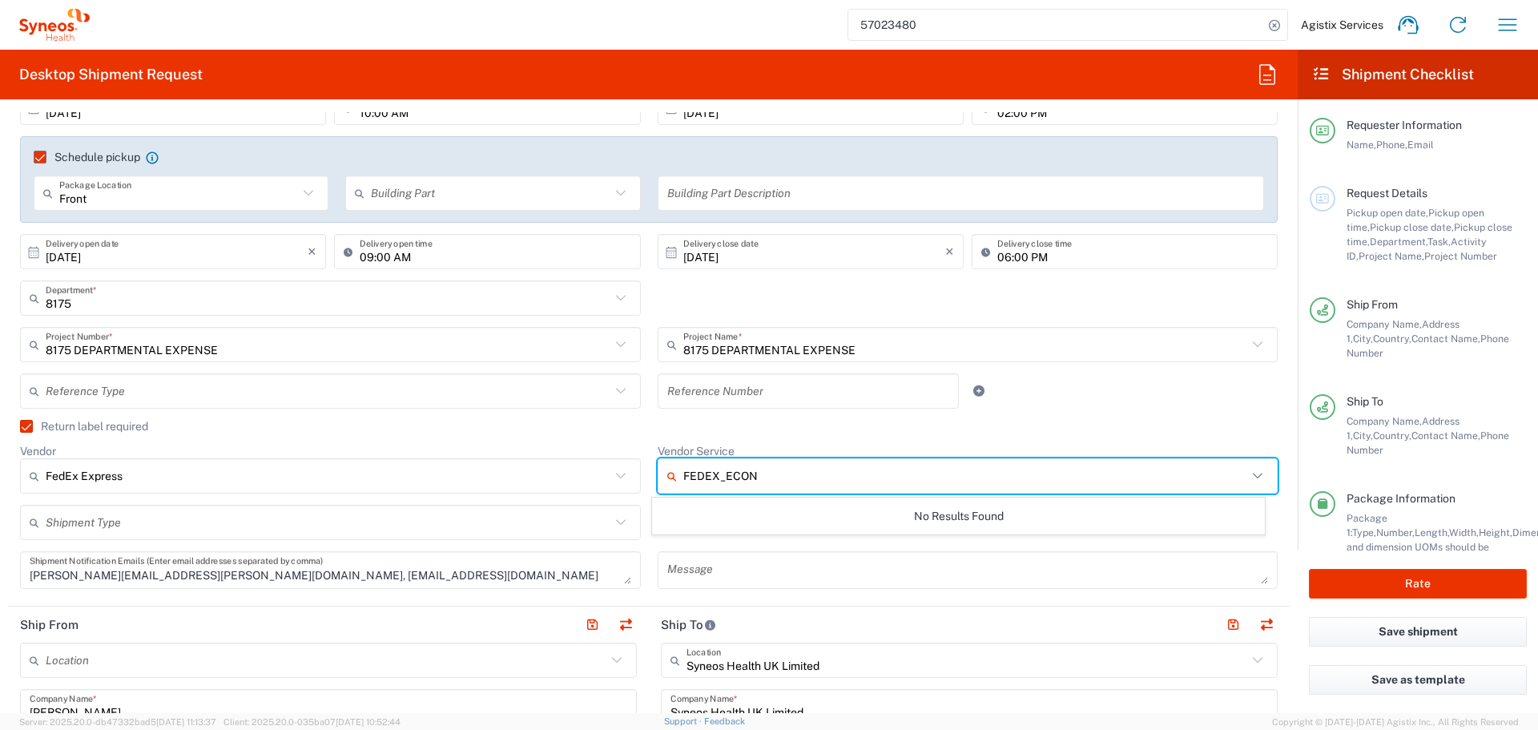
type input "FEDEX_ECON"
click at [810, 480] on input "FEDEX_ECON" at bounding box center [965, 476] width 565 height 26
click at [384, 496] on div "Vendor FedEx Express DHL FedEx Express UPS" at bounding box center [331, 474] width 638 height 61
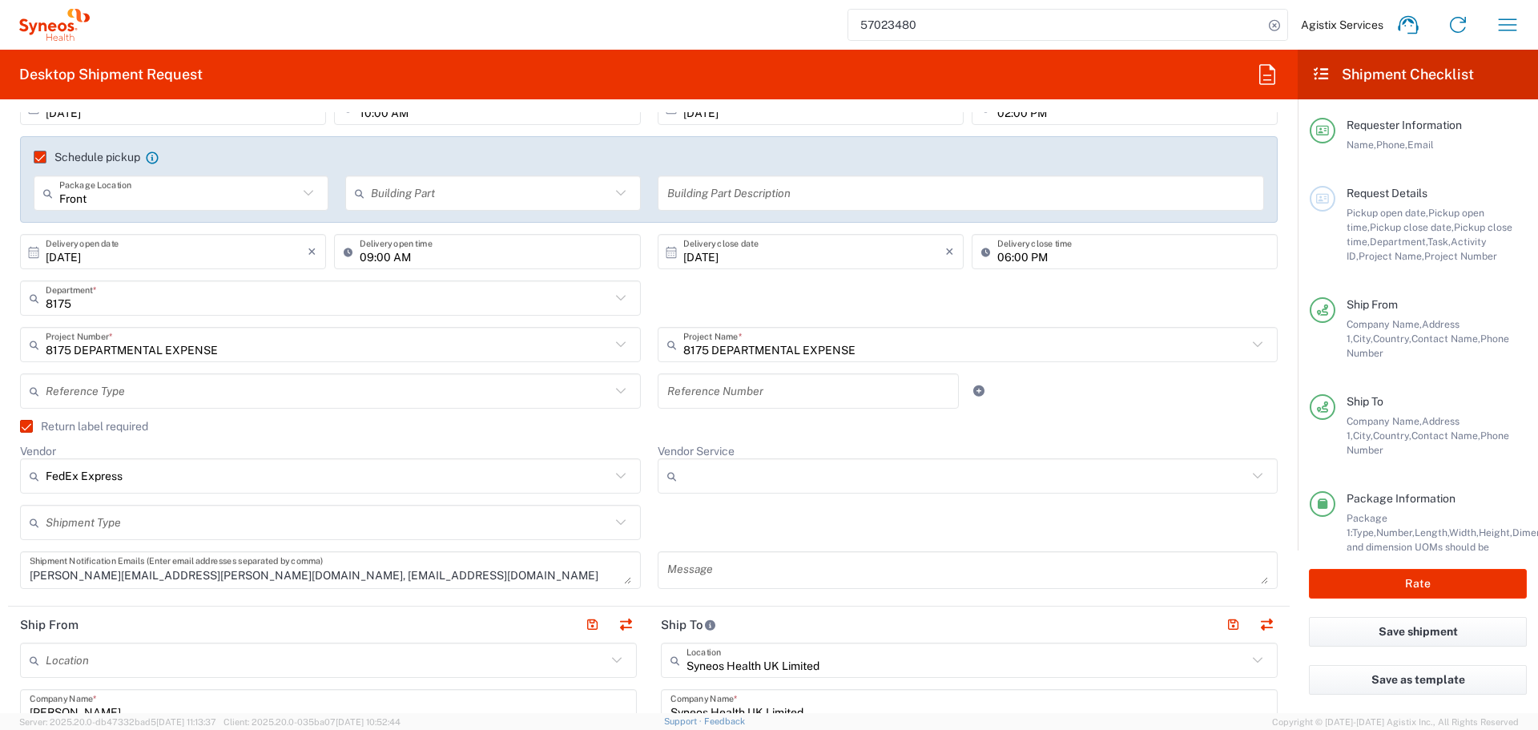
type input "FedEx Express"
click at [401, 485] on input "FedEx Express" at bounding box center [328, 476] width 565 height 26
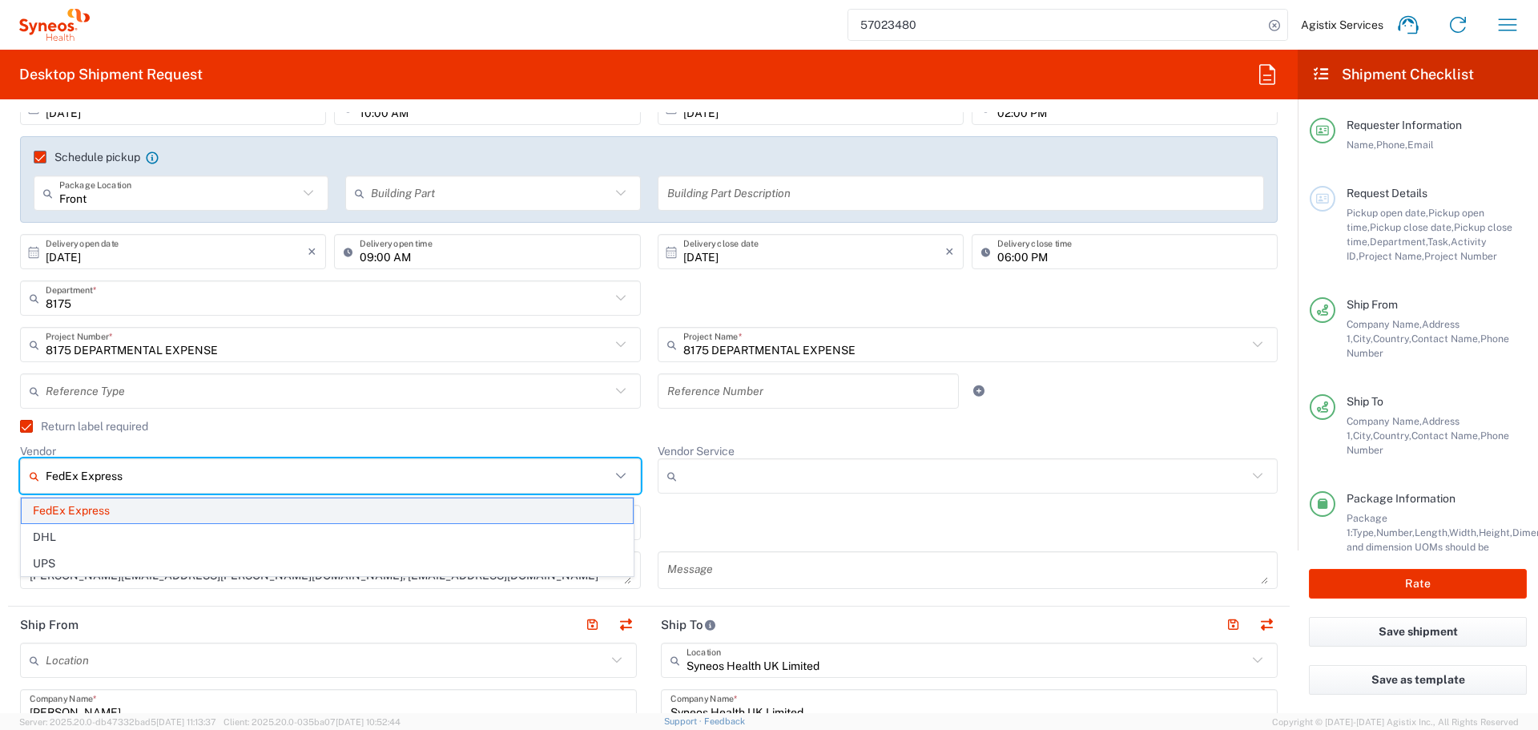
click at [308, 514] on span "FedEx Express" at bounding box center [327, 510] width 611 height 25
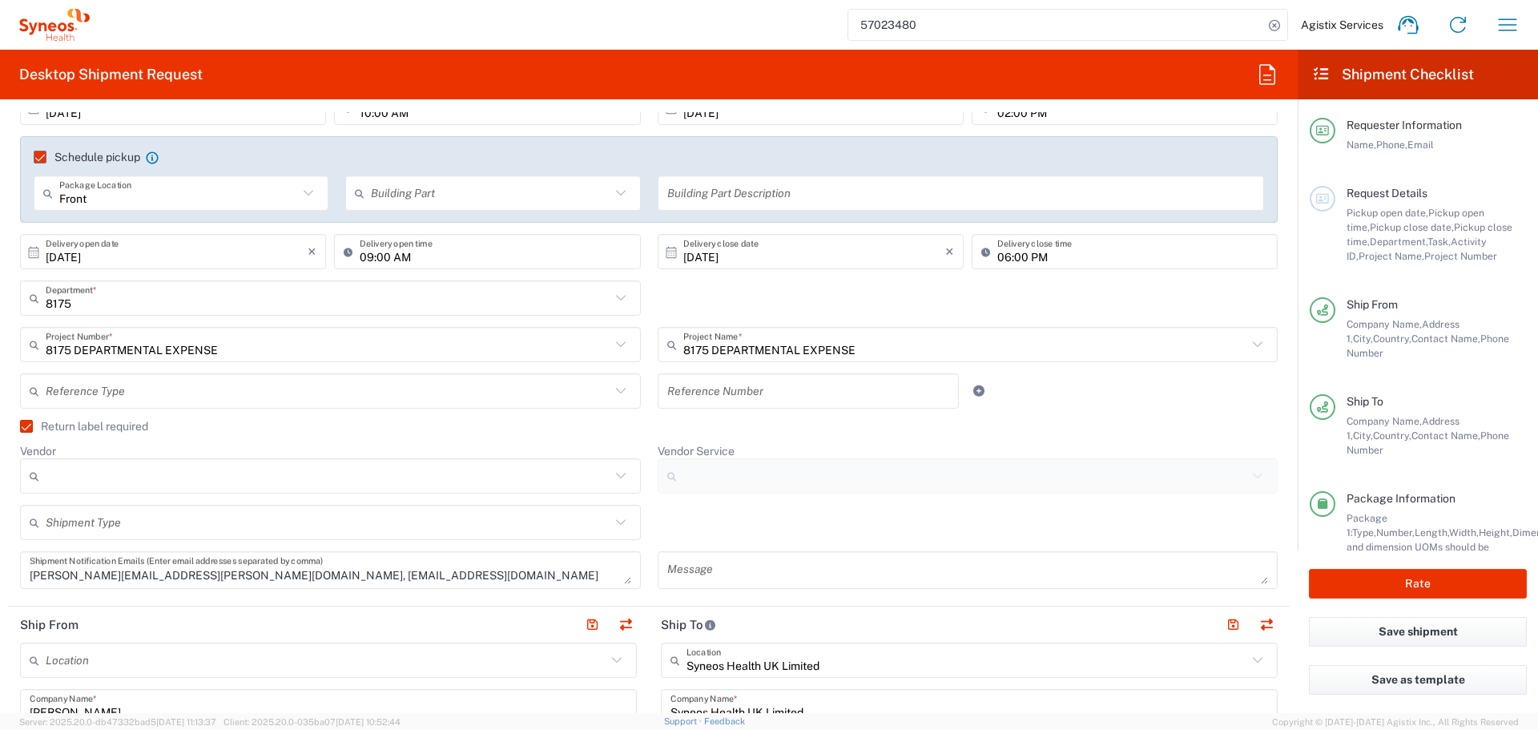
click at [400, 478] on input "Vendor" at bounding box center [328, 476] width 565 height 26
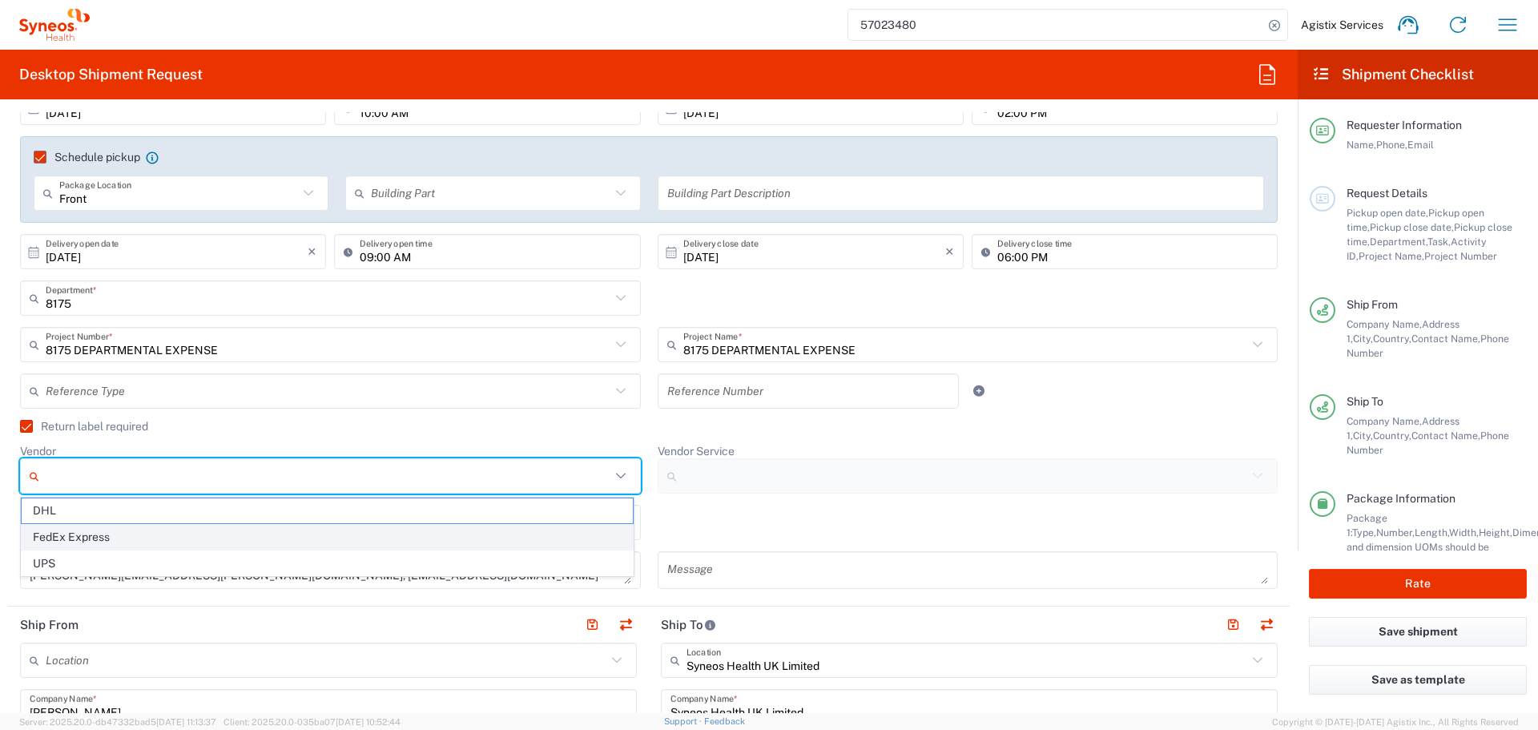
click at [305, 535] on span "FedEx Express" at bounding box center [327, 537] width 611 height 25
type input "FedEx Express"
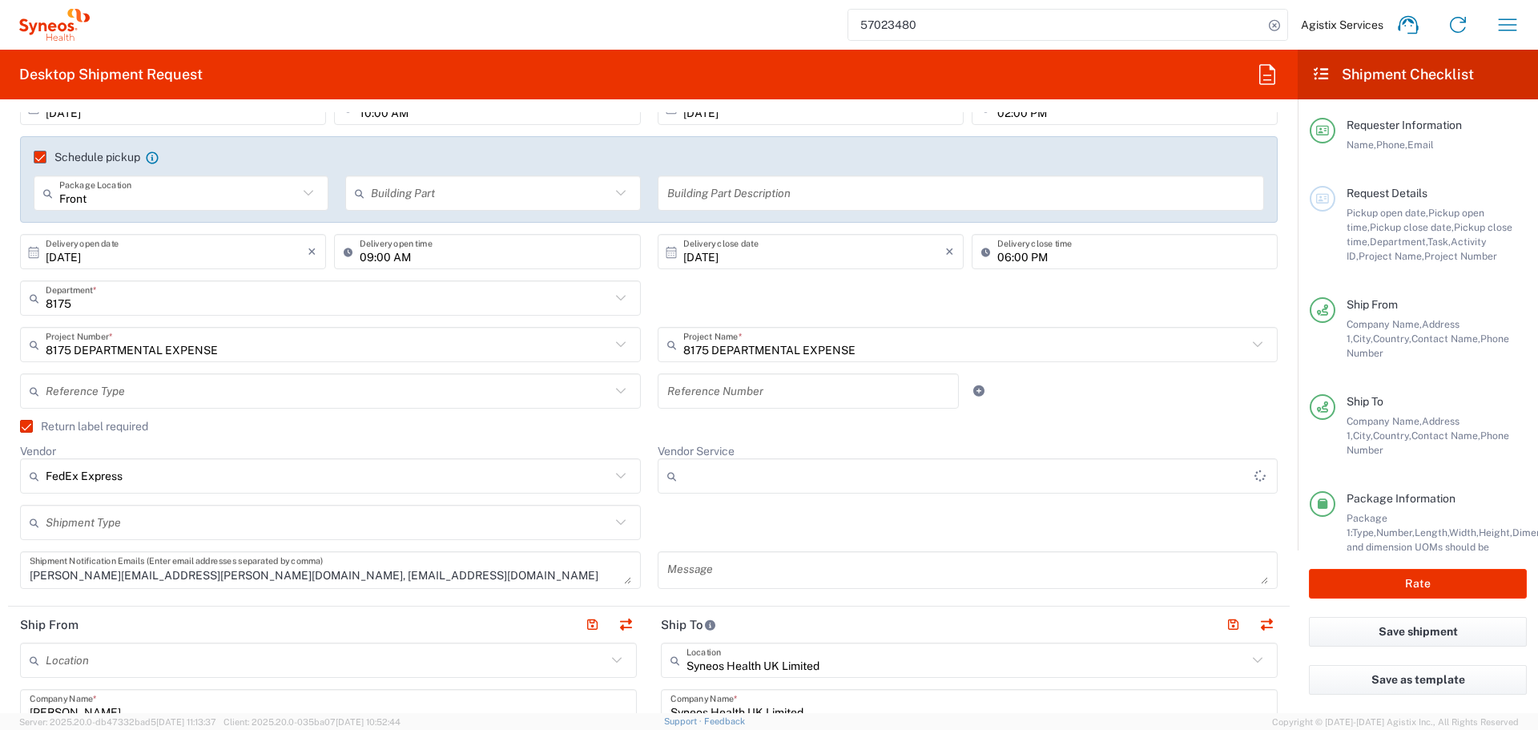
click at [718, 468] on input "Vendor Service" at bounding box center [969, 476] width 572 height 26
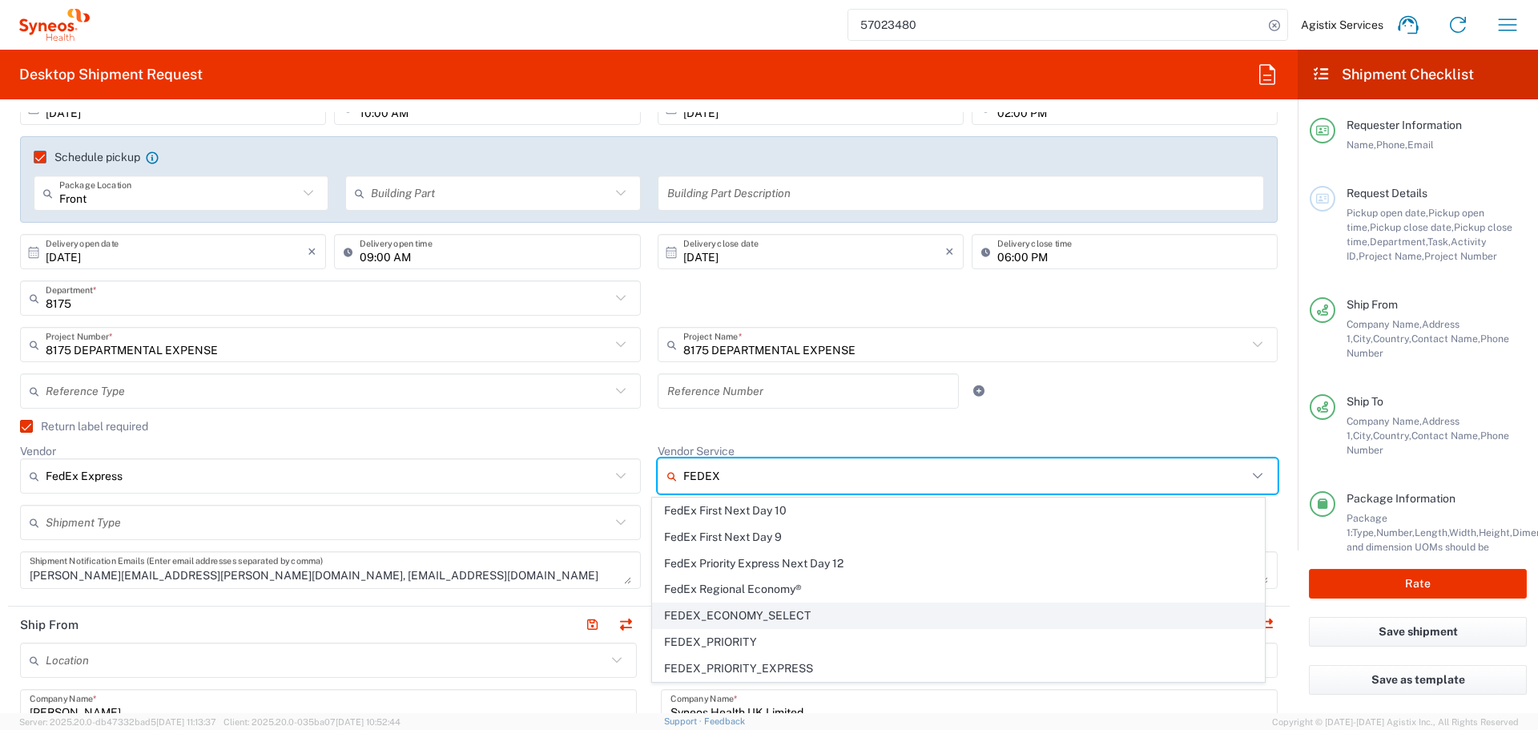
click at [766, 625] on span "FEDEX_ECONOMY_SELECT" at bounding box center [958, 615] width 611 height 25
type input "FEDEX_ECONOMY_SELECT"
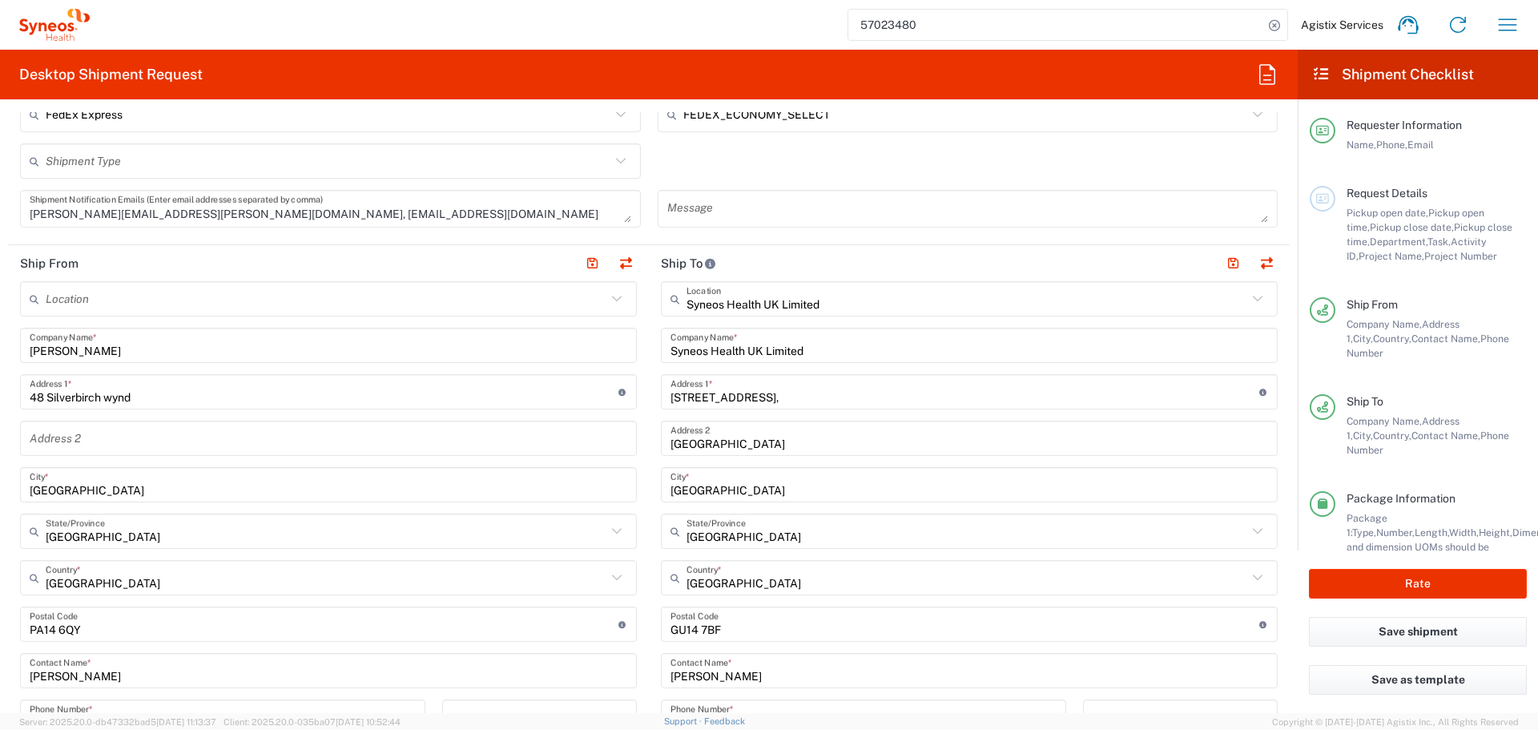
scroll to position [641, 0]
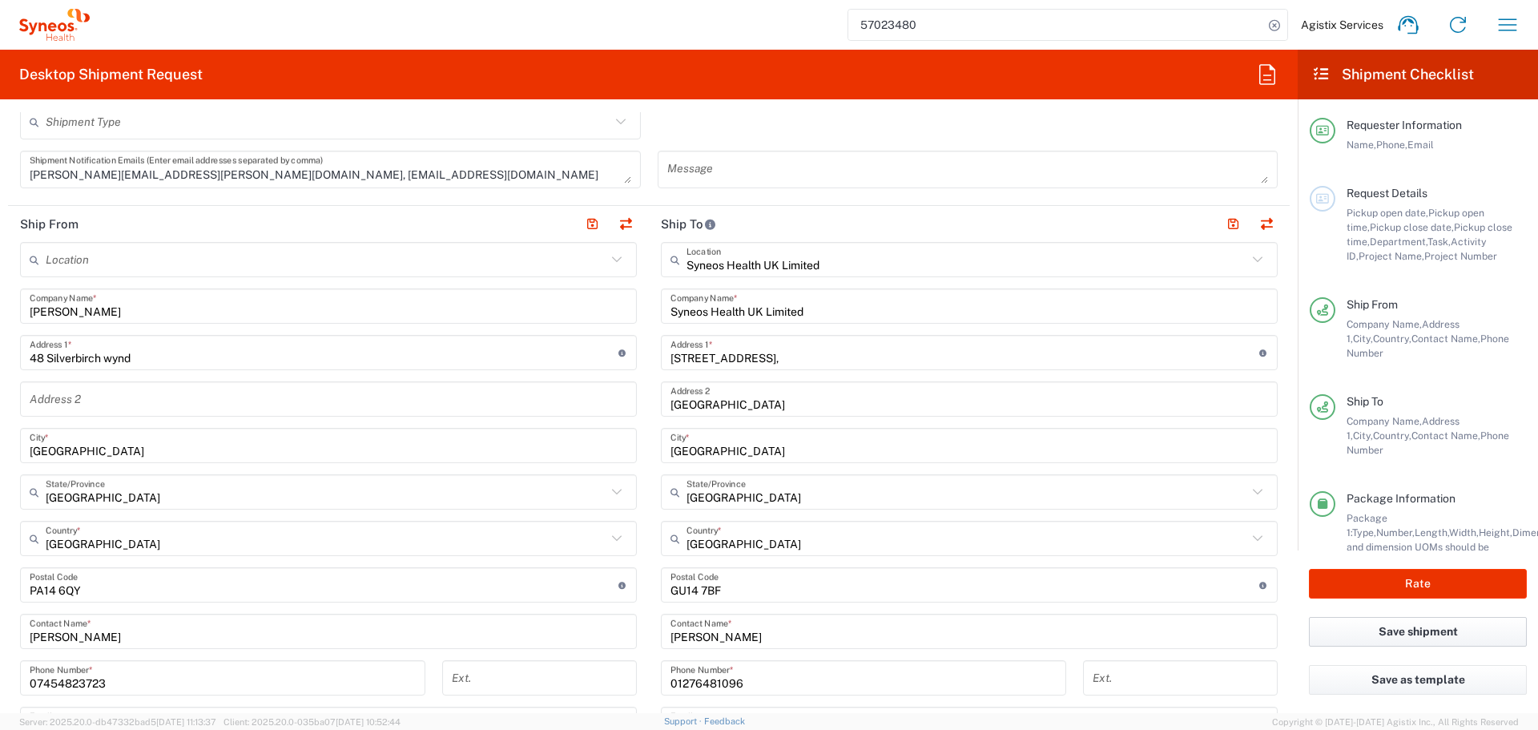
click at [1395, 635] on button "Save shipment" at bounding box center [1418, 632] width 218 height 30
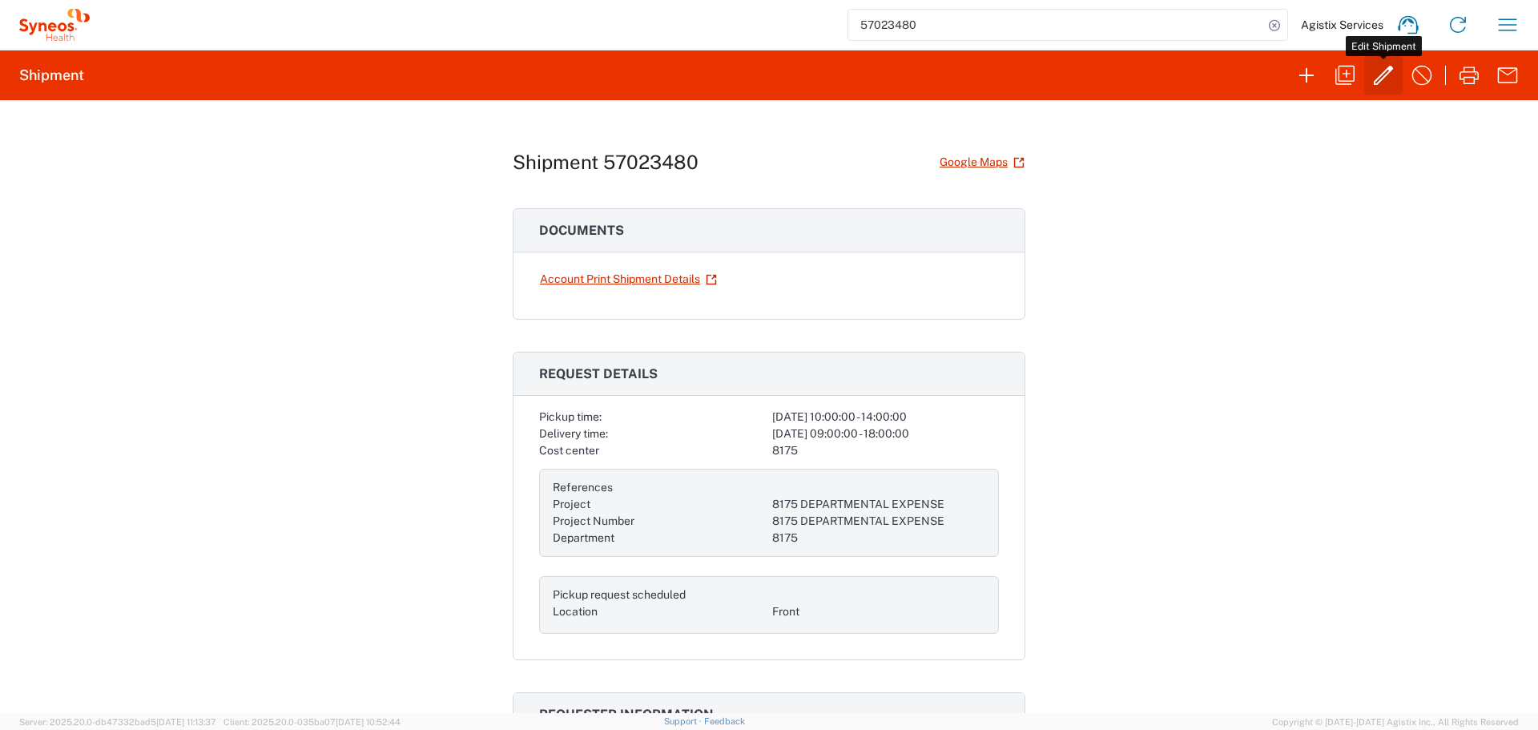
click at [1394, 70] on icon "button" at bounding box center [1383, 75] width 26 height 26
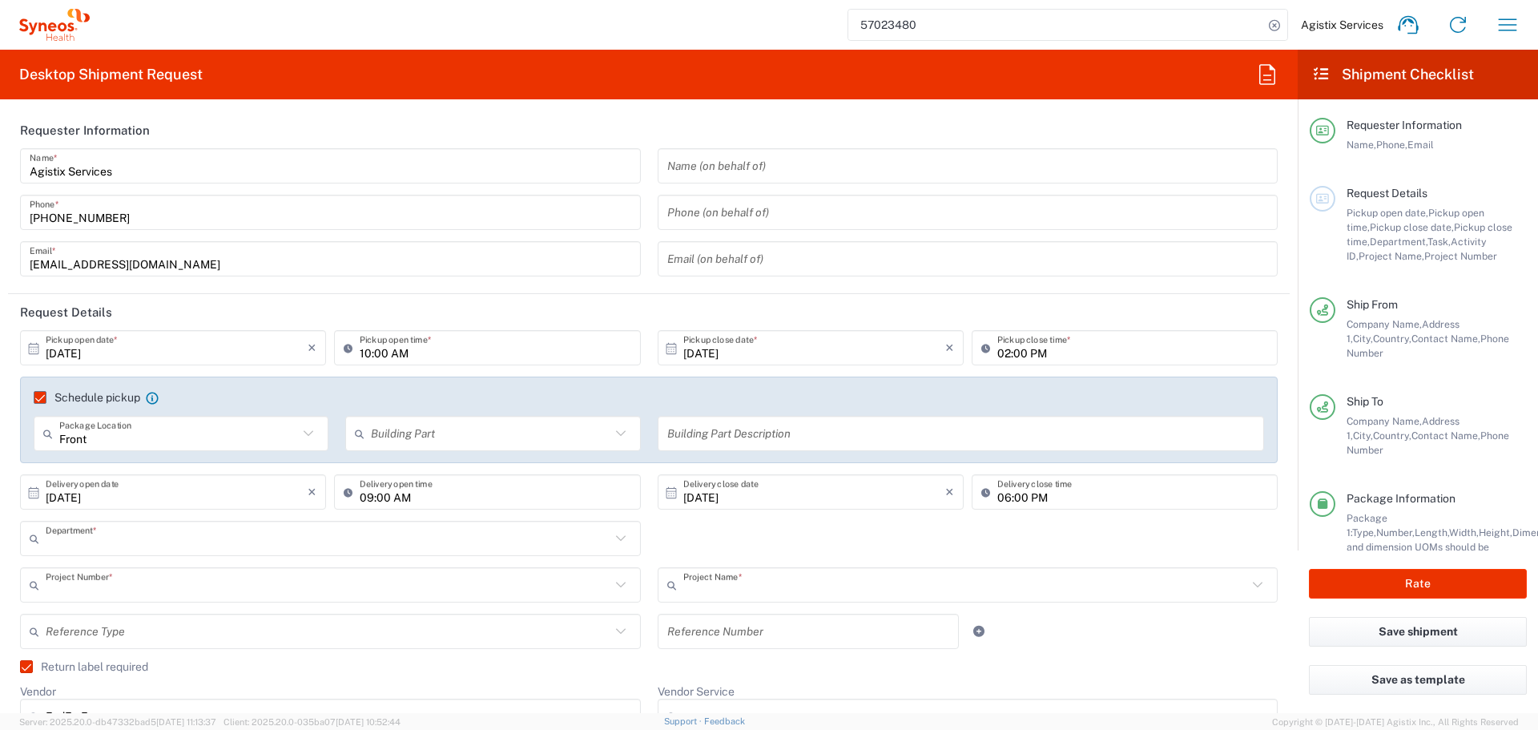
type input "8175"
type input "8175 DEPARTMENTAL EXPENSE"
type input "FEDEX_ECONOMY_SELECT"
type input "[GEOGRAPHIC_DATA]"
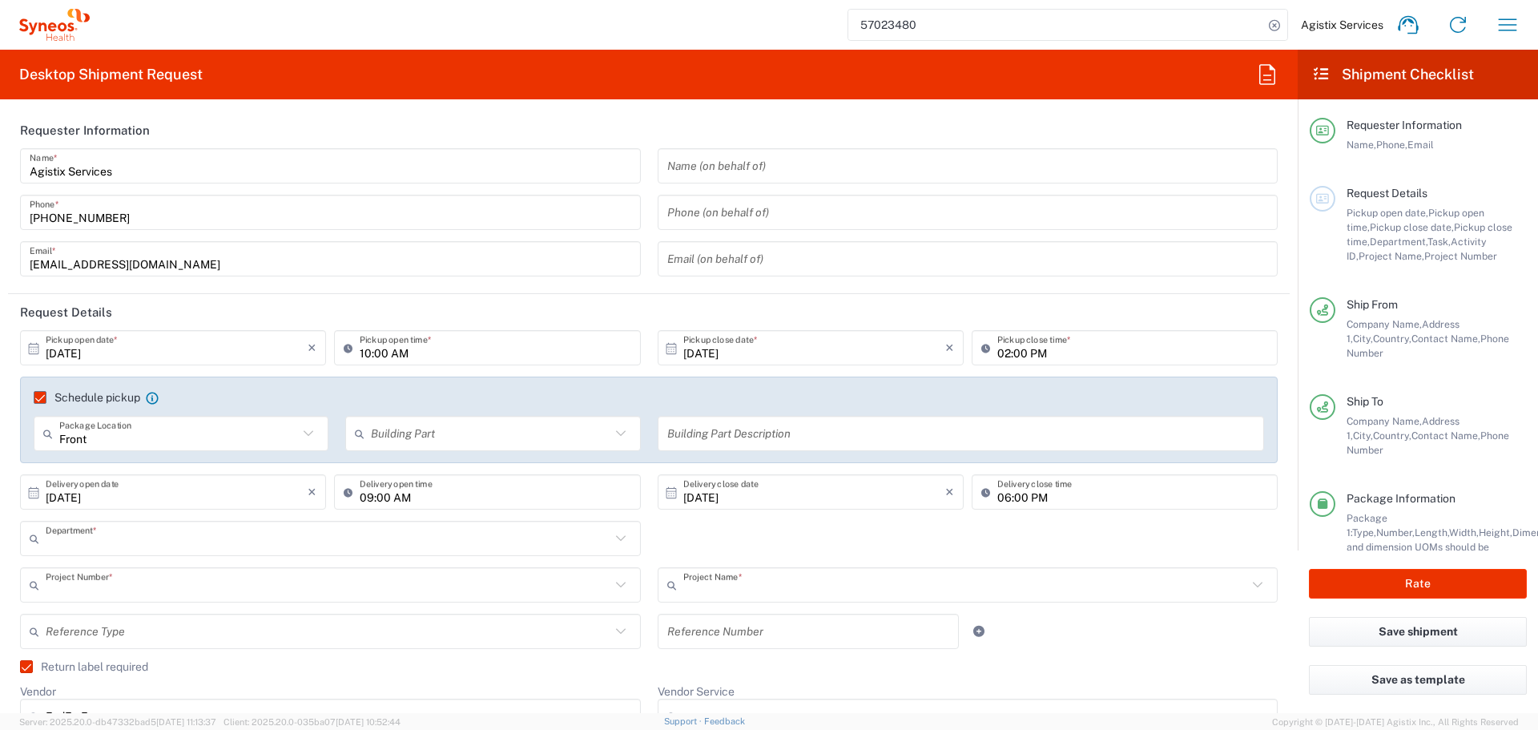
type input "[GEOGRAPHIC_DATA]"
type input "Medium Box"
